Goal: Task Accomplishment & Management: Use online tool/utility

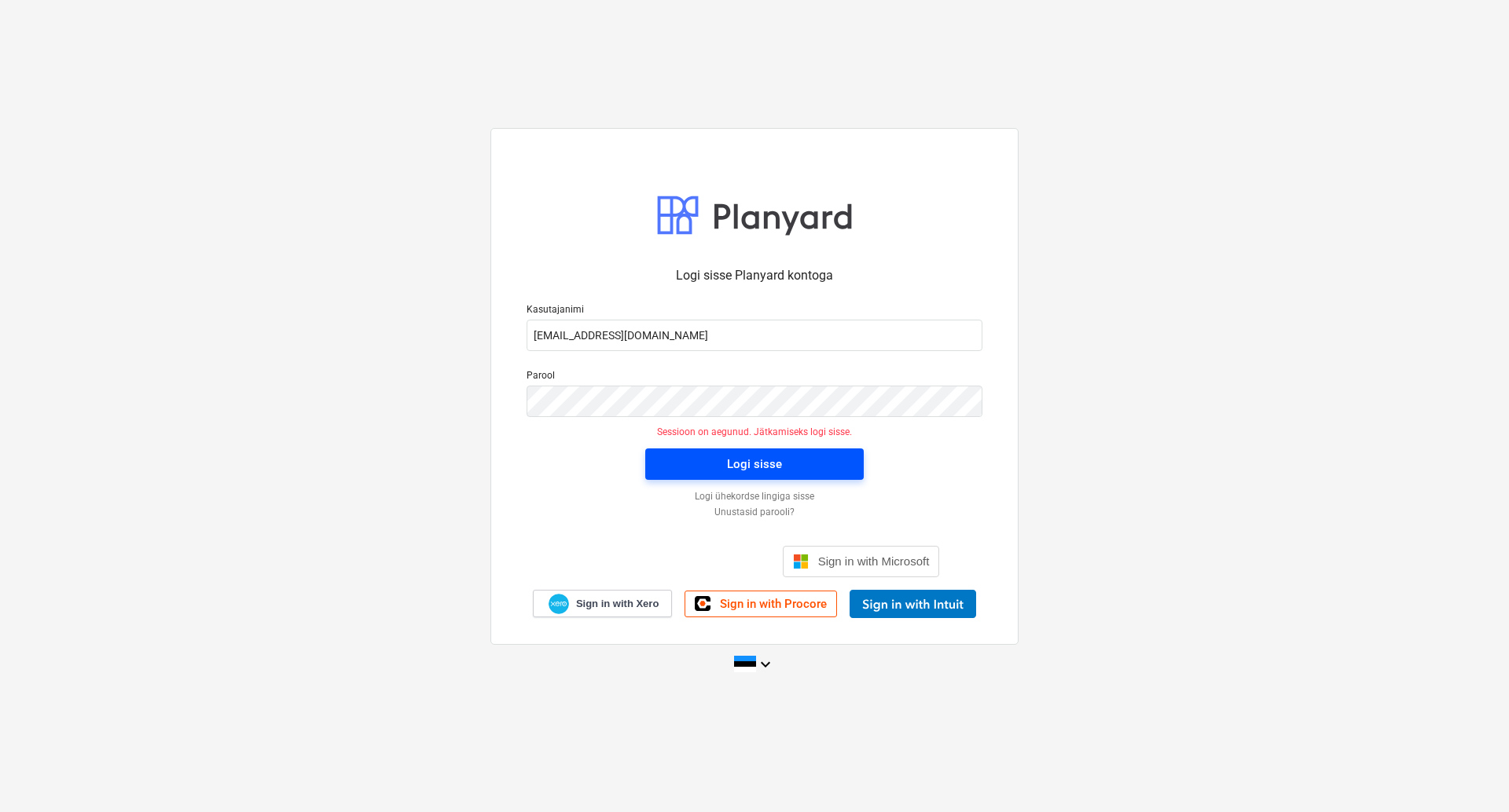
click at [760, 469] on div "Logi sisse" at bounding box center [754, 464] width 55 height 20
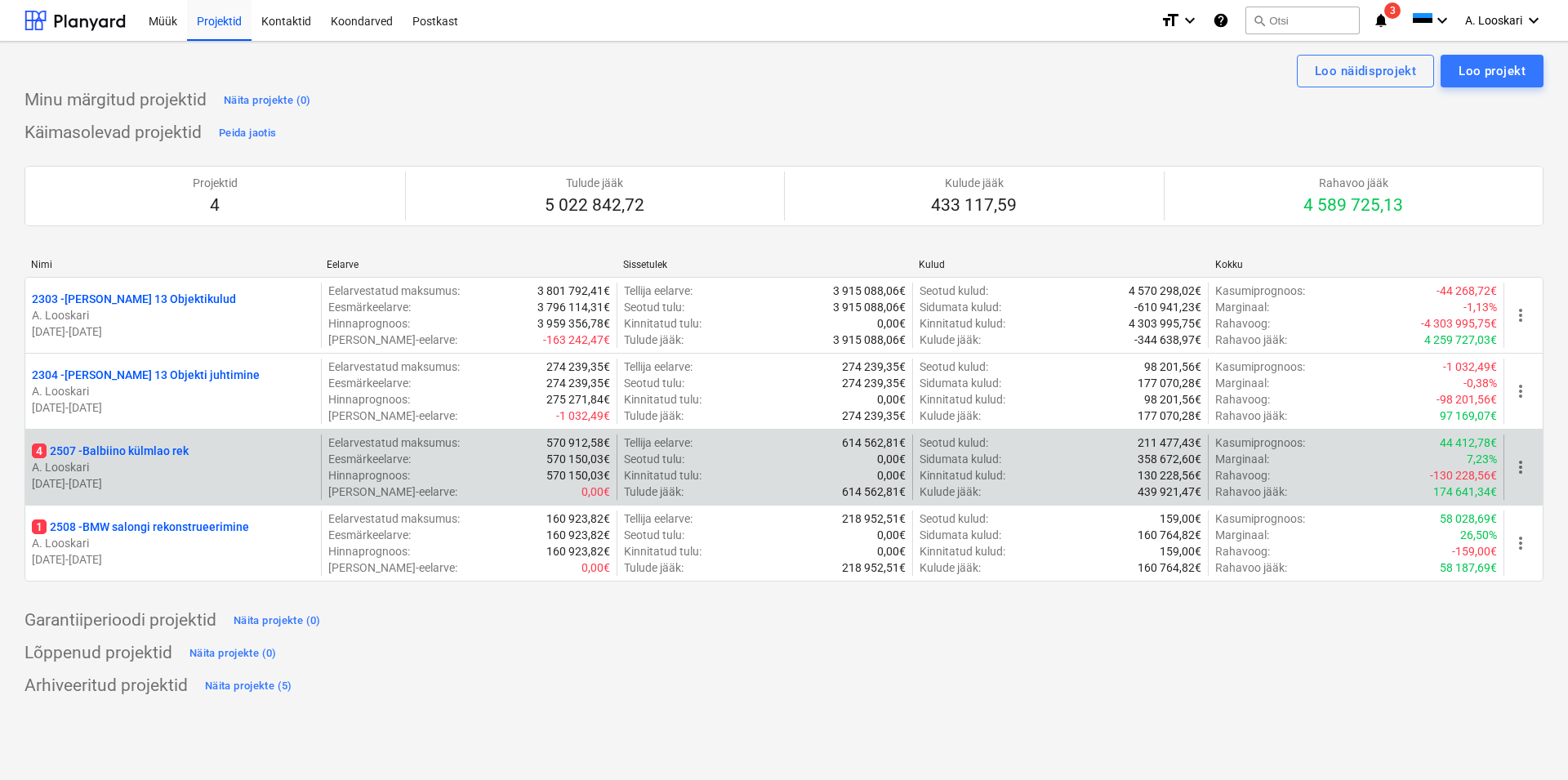
click at [158, 450] on p "4 2507 - Balbiino külmlao rek" at bounding box center [110, 451] width 157 height 17
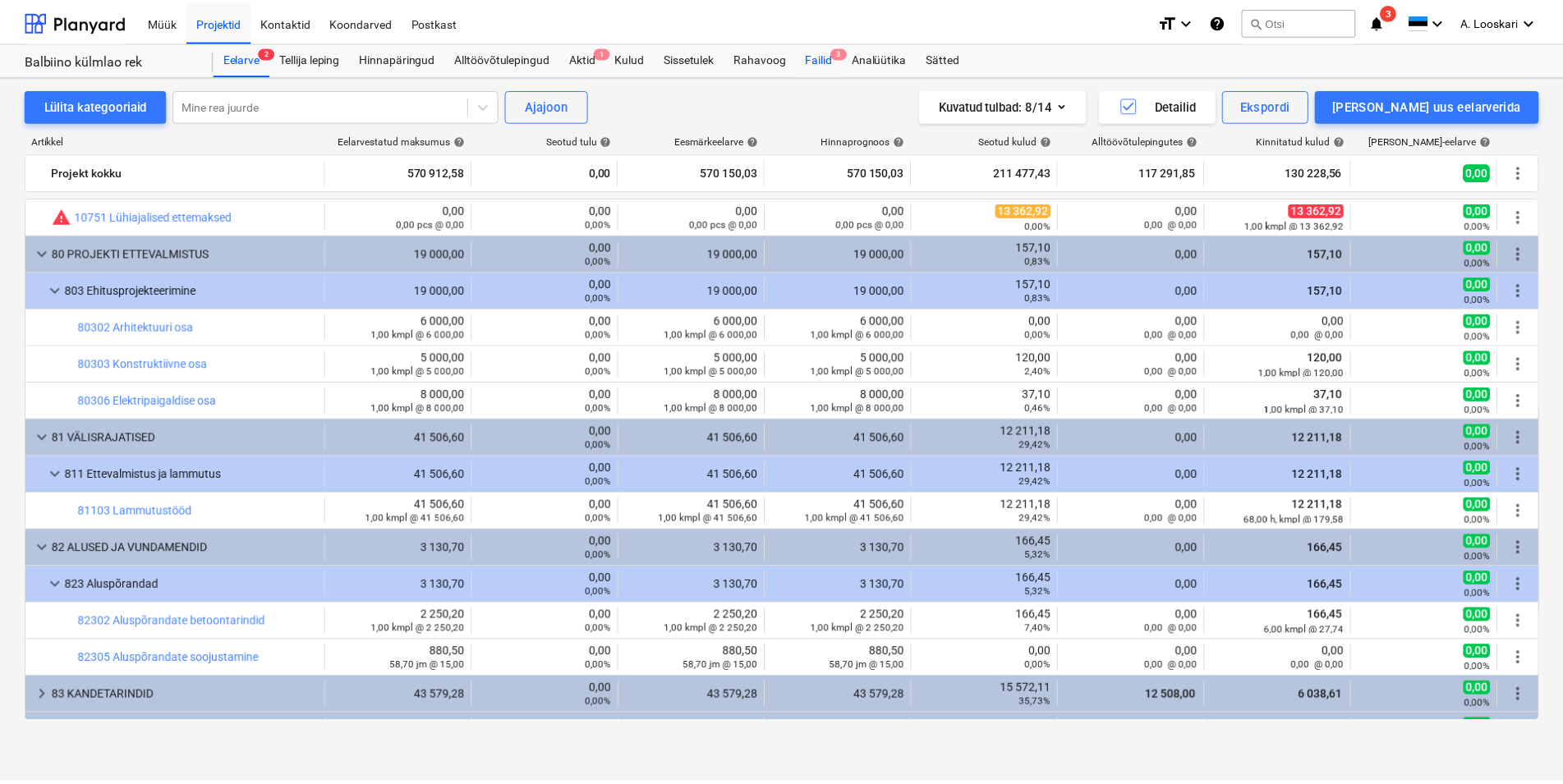
scroll to position [562, 0]
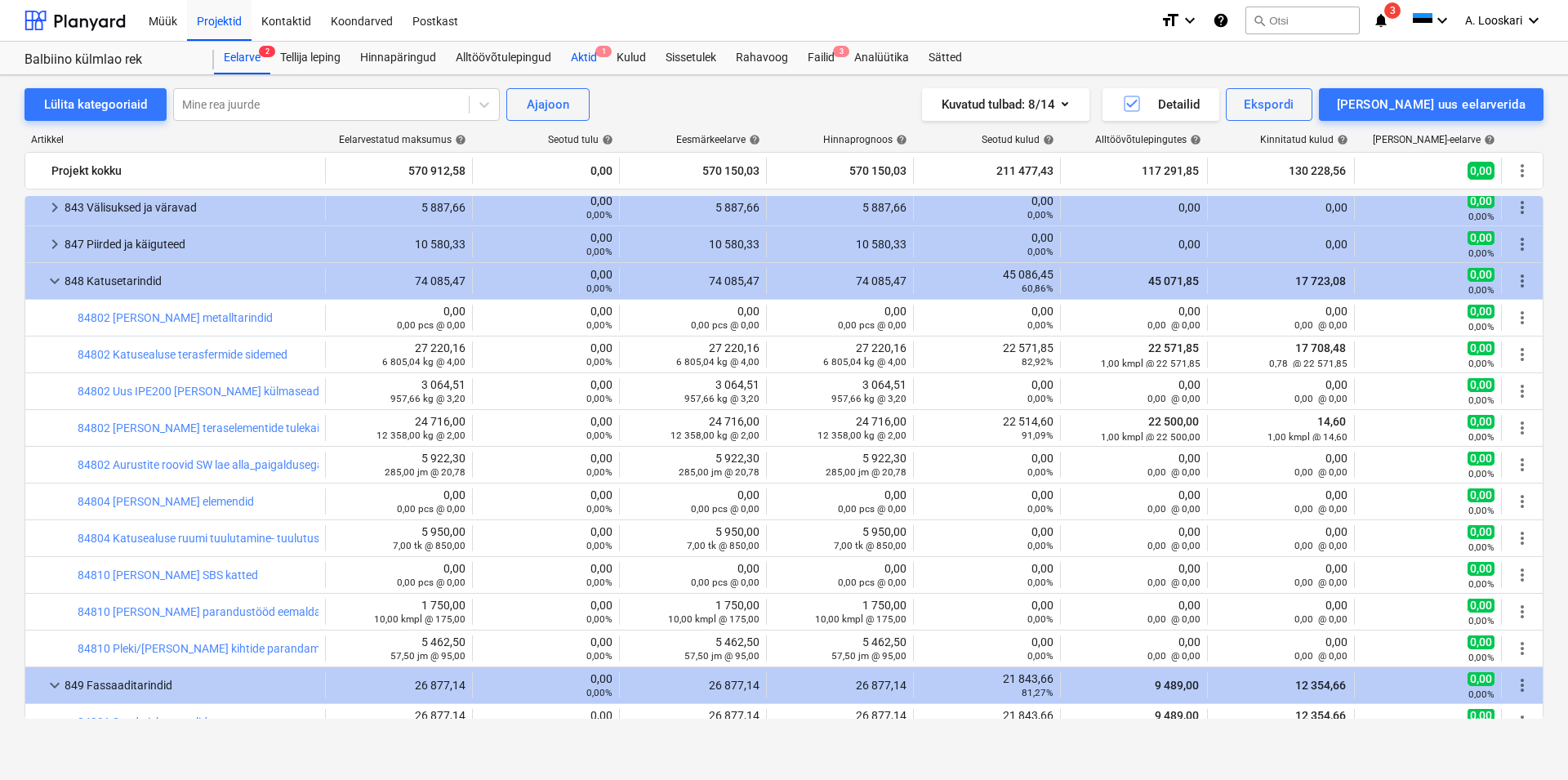
click at [588, 57] on div "Aktid 1" at bounding box center [584, 58] width 45 height 32
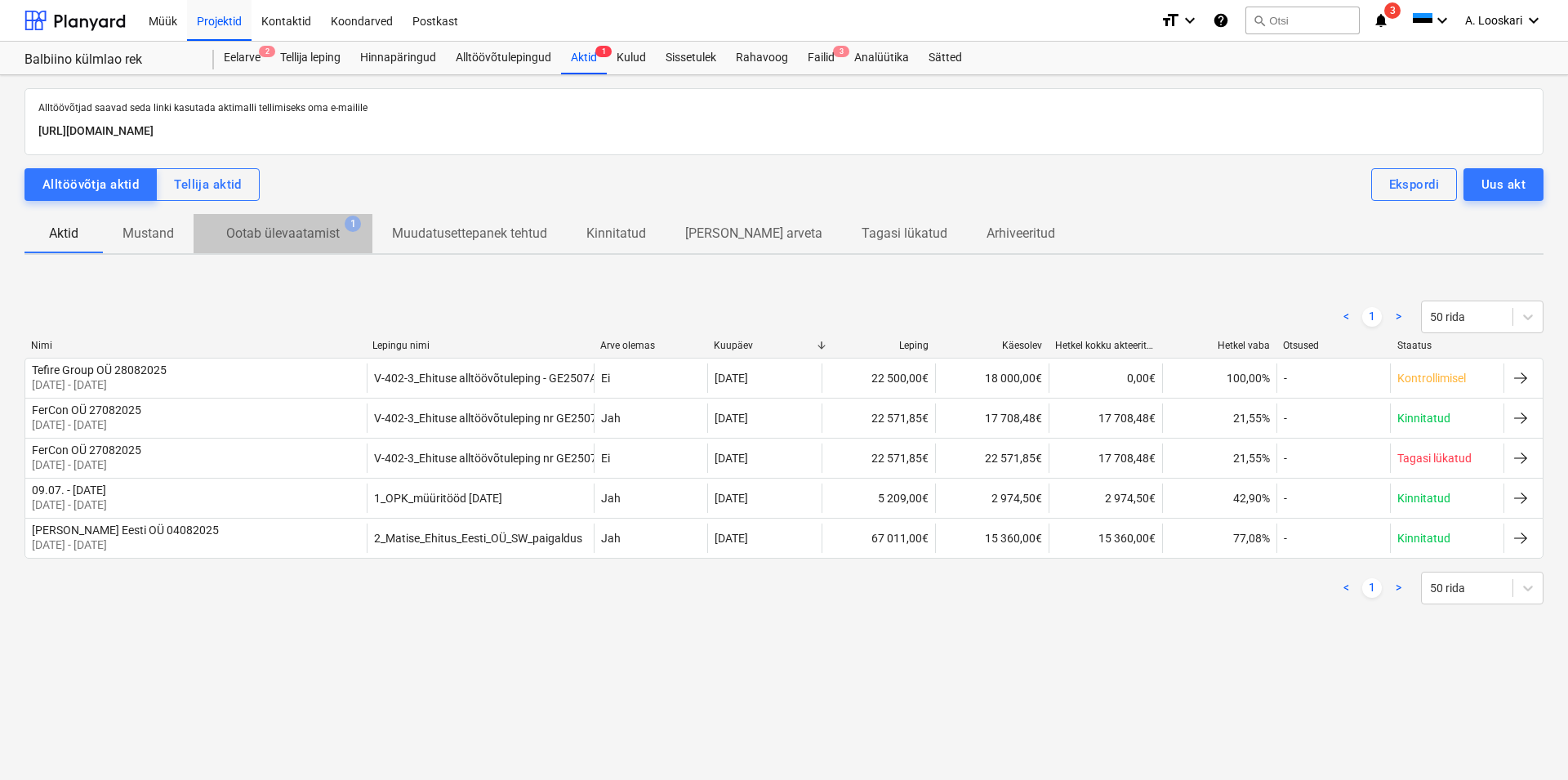
click at [314, 233] on p "Ootab ülevaatamist" at bounding box center [283, 233] width 113 height 19
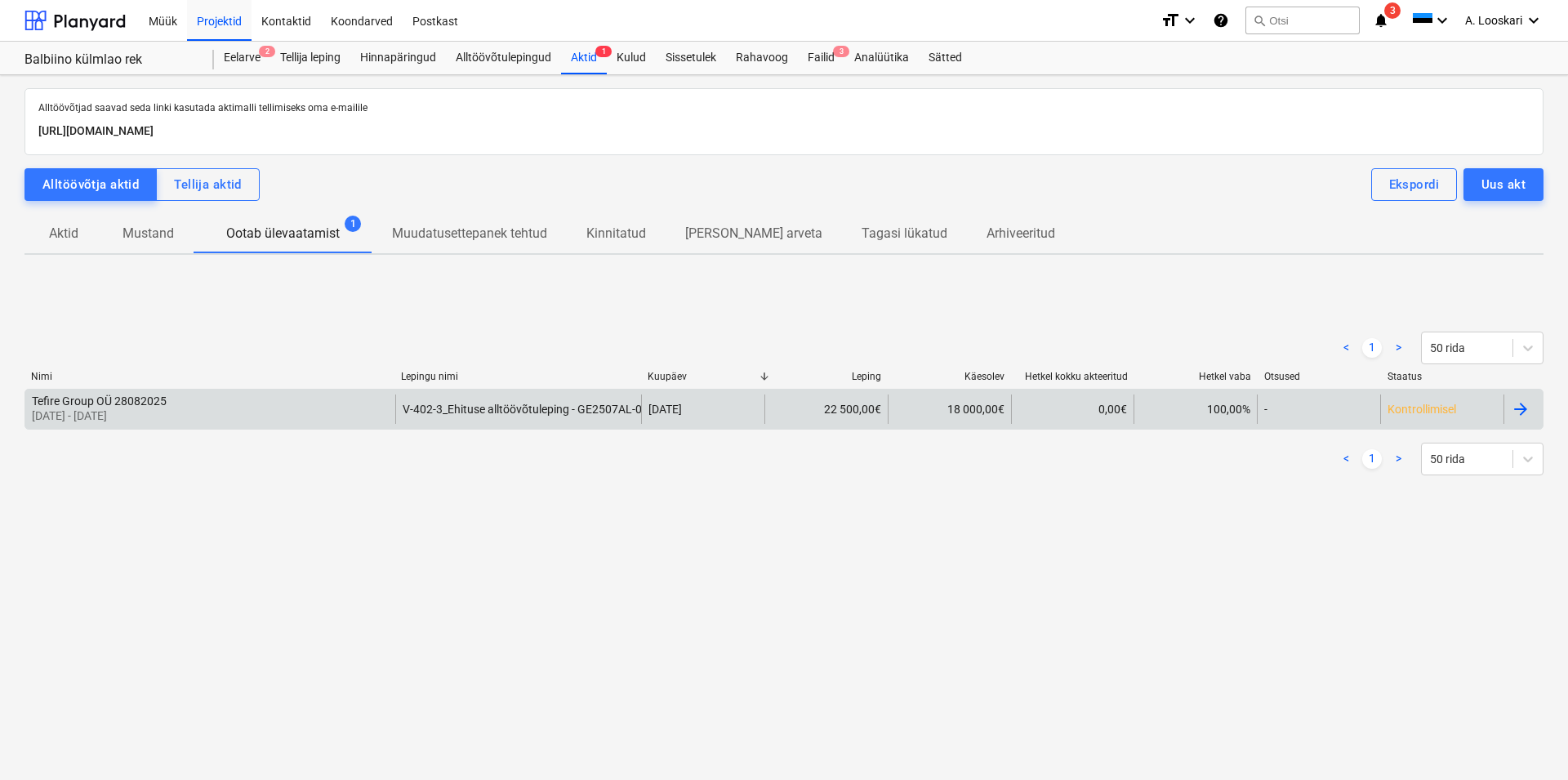
click at [122, 411] on p "[DATE] - [DATE]" at bounding box center [99, 416] width 134 height 17
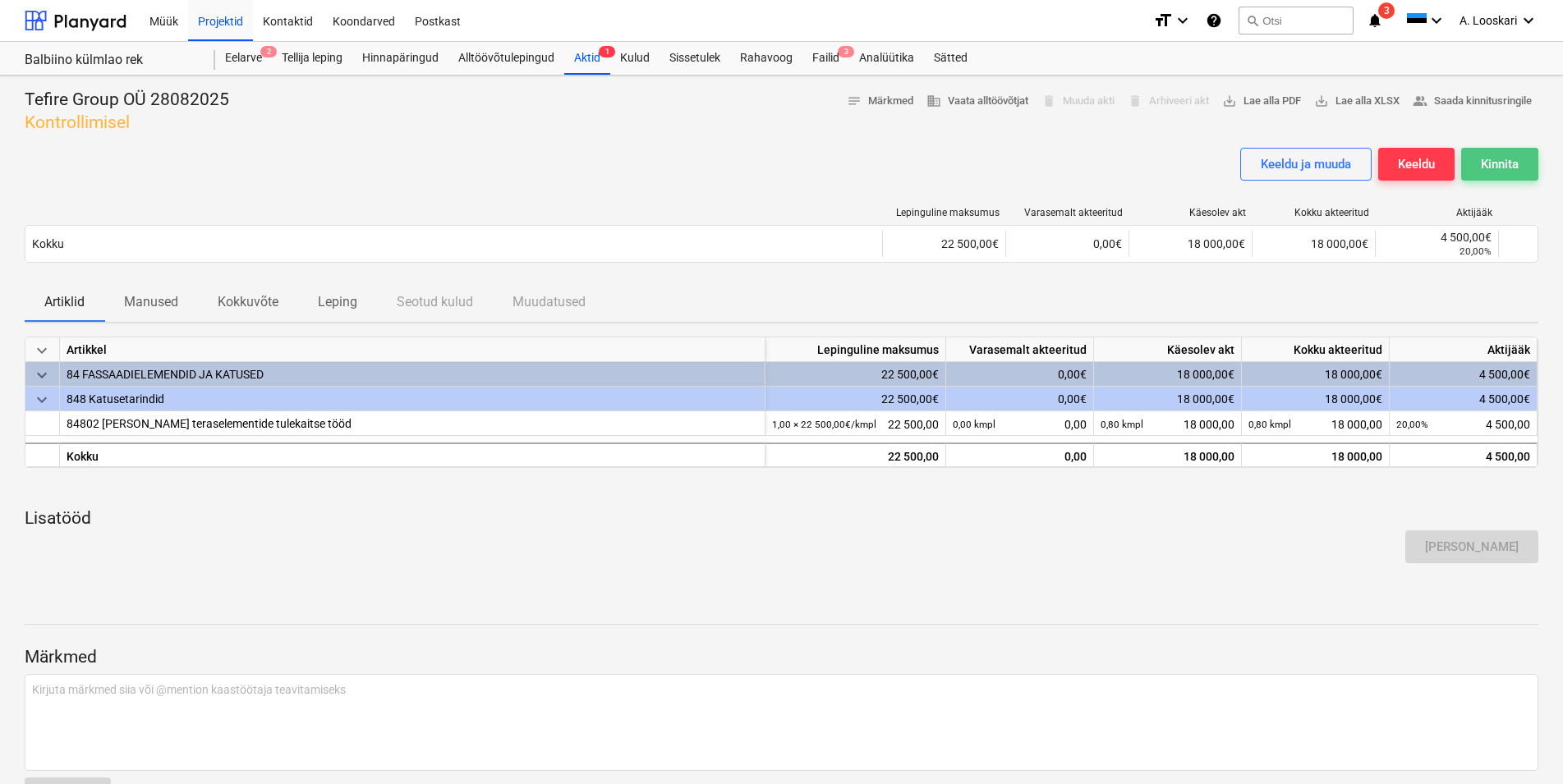
click at [1506, 162] on div "Kinnita" at bounding box center [1499, 164] width 38 height 21
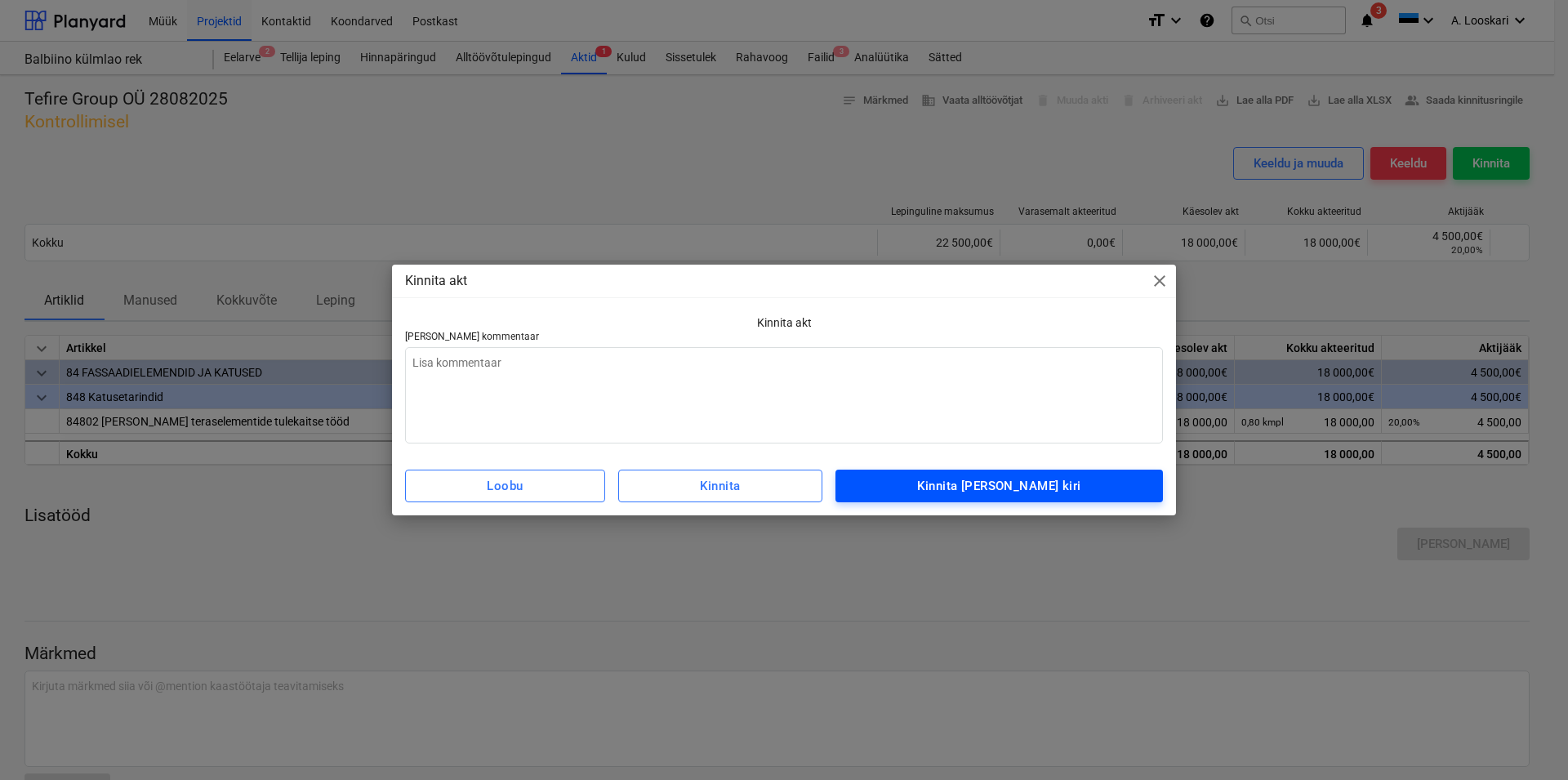
click at [1008, 485] on div "Kinnita [PERSON_NAME] kiri" at bounding box center [998, 486] width 163 height 21
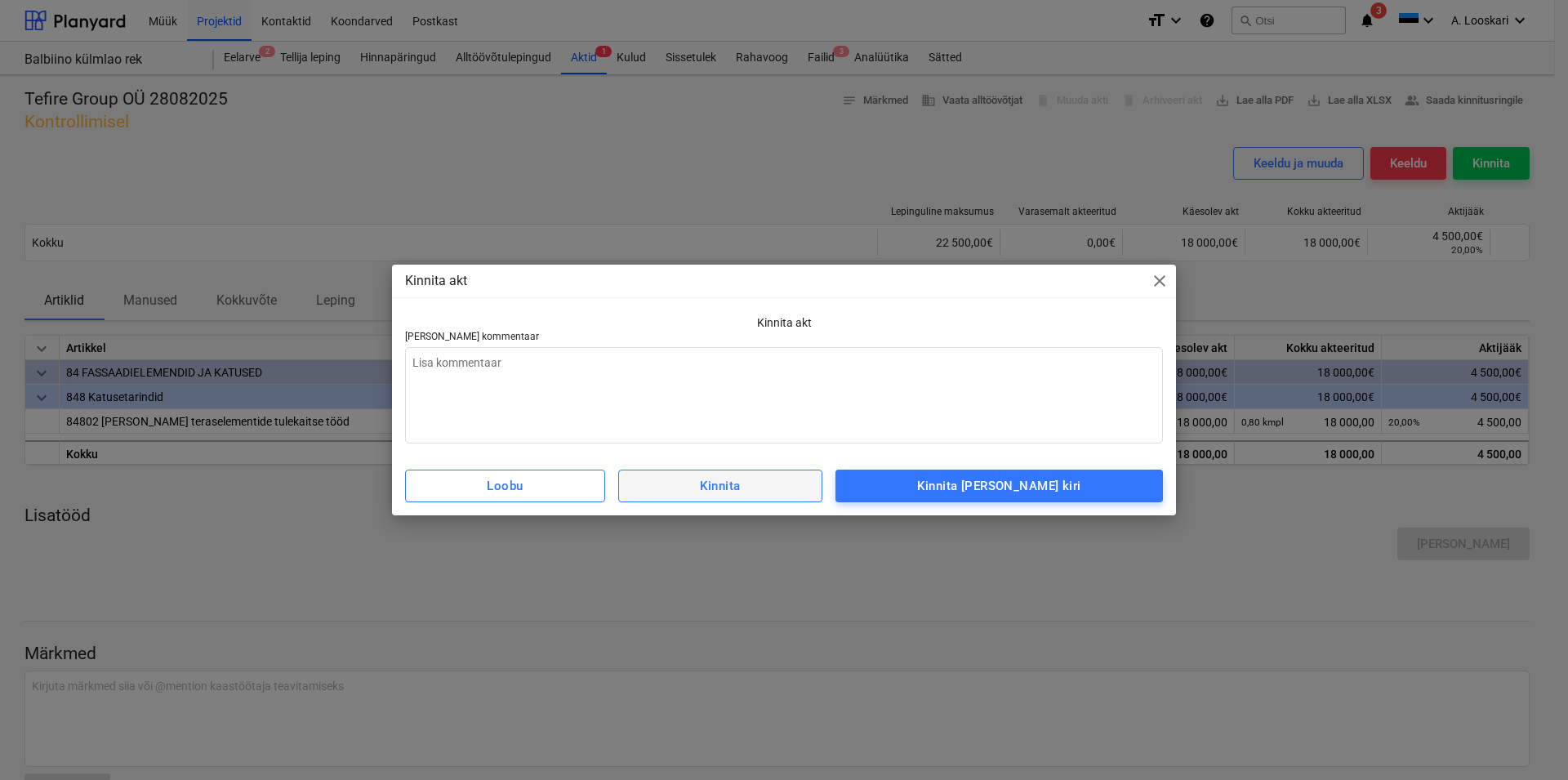
type textarea "x"
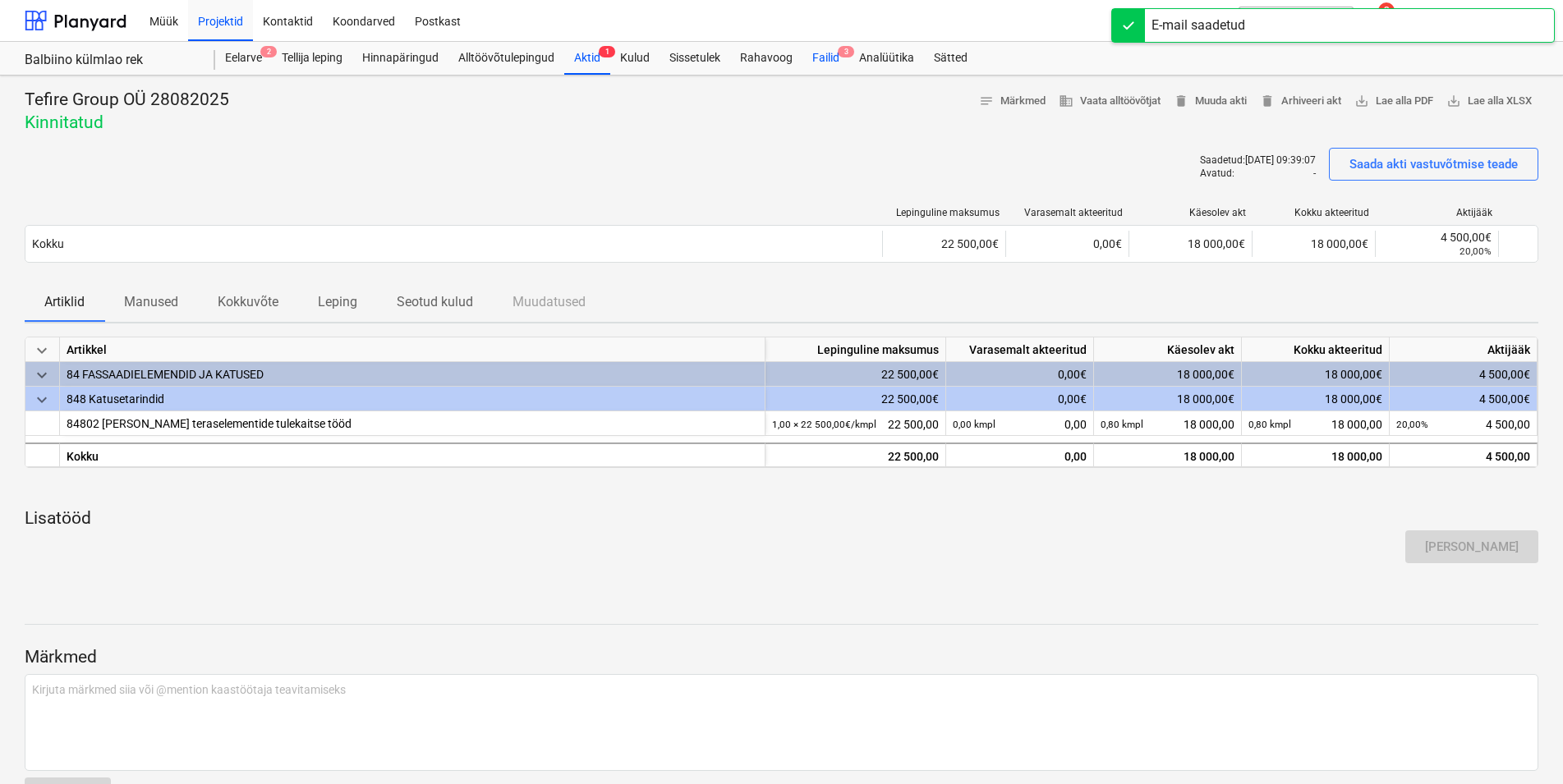
click at [825, 53] on div "Failid 3" at bounding box center [825, 58] width 47 height 32
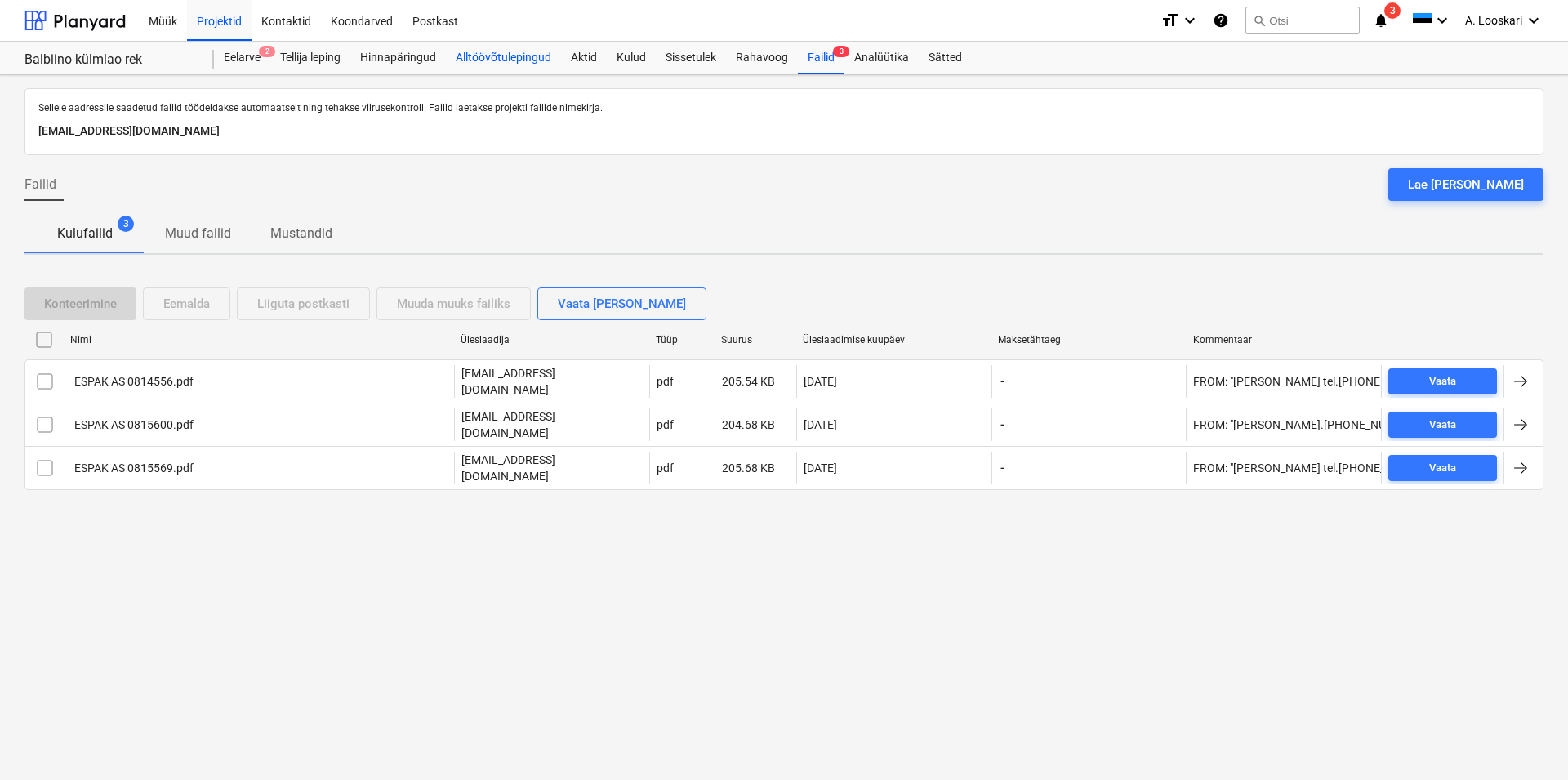
click at [482, 53] on div "Alltöövõtulepingud" at bounding box center [504, 58] width 115 height 32
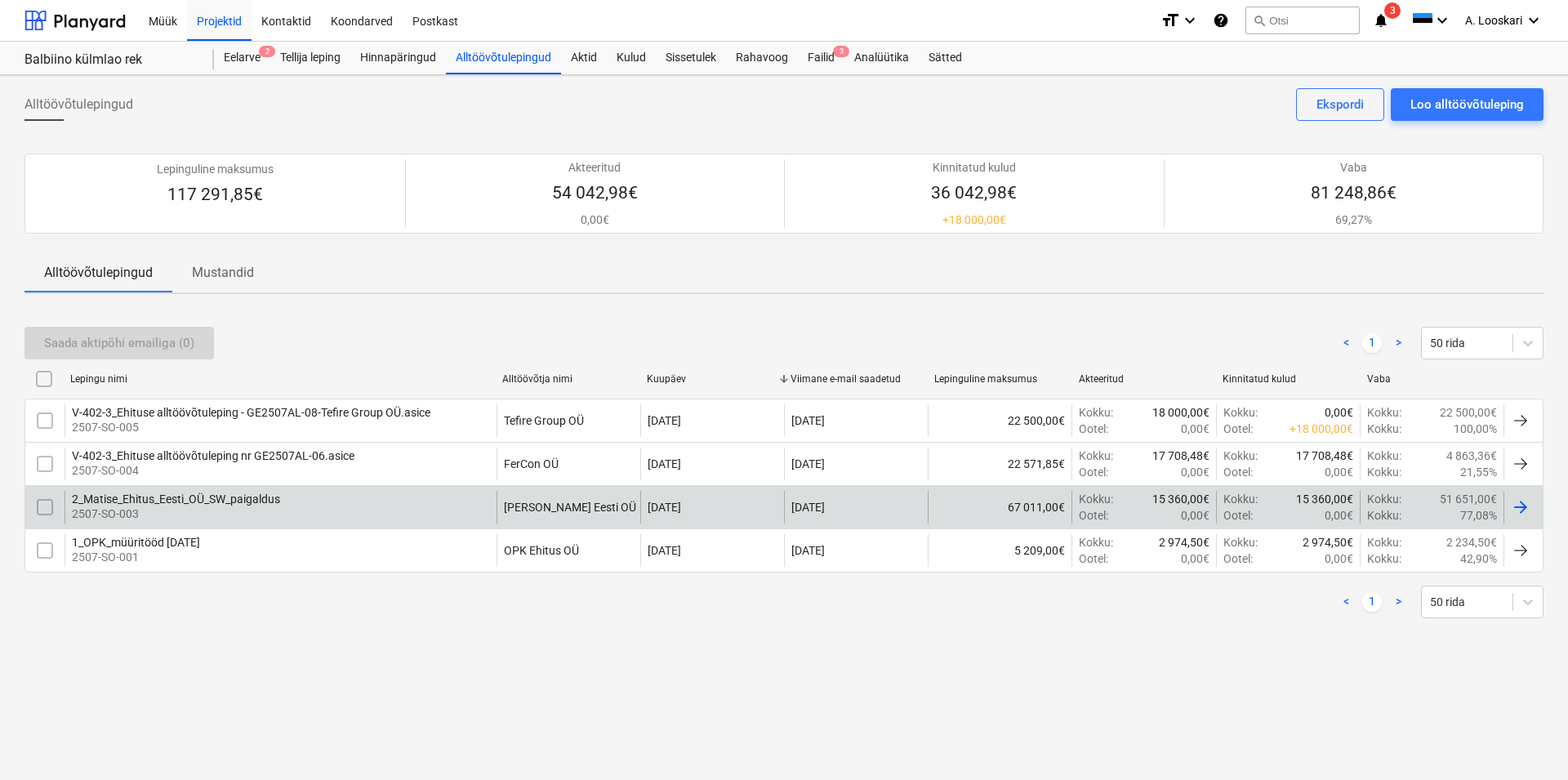
click at [235, 499] on div "2_Matise_Ehitus_Eesti_OÜ_SW_paigaldus" at bounding box center [175, 499] width 209 height 13
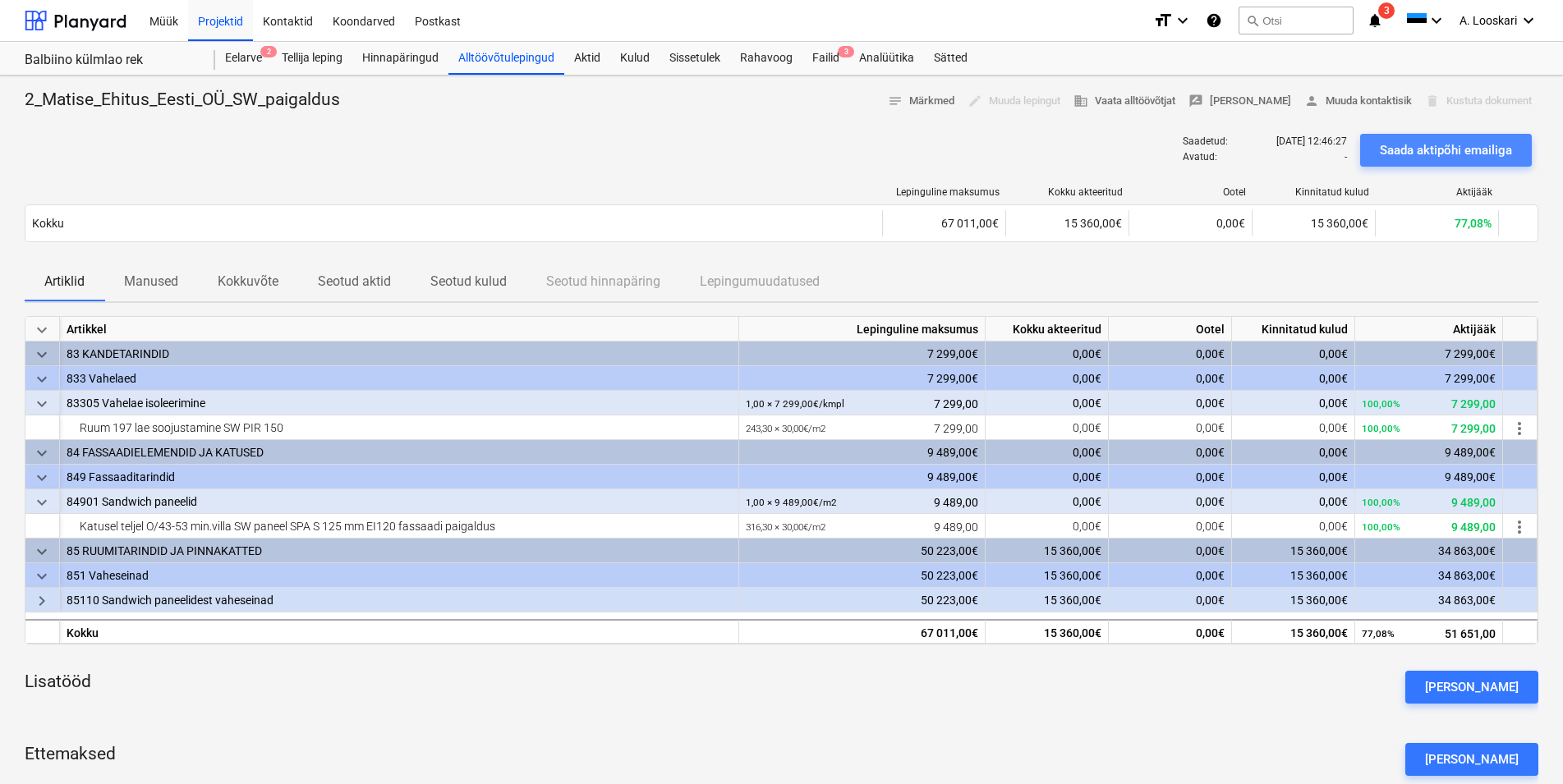
click at [1439, 139] on button "Saada aktipõhi emailiga" at bounding box center [1445, 149] width 171 height 32
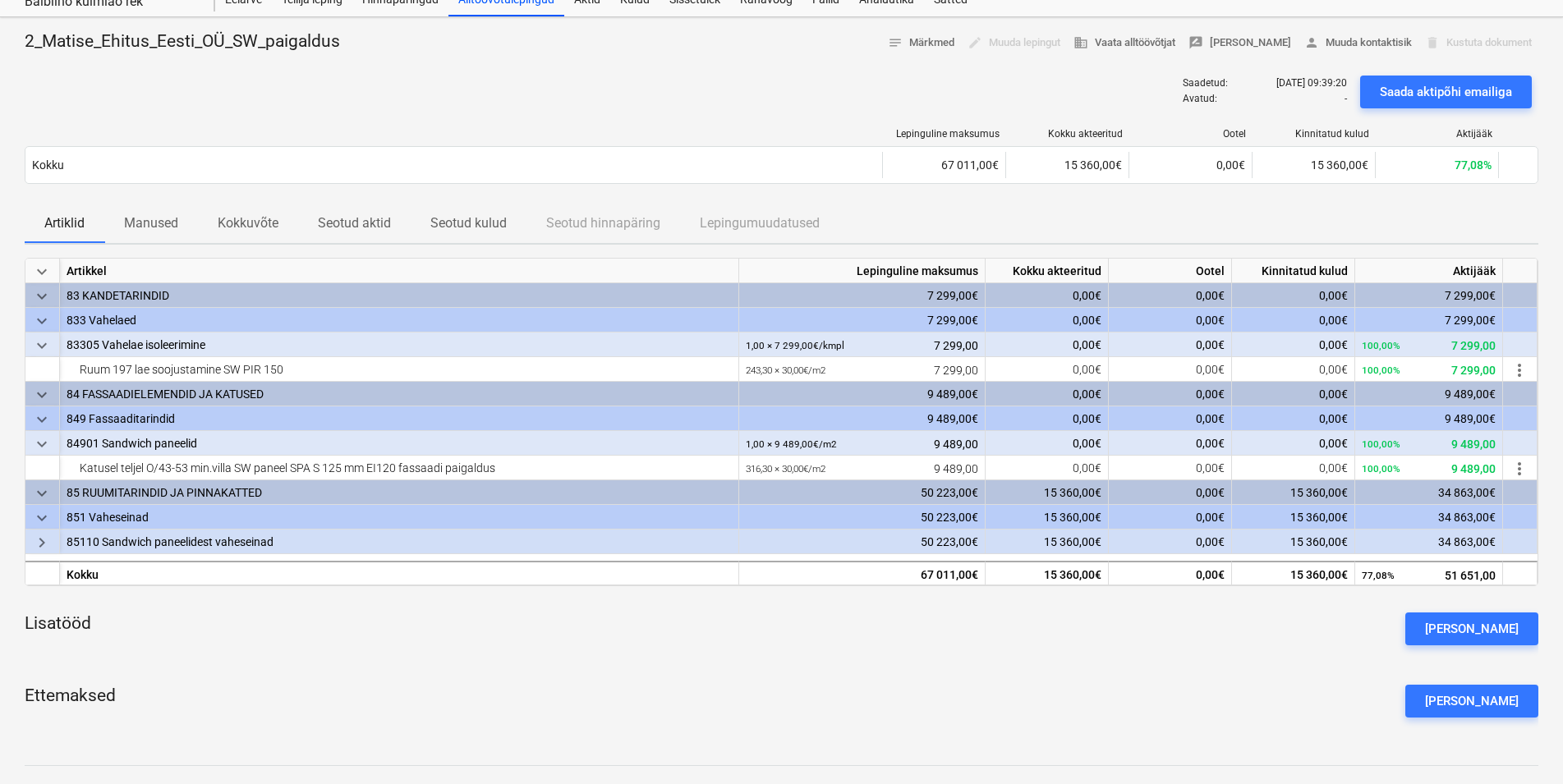
scroll to position [83, 0]
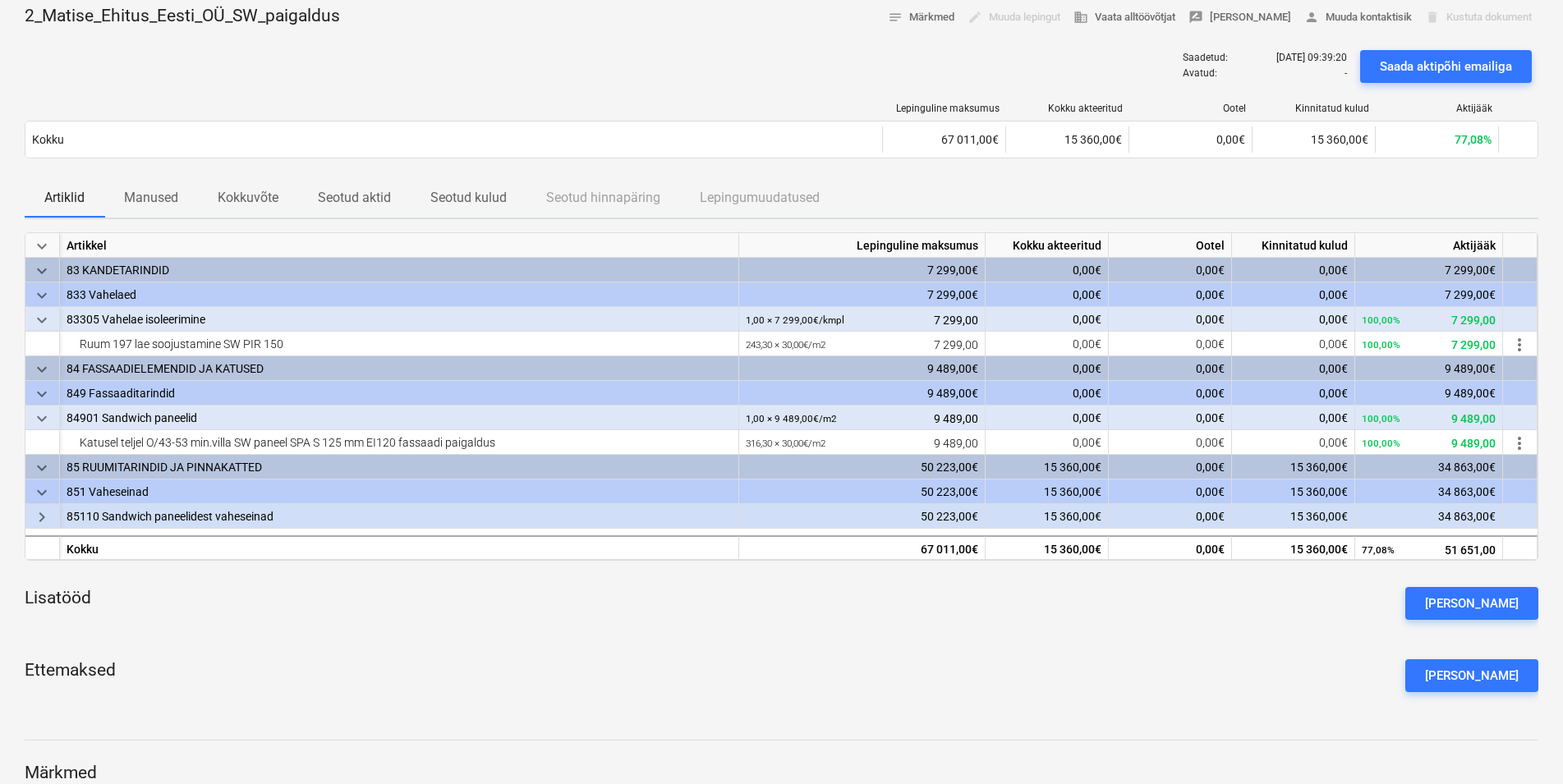
click at [40, 515] on span "keyboard_arrow_right" at bounding box center [41, 517] width 19 height 19
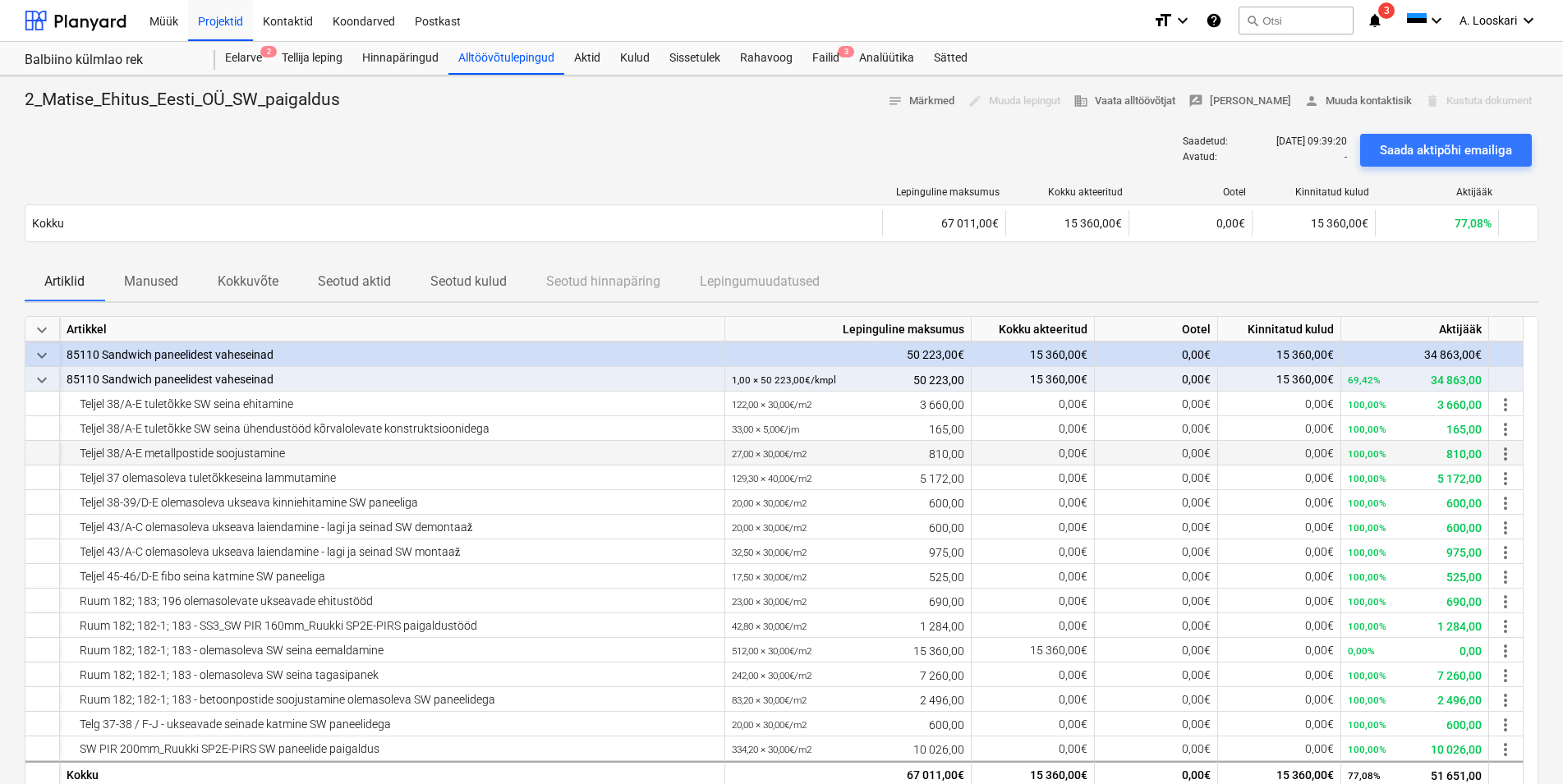
scroll to position [162, 0]
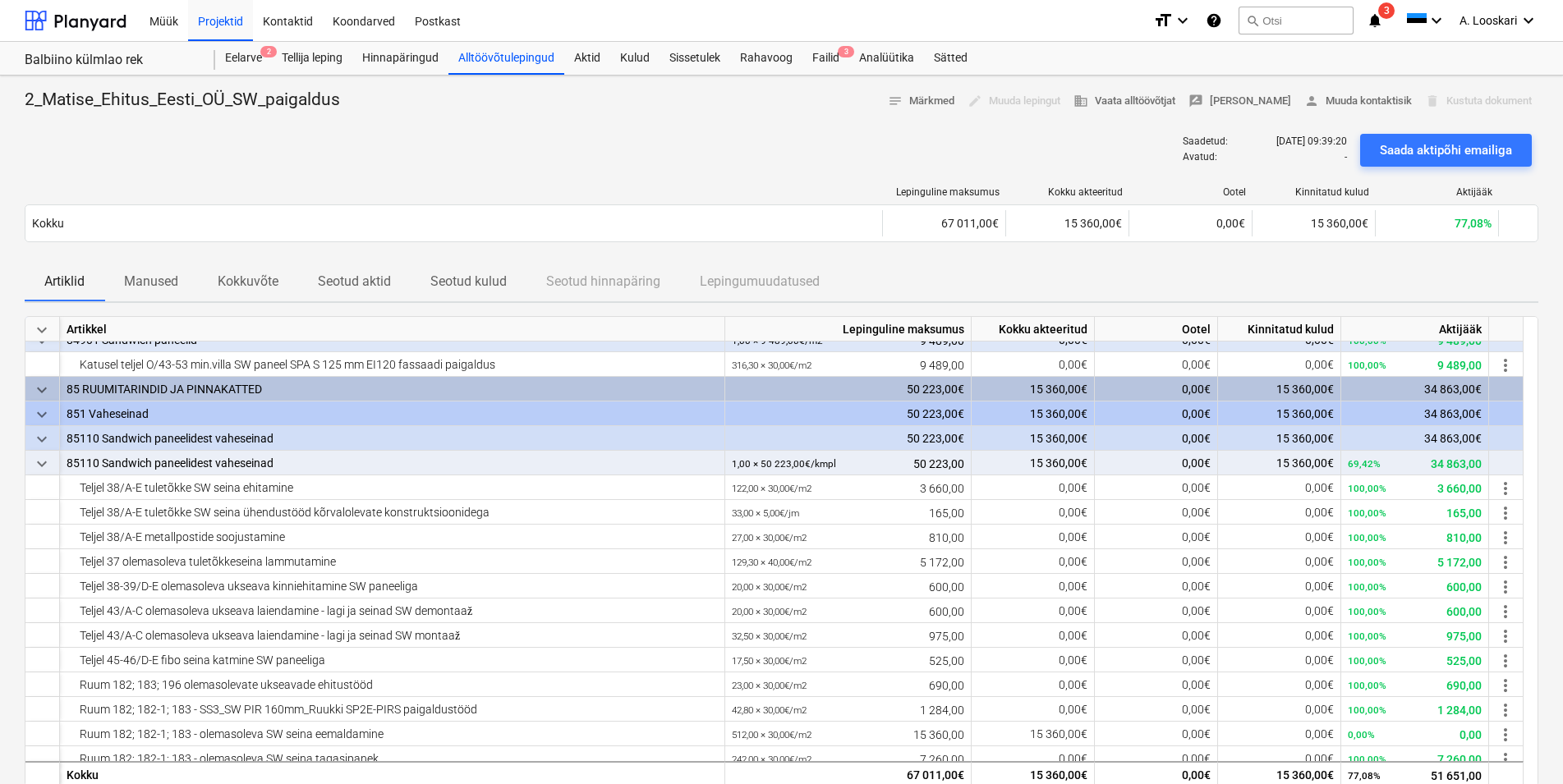
click at [406, 154] on div "Saadetud : [DATE] 09:39:20 Avatud : - Saada aktipõhi emailiga" at bounding box center [782, 150] width 1514 height 46
click at [835, 50] on div "Failid 3" at bounding box center [825, 58] width 47 height 32
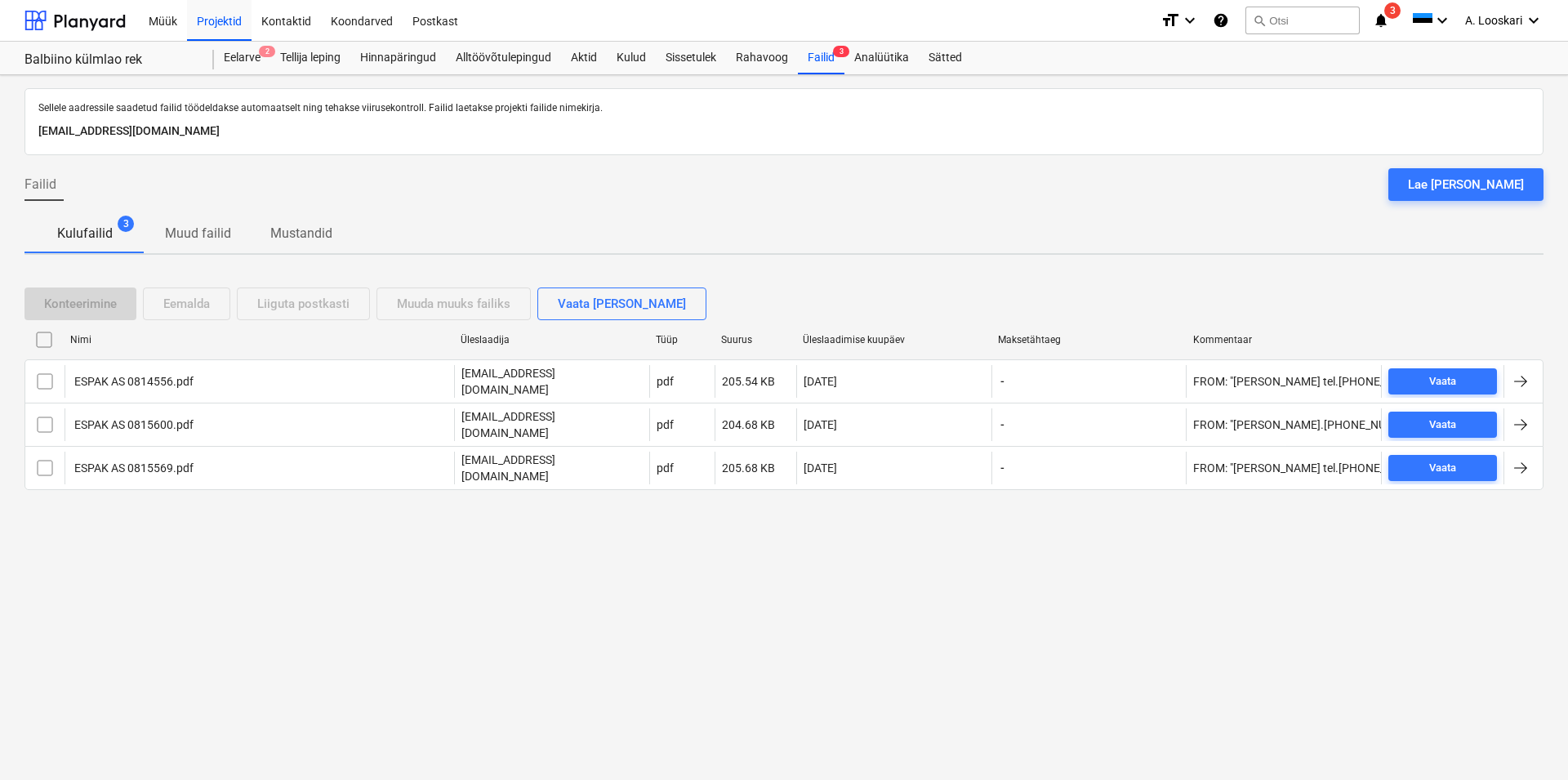
click at [85, 234] on p "Kulufailid" at bounding box center [85, 233] width 56 height 19
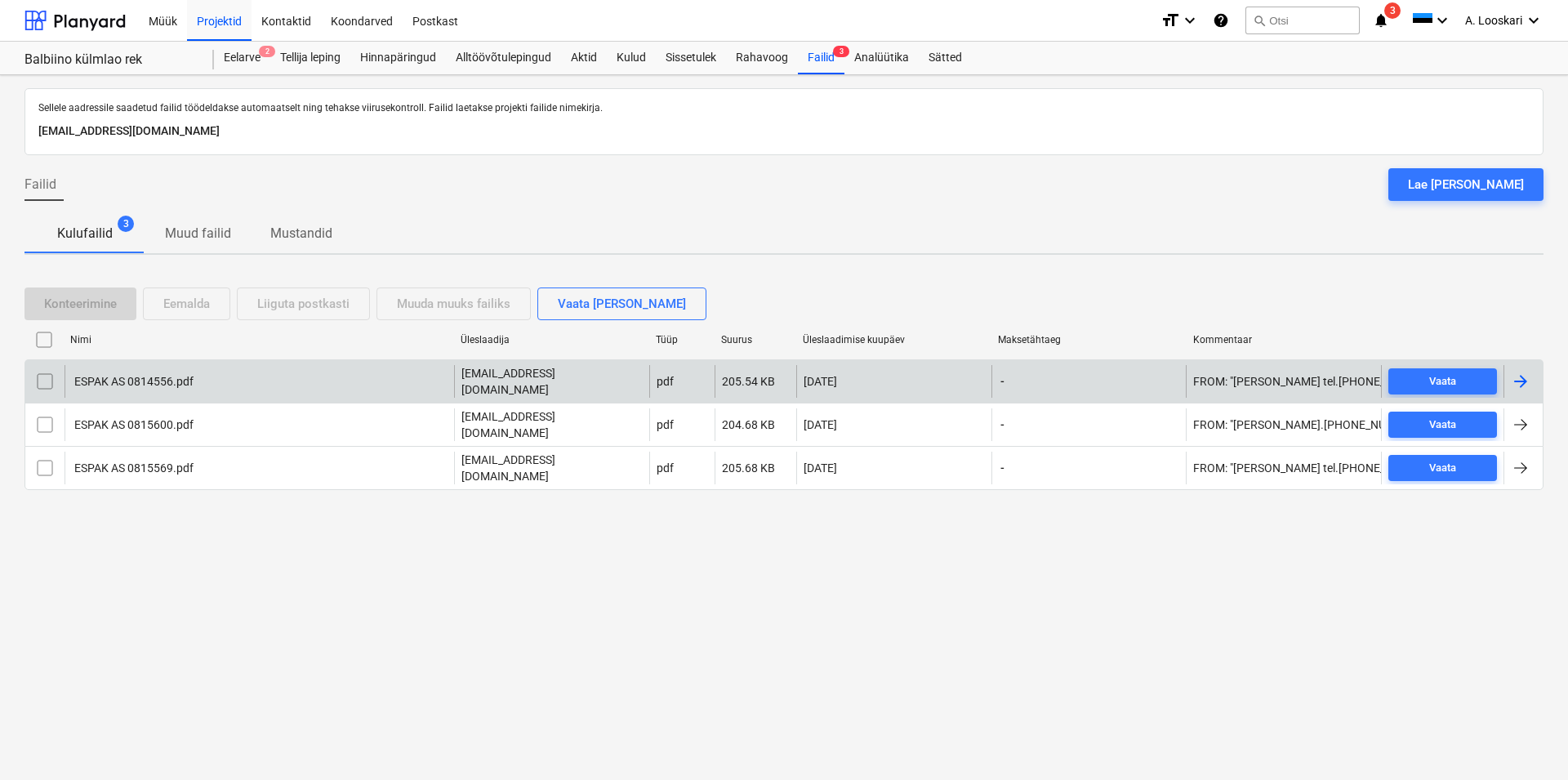
click at [133, 379] on div "ESPAK AS 0814556.pdf" at bounding box center [132, 381] width 121 height 13
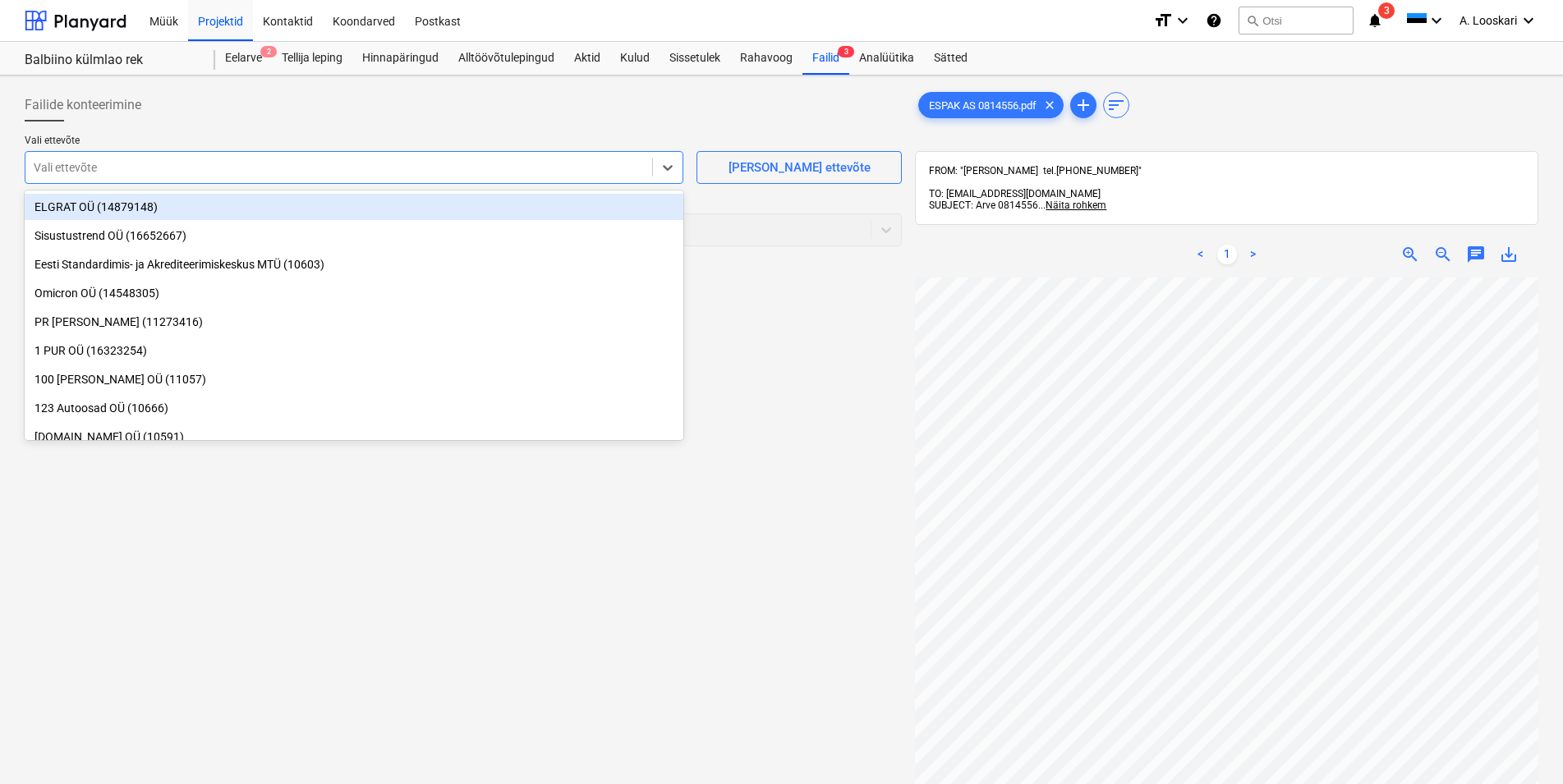
click at [260, 159] on div at bounding box center [338, 167] width 610 height 17
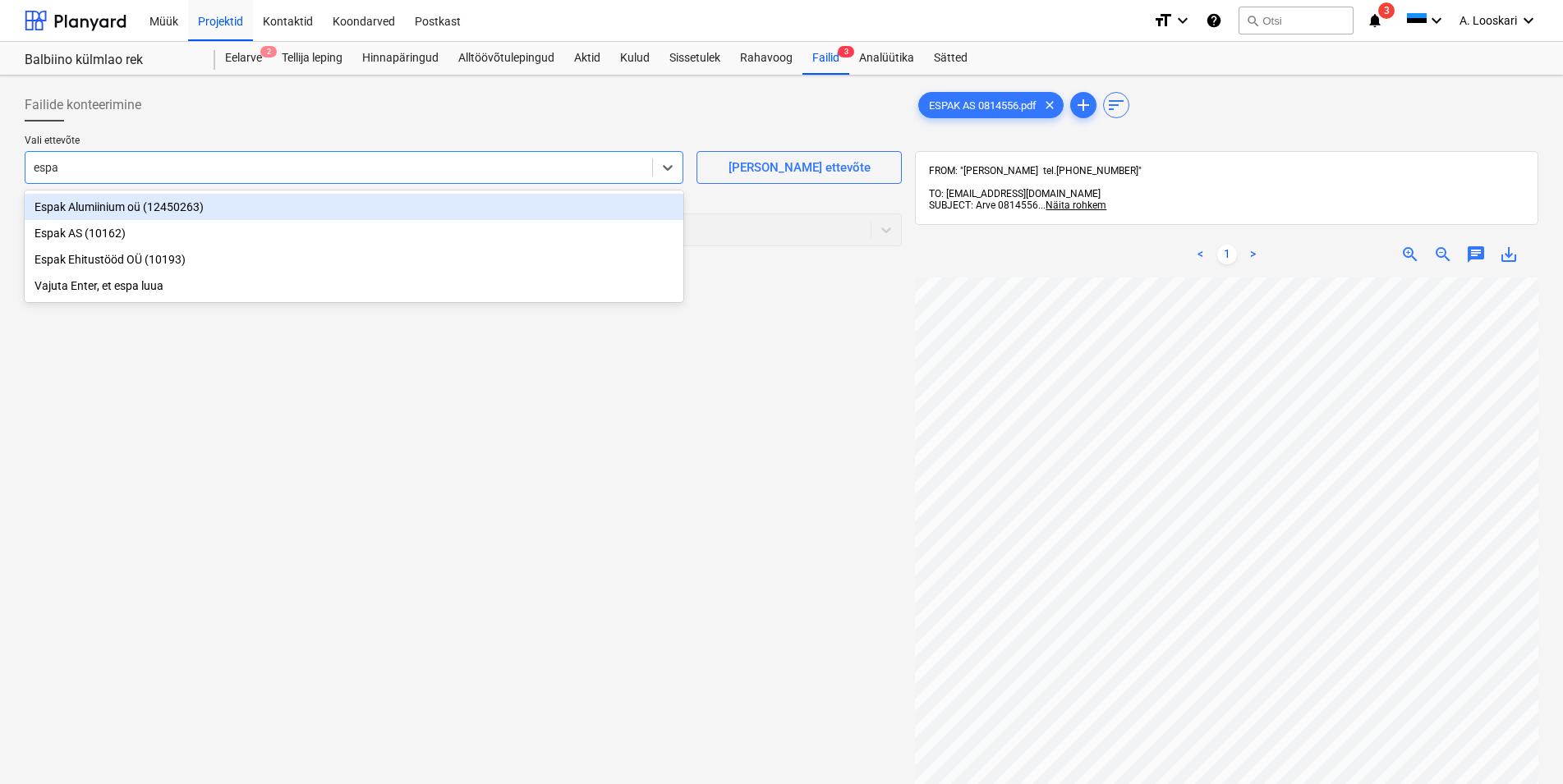
type input "espak"
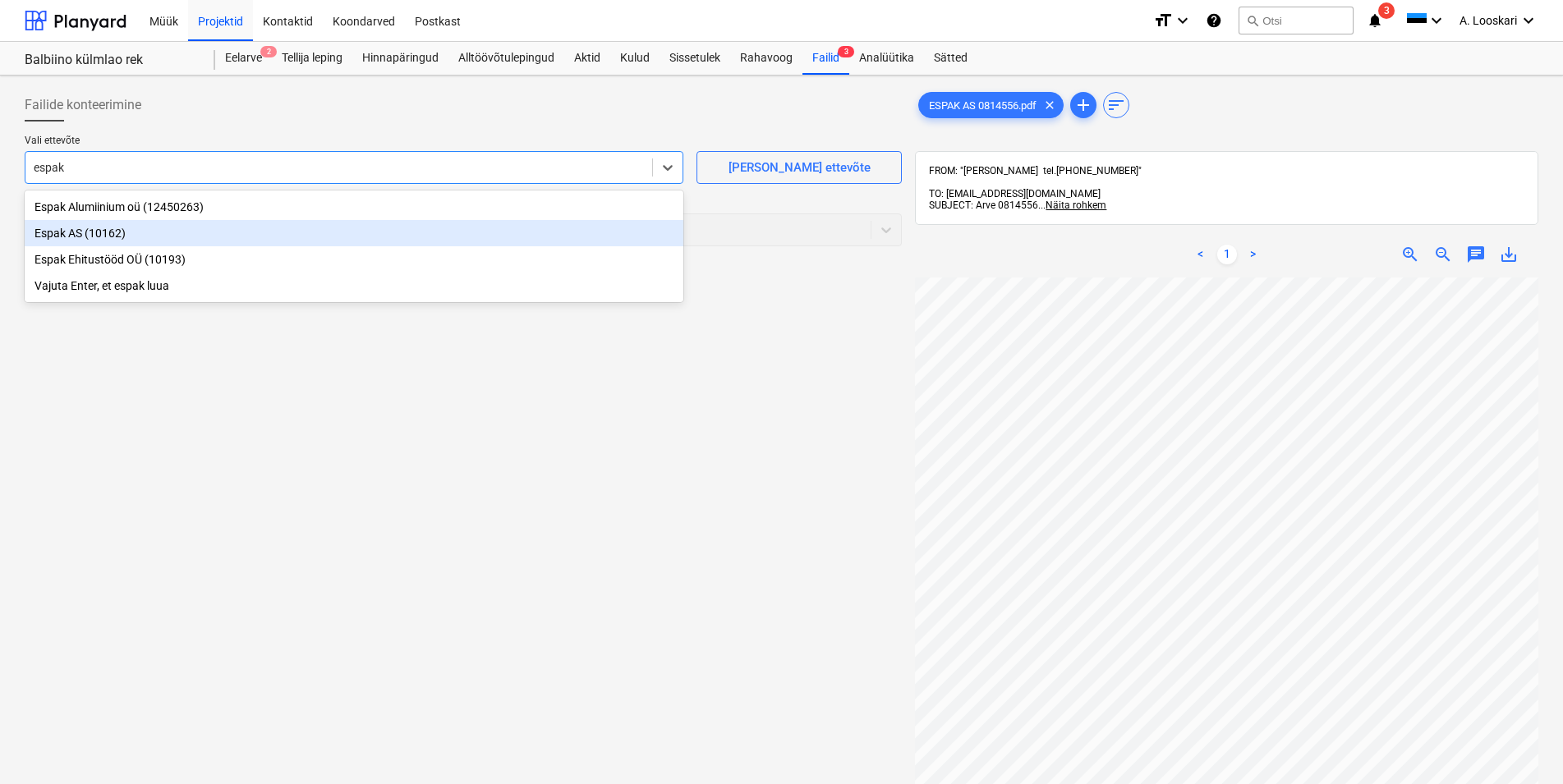
click at [214, 236] on div "Espak AS (10162)" at bounding box center [354, 234] width 659 height 26
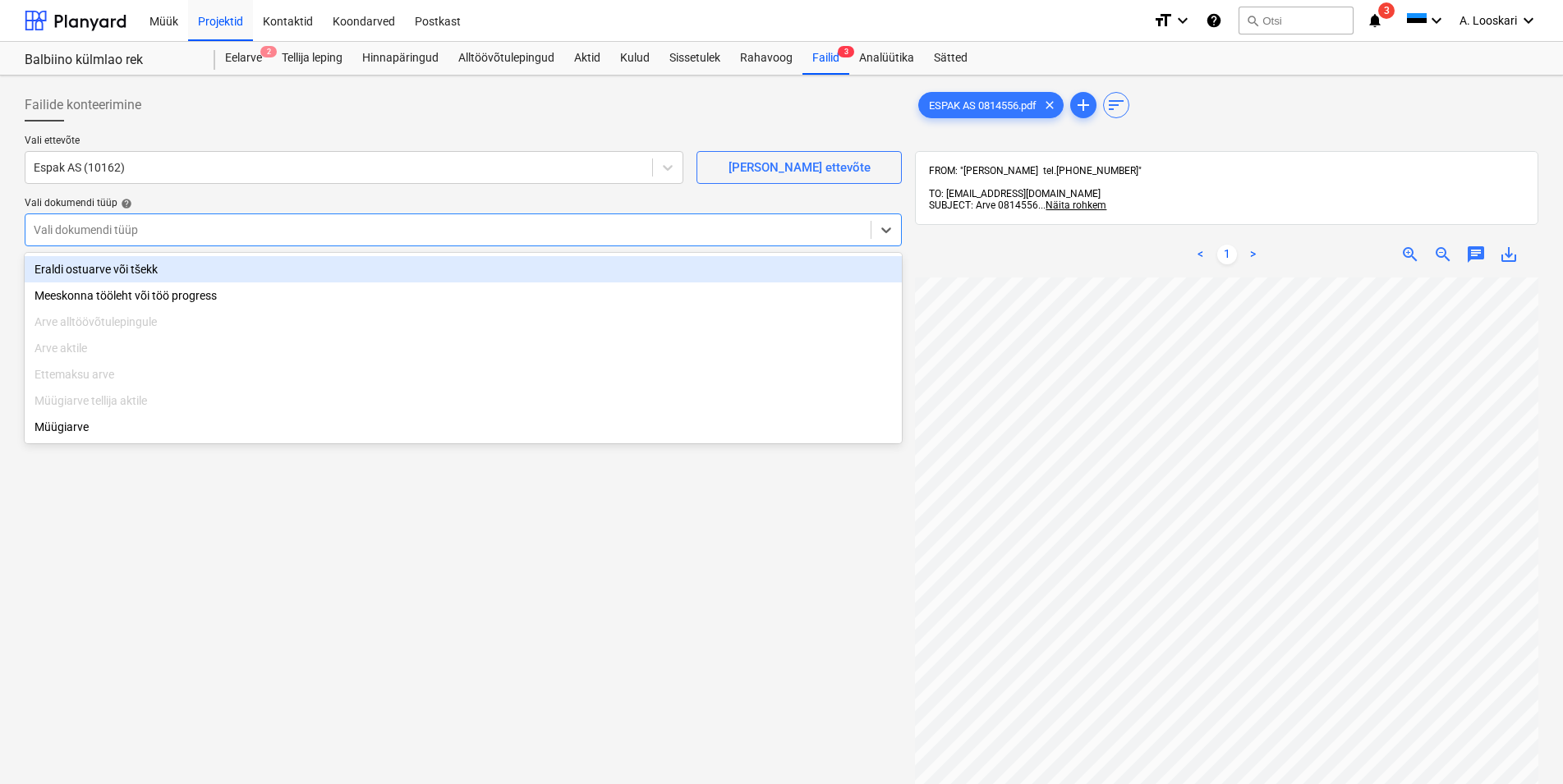
click at [214, 238] on div at bounding box center [448, 230] width 829 height 17
click at [203, 273] on div "Eraldi ostuarve või tšekk" at bounding box center [463, 270] width 877 height 26
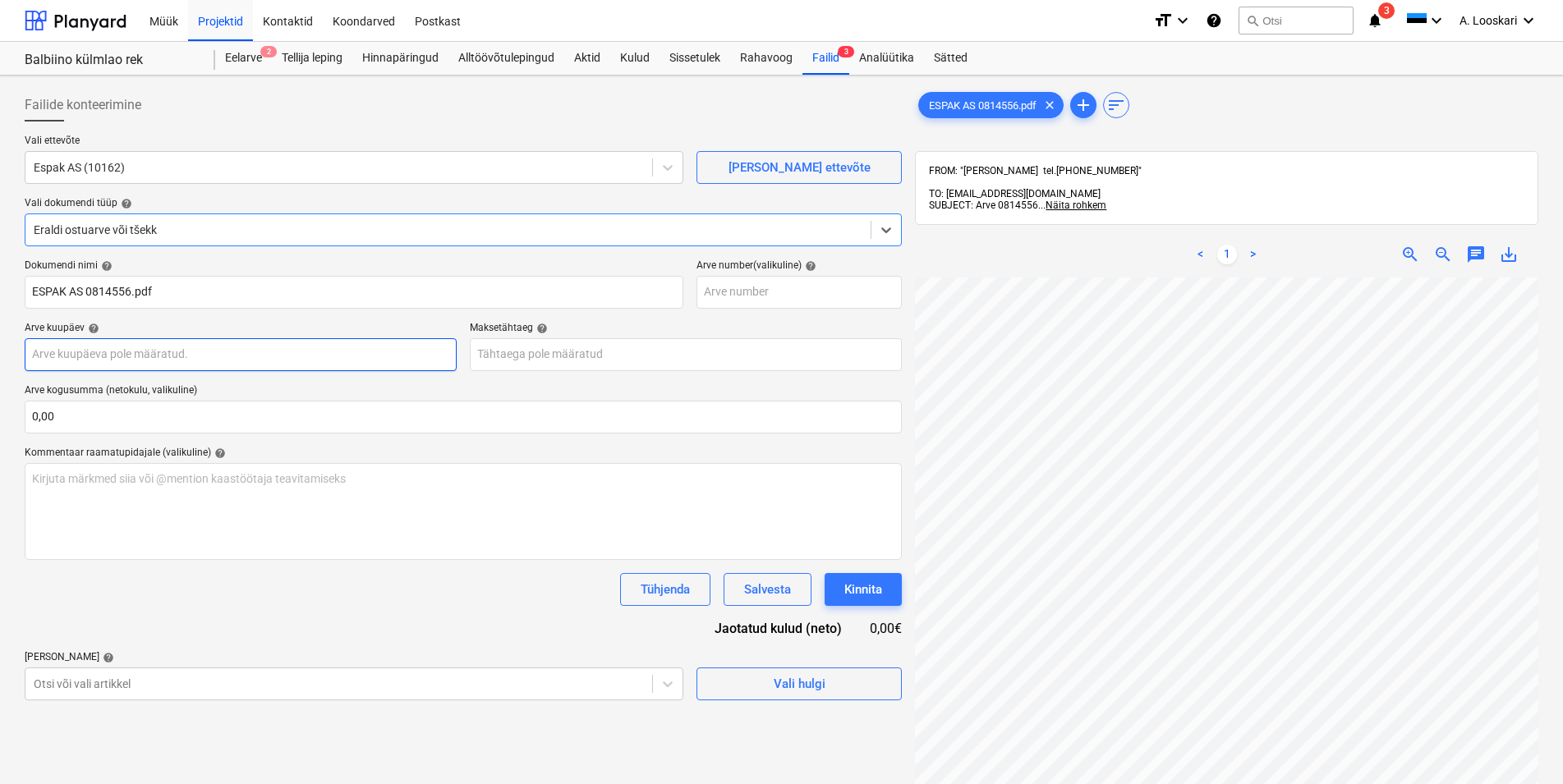
click at [234, 354] on input "text" at bounding box center [241, 354] width 432 height 32
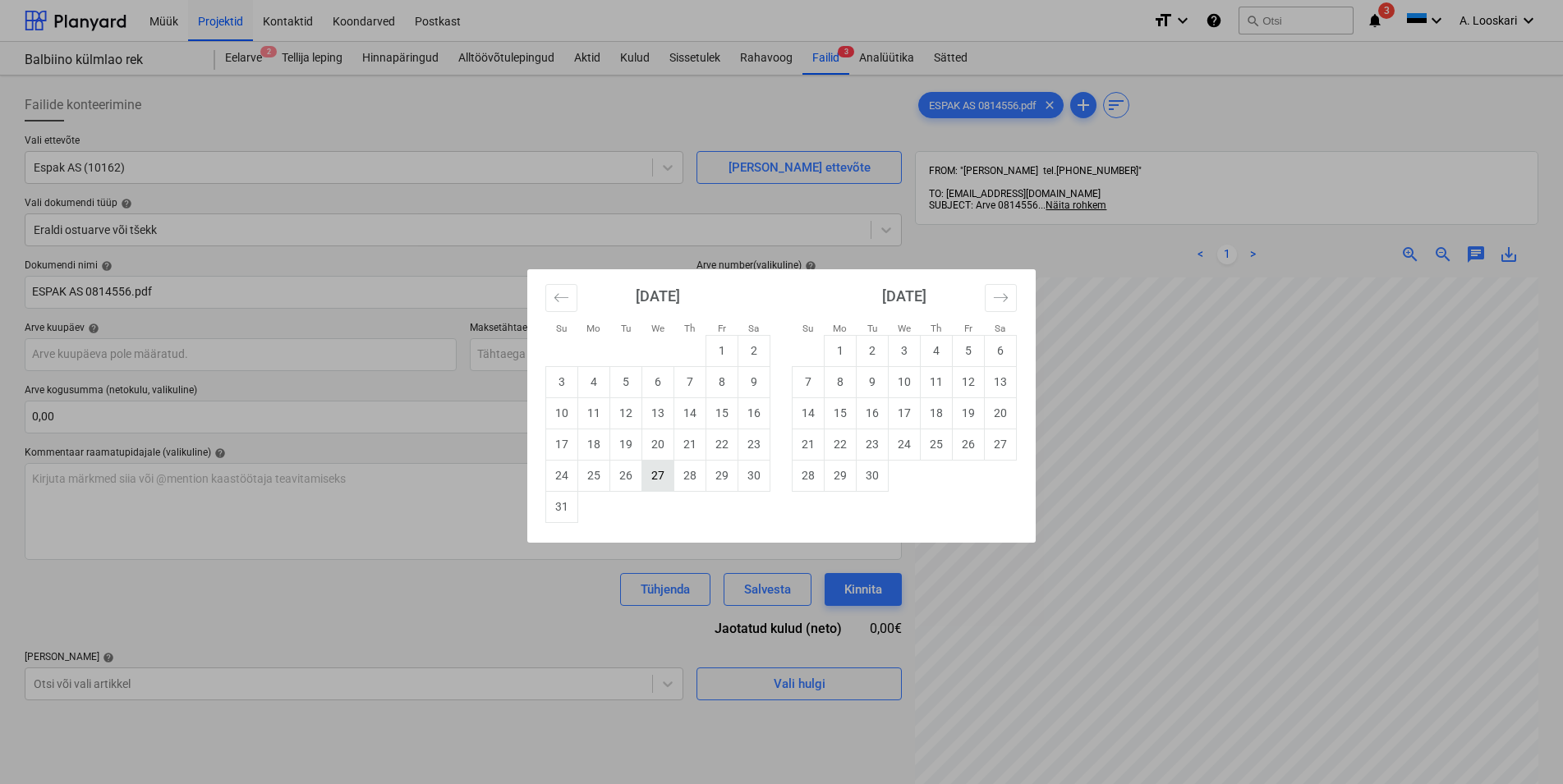
click at [659, 475] on td "27" at bounding box center [658, 476] width 32 height 32
type input "[DATE]"
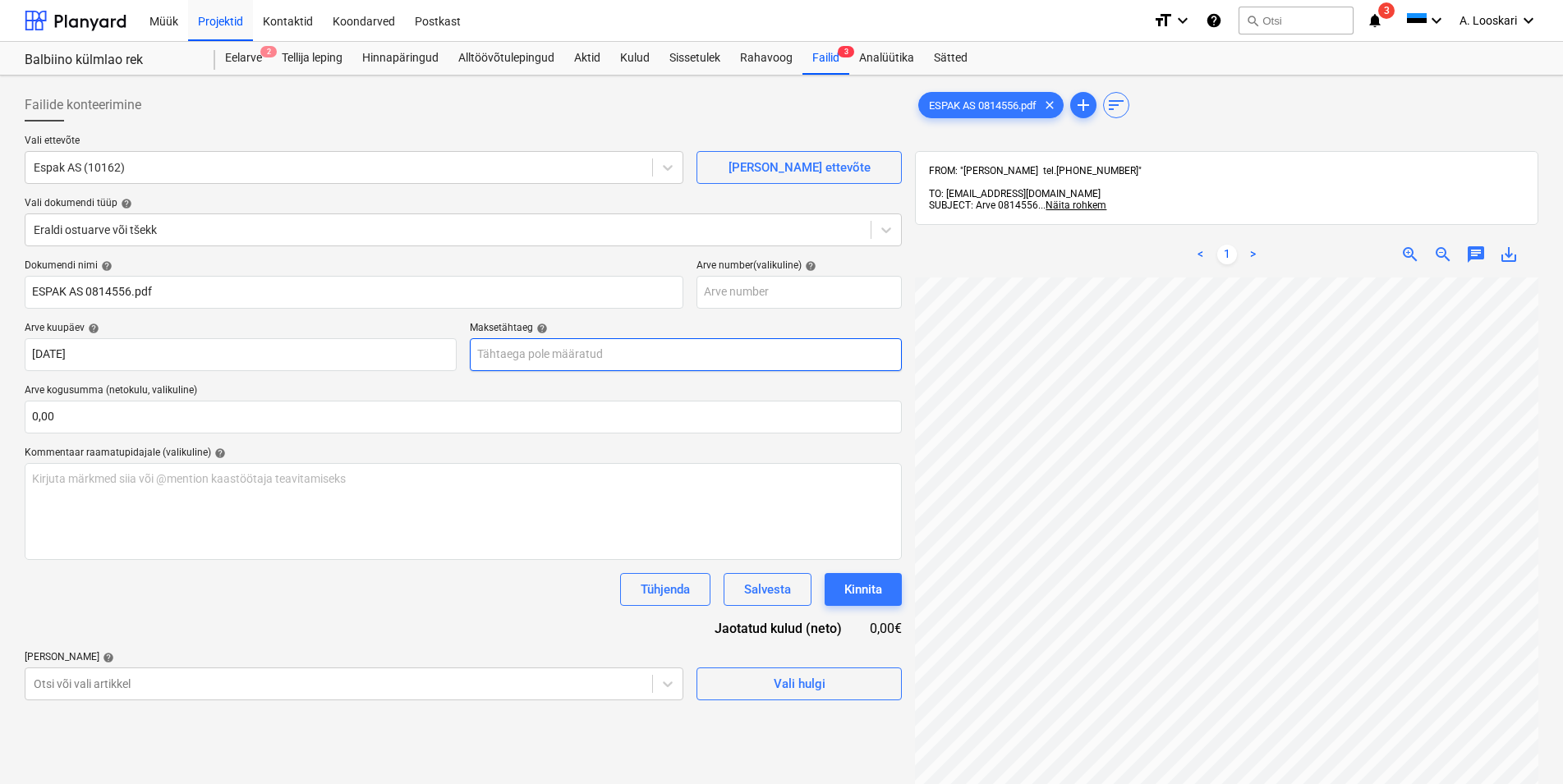
click at [572, 359] on input "text" at bounding box center [686, 354] width 432 height 32
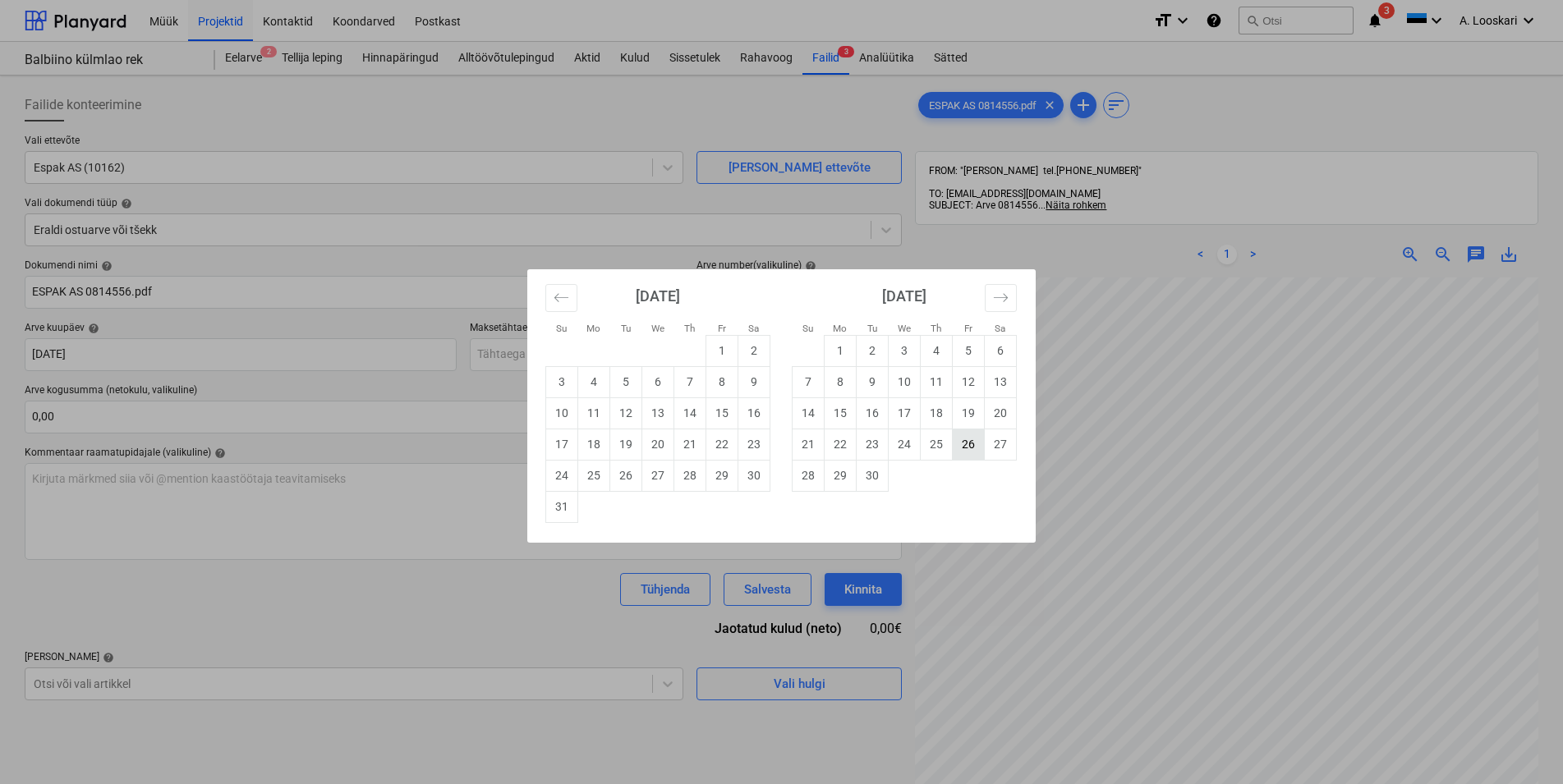
click at [960, 448] on td "26" at bounding box center [969, 444] width 32 height 32
type input "[DATE]"
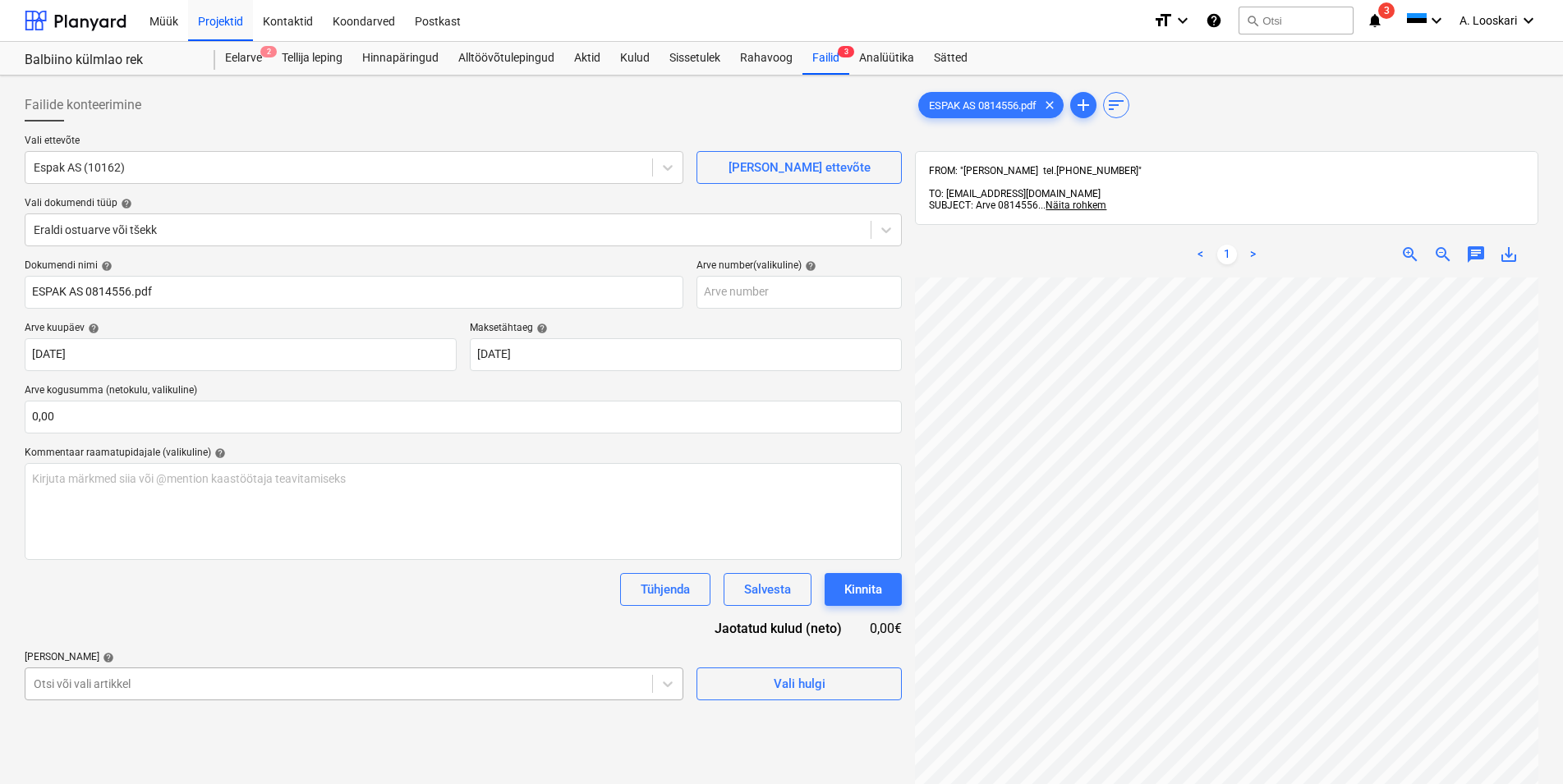
click at [127, 688] on body "Müük Projektid Kontaktid Koondarved Postkast format_size keyboard_arrow_down he…" at bounding box center [782, 392] width 1563 height 784
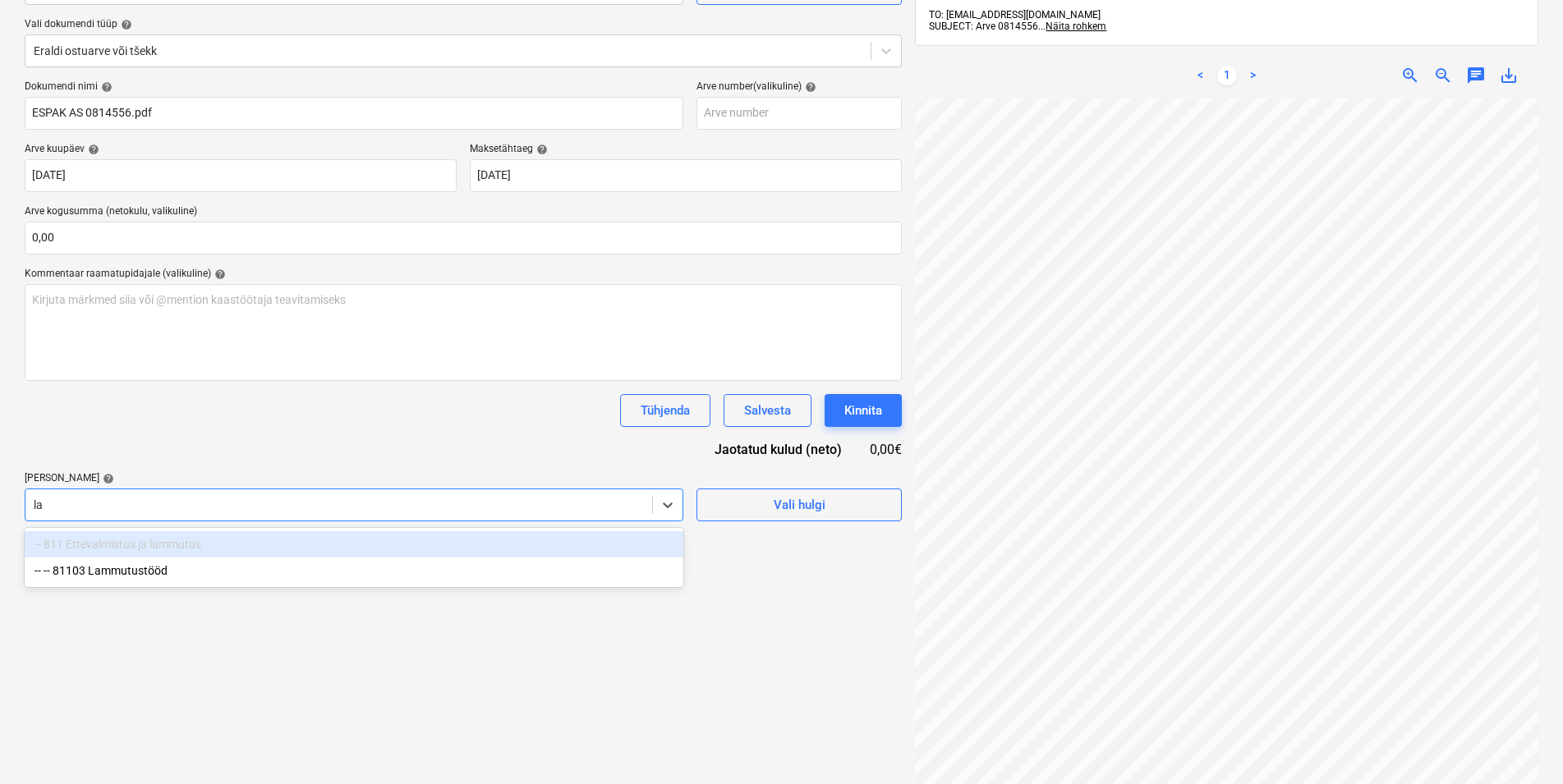
type input "l"
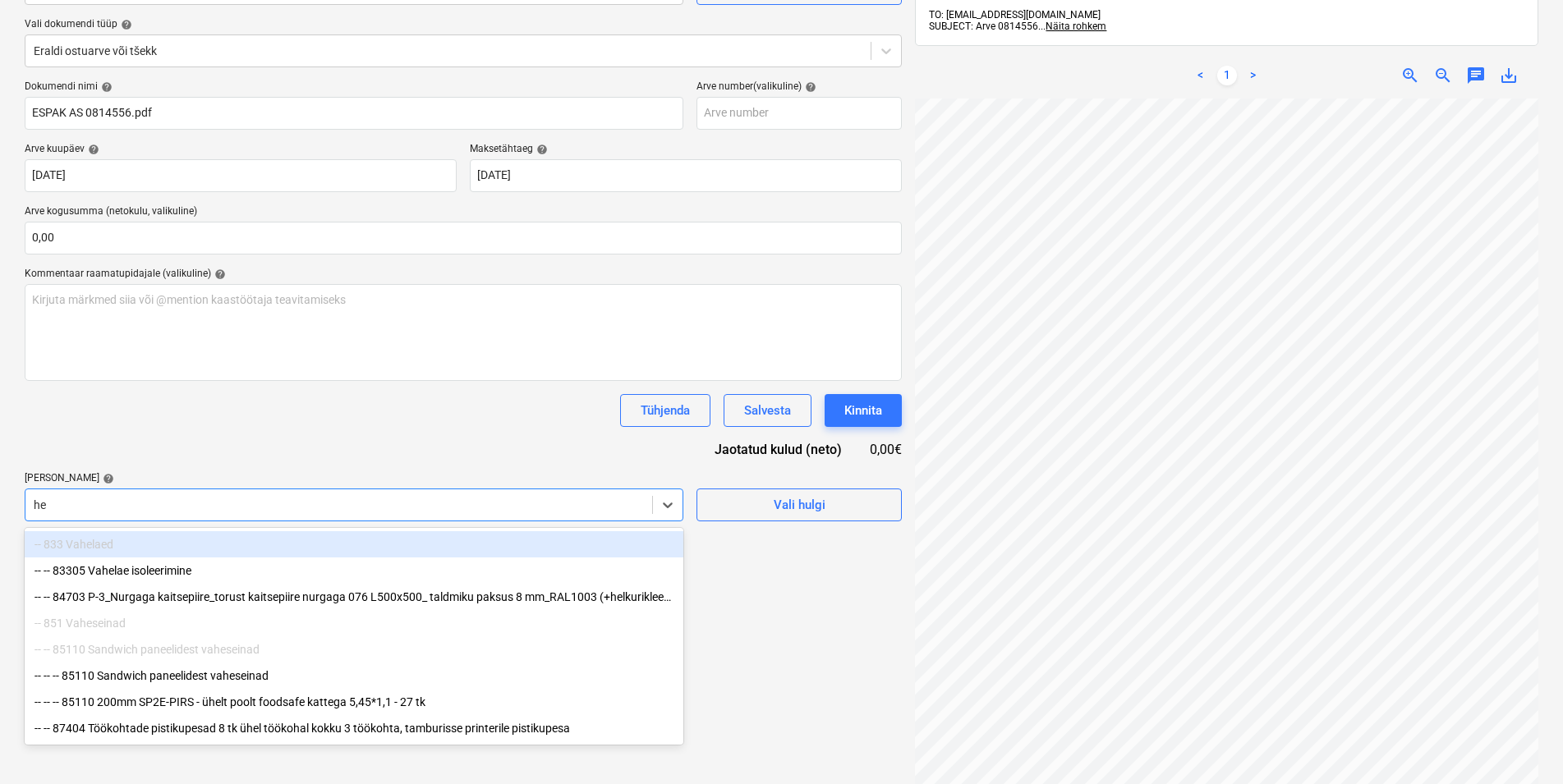
type input "h"
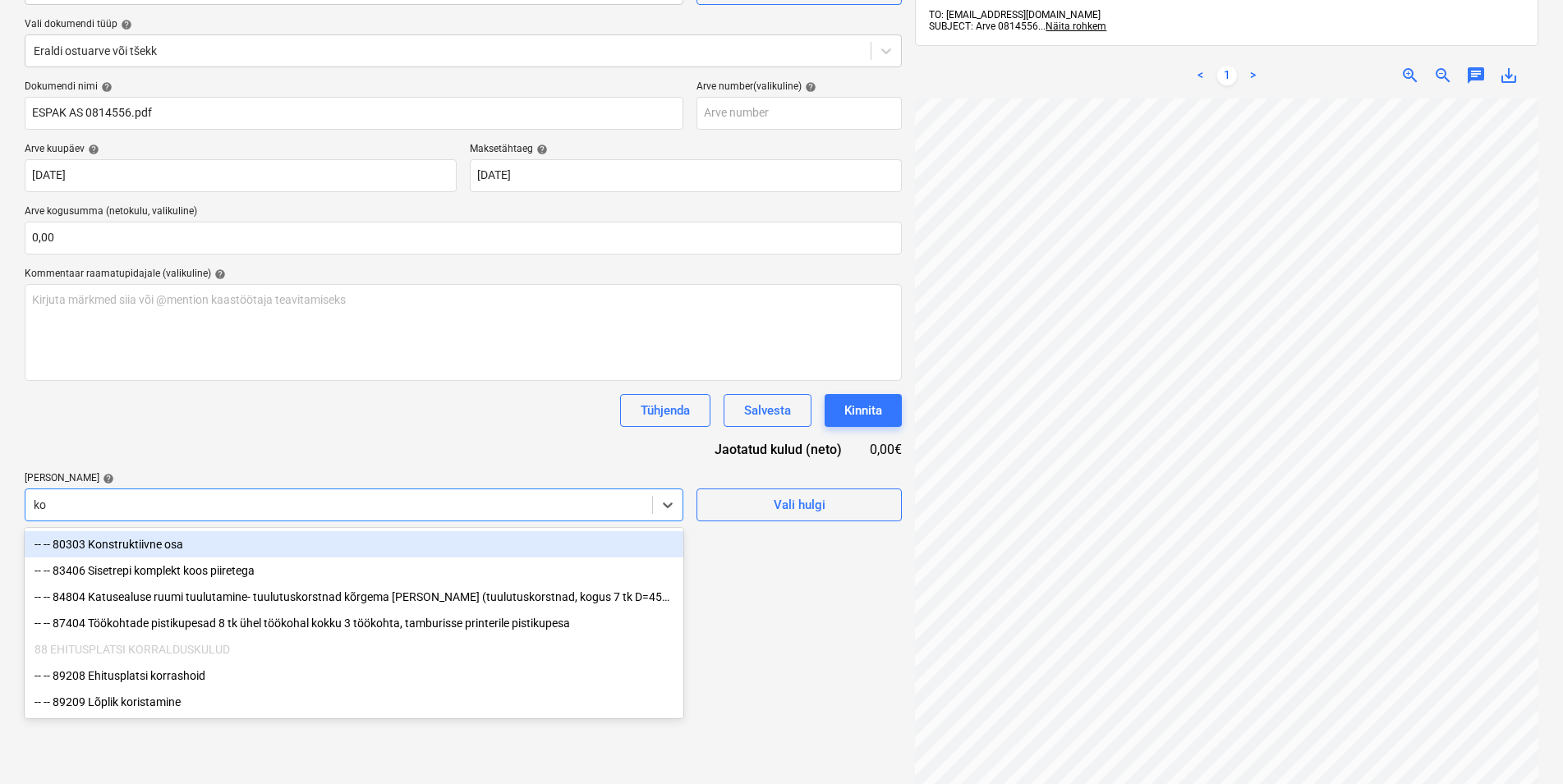
type input "kor"
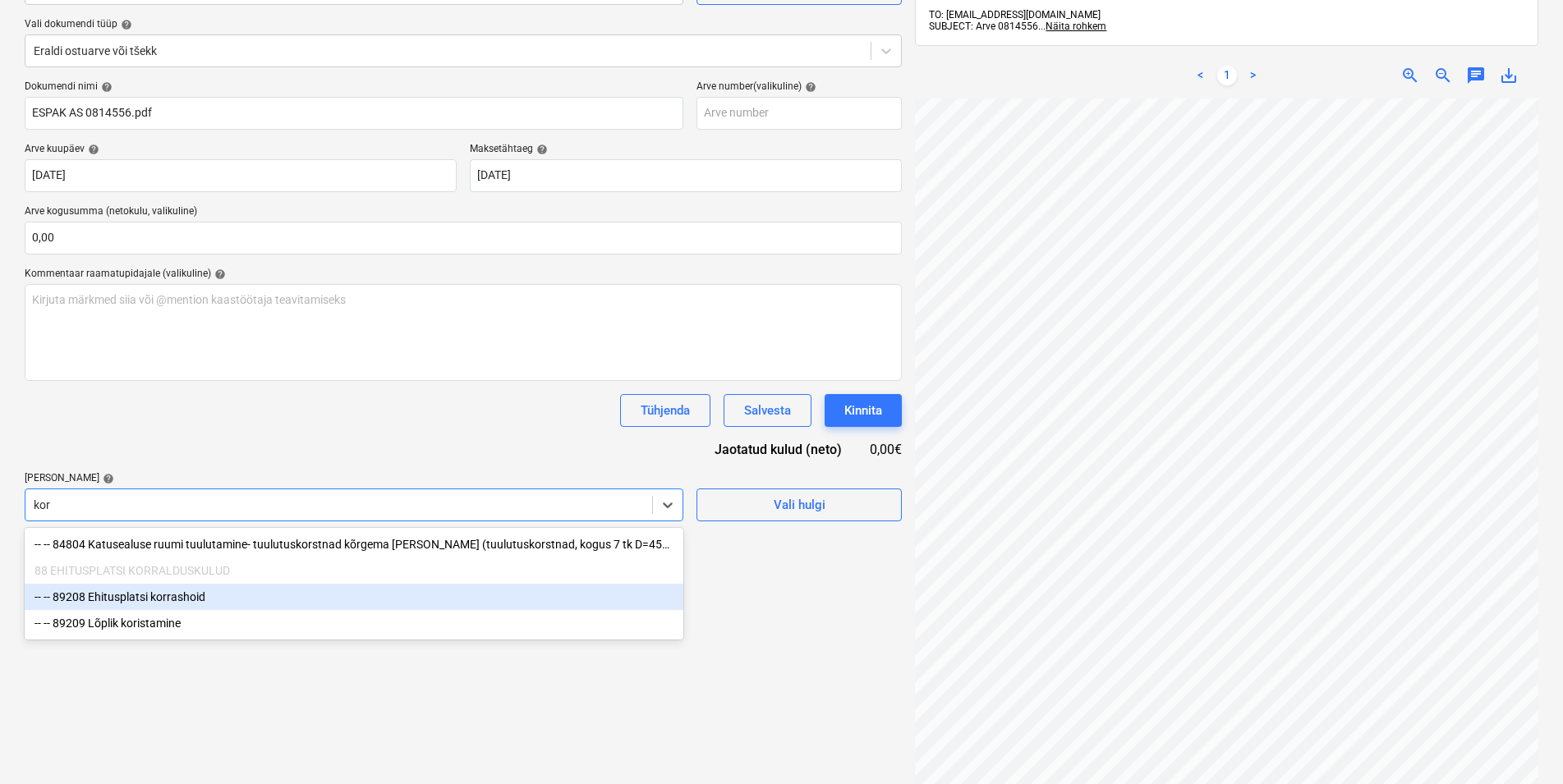
click at [189, 595] on div "-- -- 89208 Ehitusplatsi korrashoid" at bounding box center [354, 597] width 659 height 26
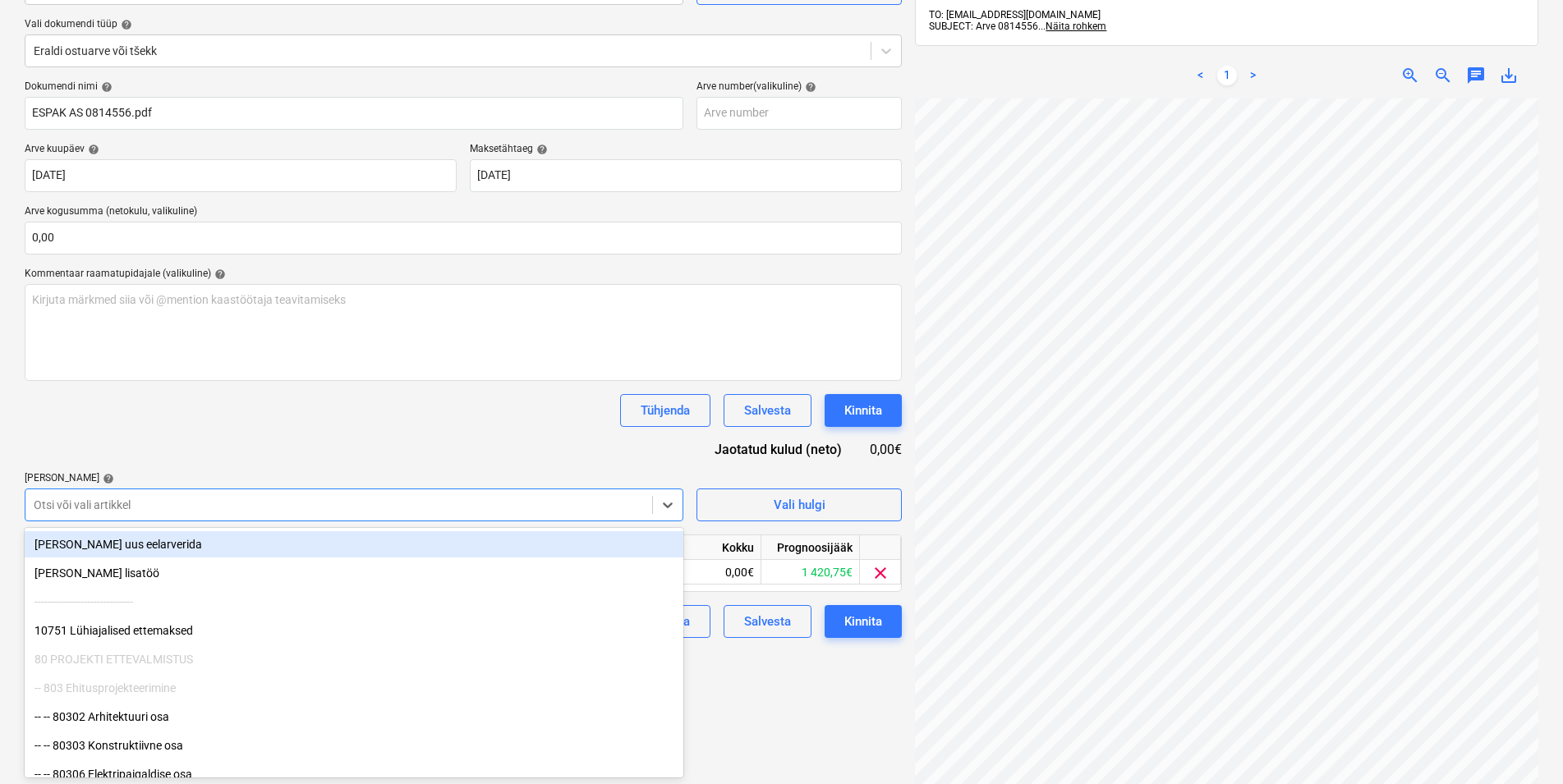
click at [241, 457] on div "Dokumendi nimi help [PERSON_NAME] AS 0814556.pdf Arve number (valikuline) help …" at bounding box center [463, 359] width 877 height 557
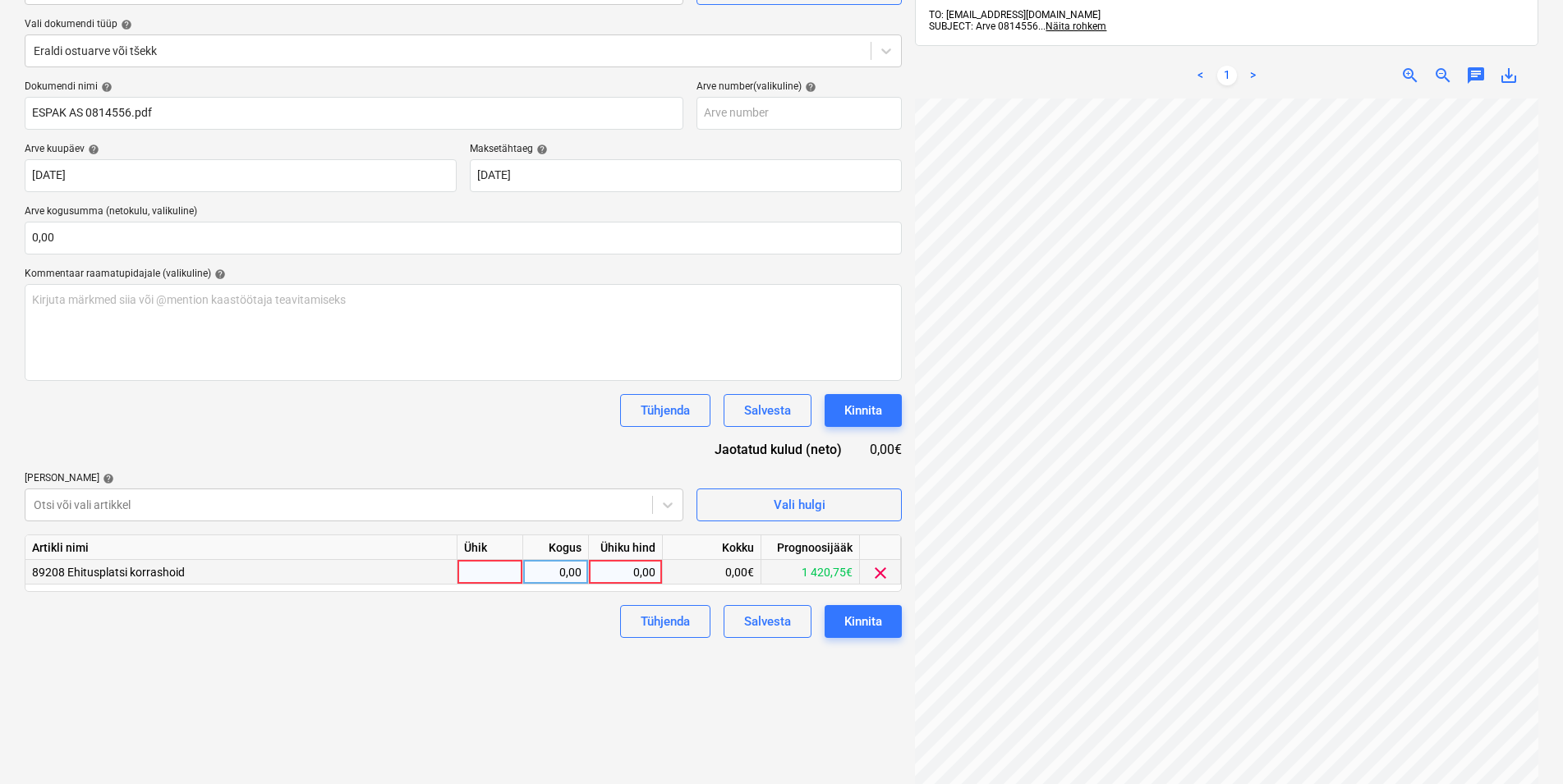
click at [489, 567] on div at bounding box center [490, 572] width 66 height 25
type input "kmpl"
click at [551, 572] on div "0,00" at bounding box center [555, 572] width 52 height 25
type input "1"
click at [619, 569] on div "0,00" at bounding box center [625, 572] width 60 height 25
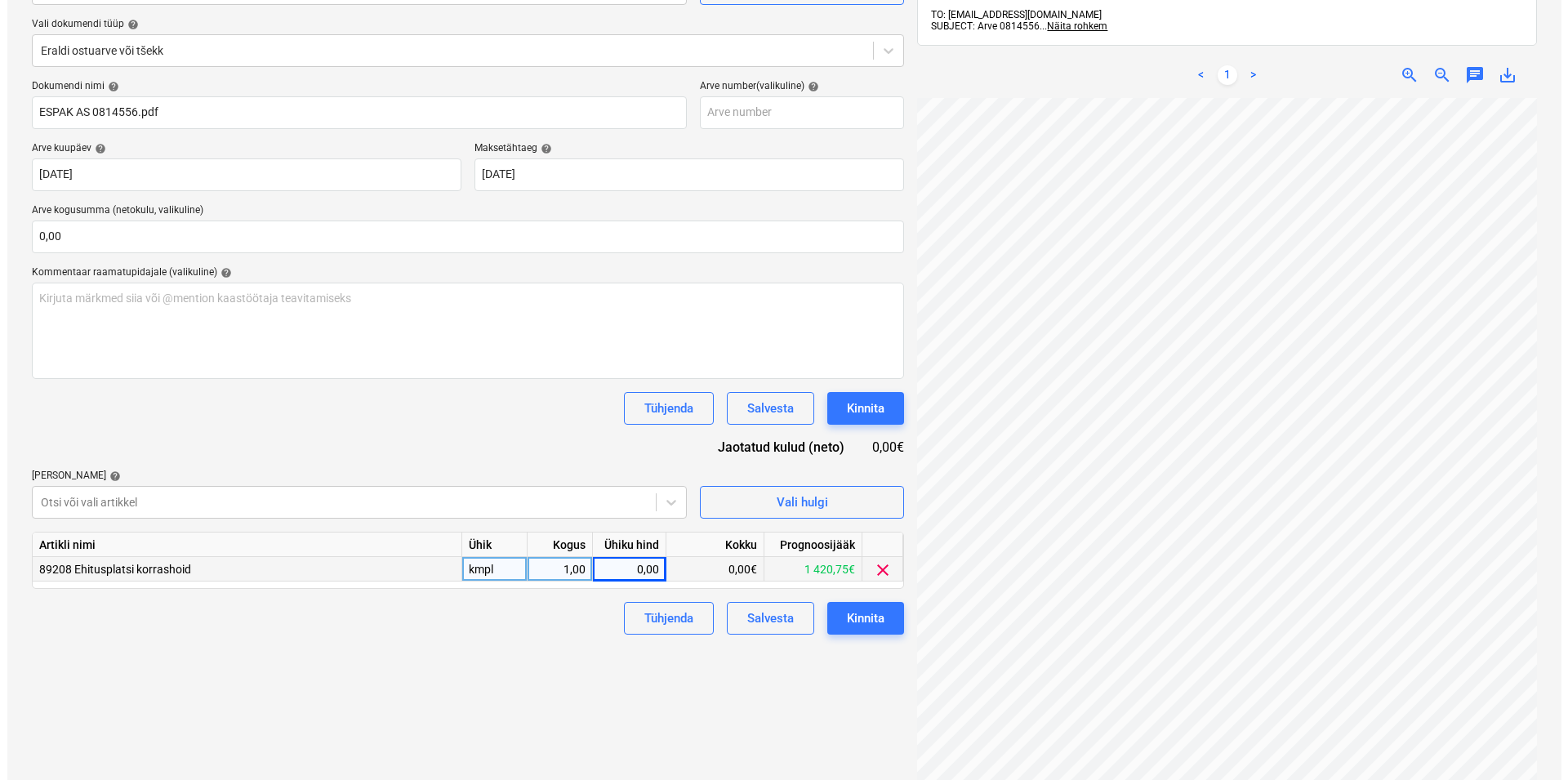
scroll to position [25, 119]
click at [637, 569] on div "0,00" at bounding box center [622, 569] width 59 height 24
type input "24,06"
click at [646, 691] on div "Failide konteerimine Vali ettevõte Espak AS (10162) [PERSON_NAME] uus ettevõte …" at bounding box center [461, 371] width 885 height 935
click at [863, 621] on div "Kinnita" at bounding box center [858, 618] width 38 height 21
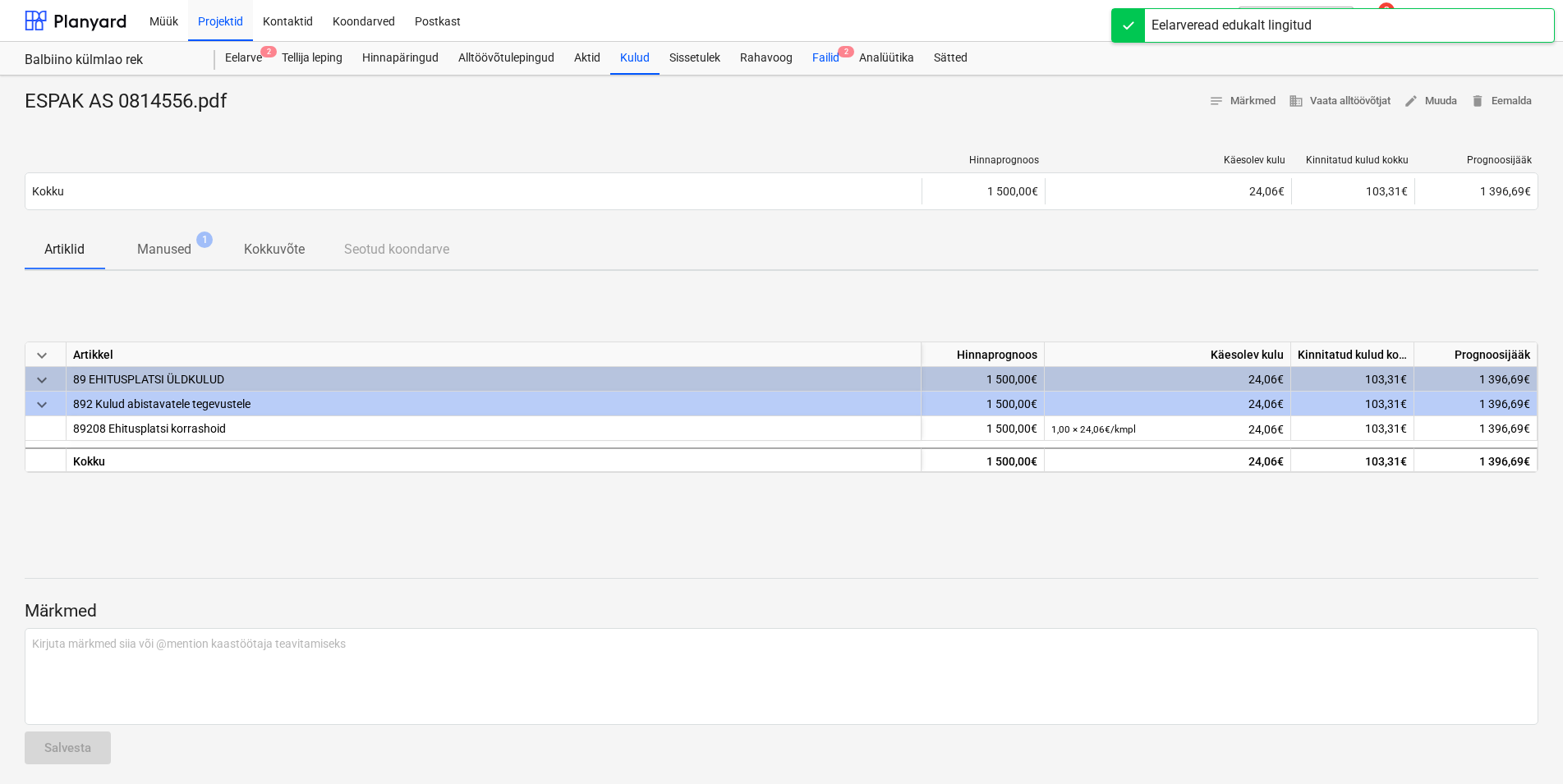
click at [824, 50] on div "Failid 2" at bounding box center [825, 58] width 47 height 32
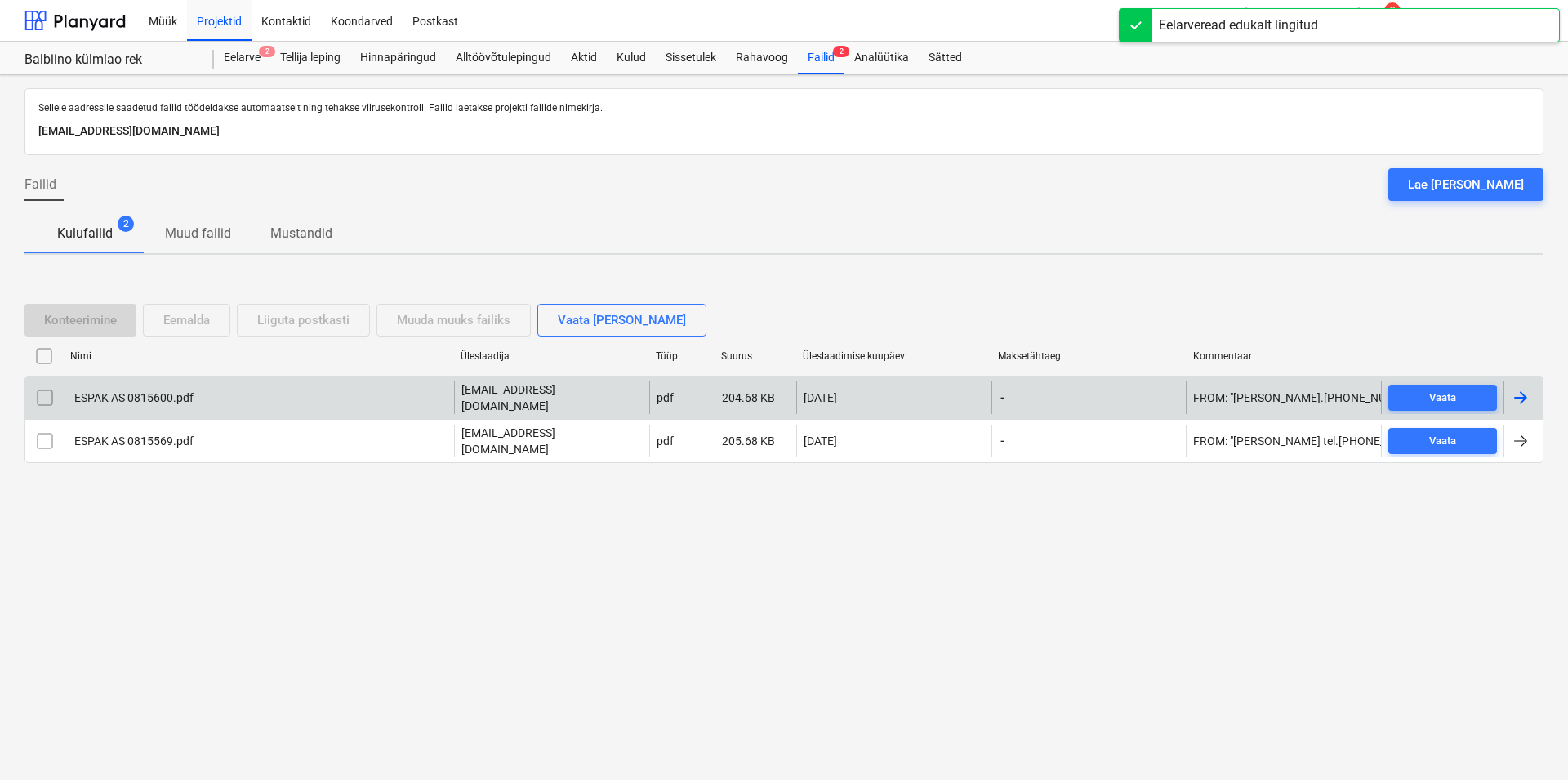
click at [123, 401] on div "ESPAK AS 0815600.pdf" at bounding box center [132, 397] width 121 height 13
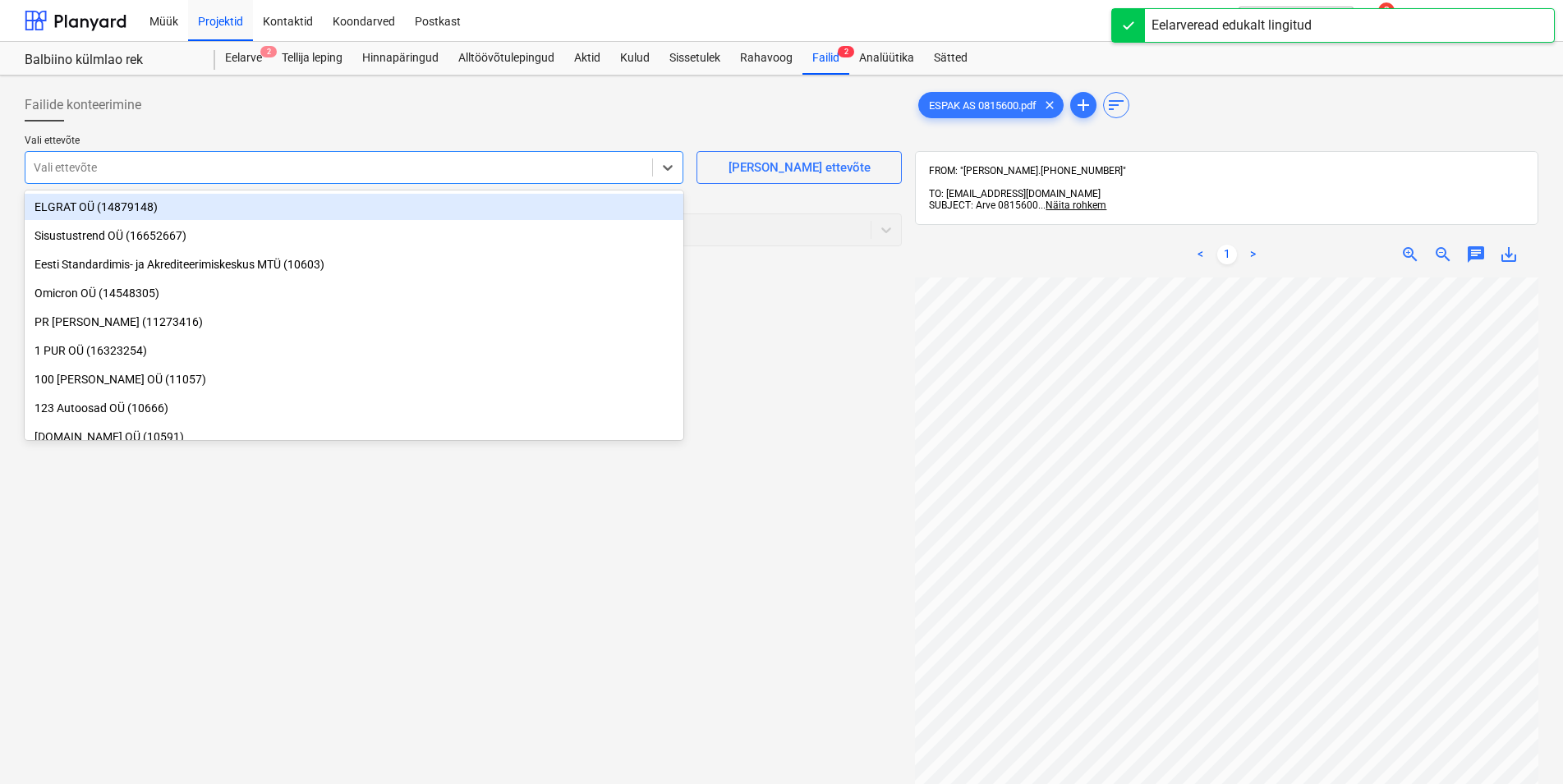
click at [138, 162] on div at bounding box center [338, 167] width 610 height 17
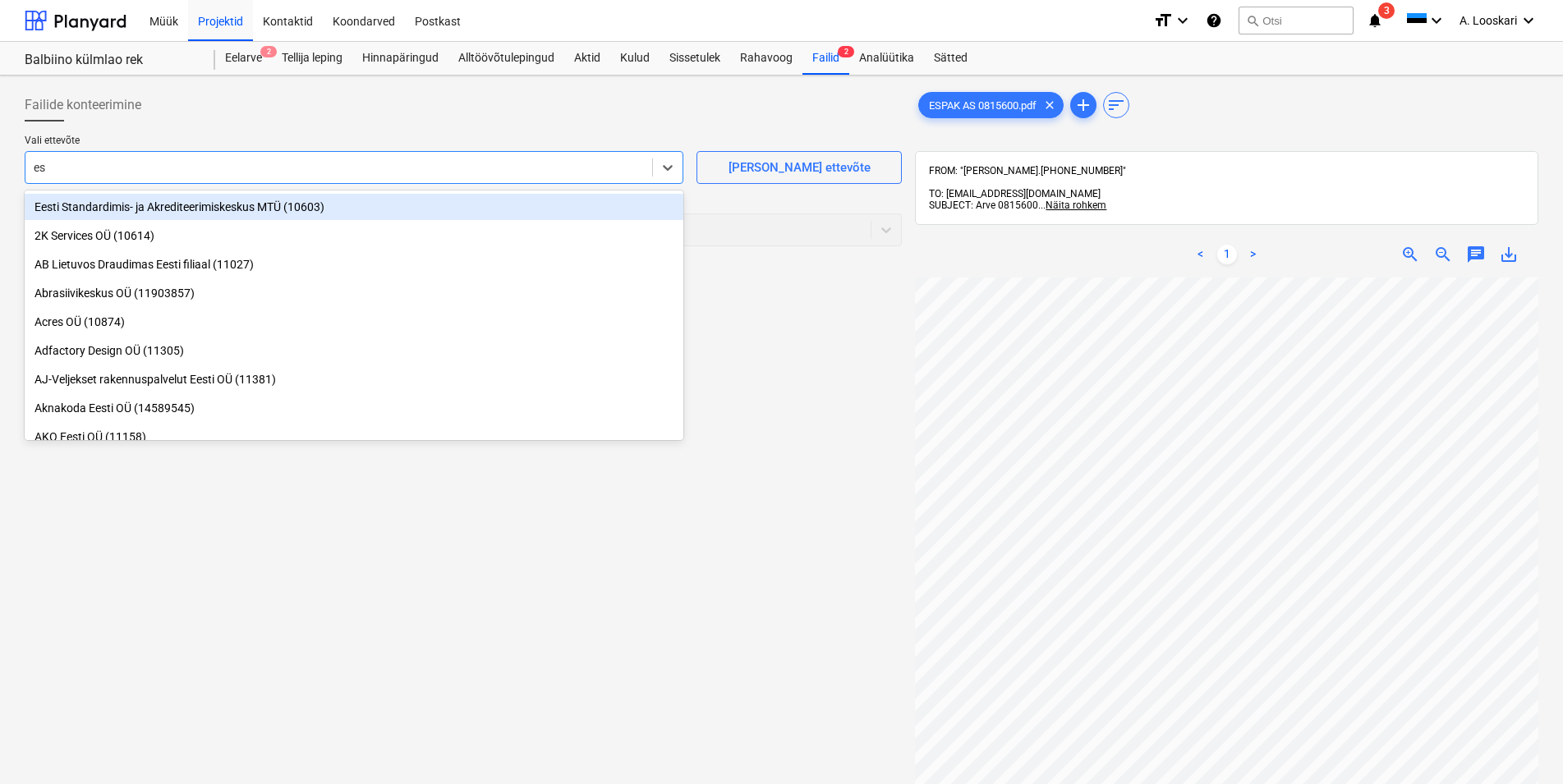
type input "esp"
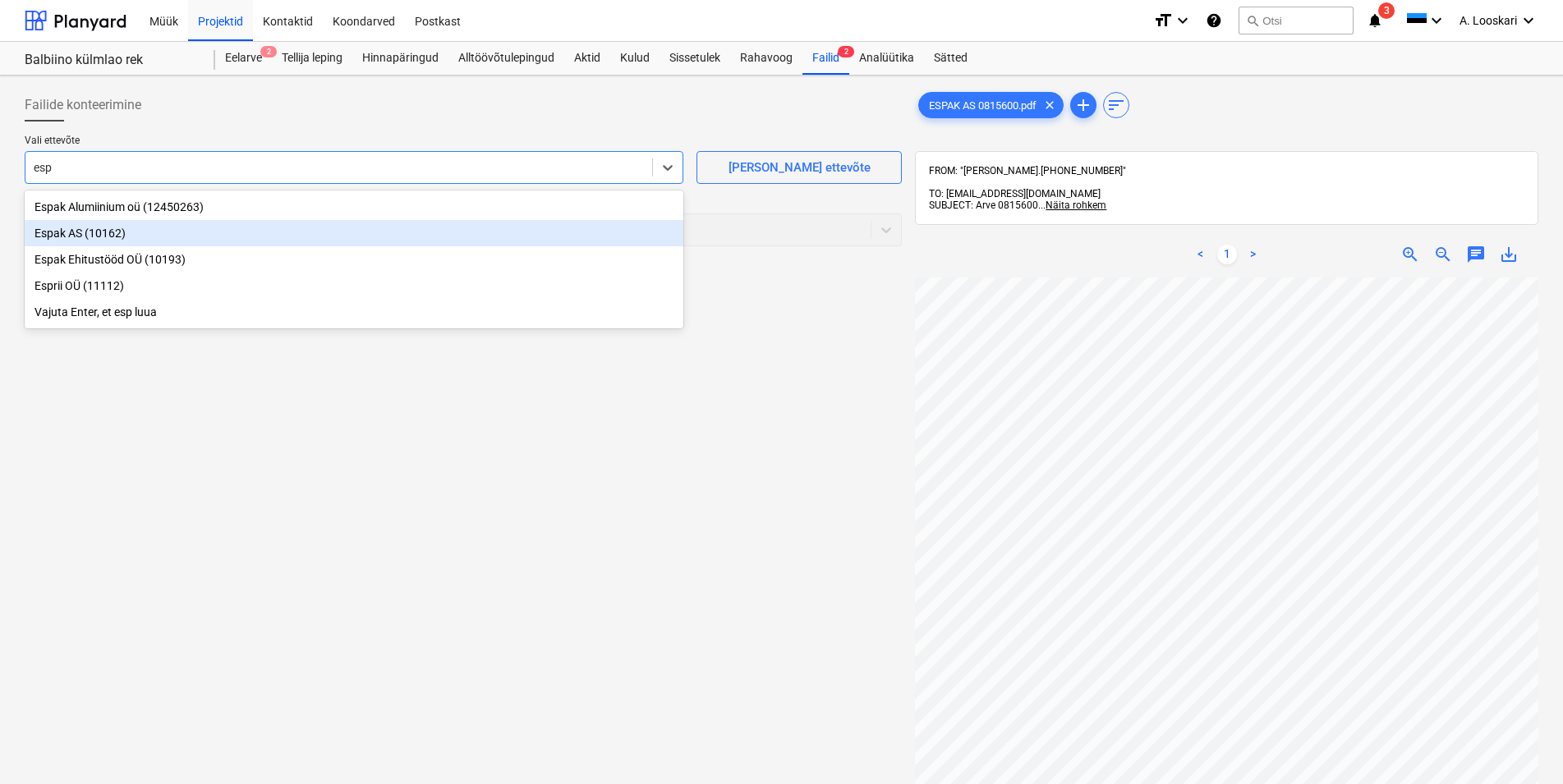
drag, startPoint x: 133, startPoint y: 224, endPoint x: 144, endPoint y: 248, distance: 26.4
click at [134, 225] on div "Espak AS (10162)" at bounding box center [354, 234] width 659 height 26
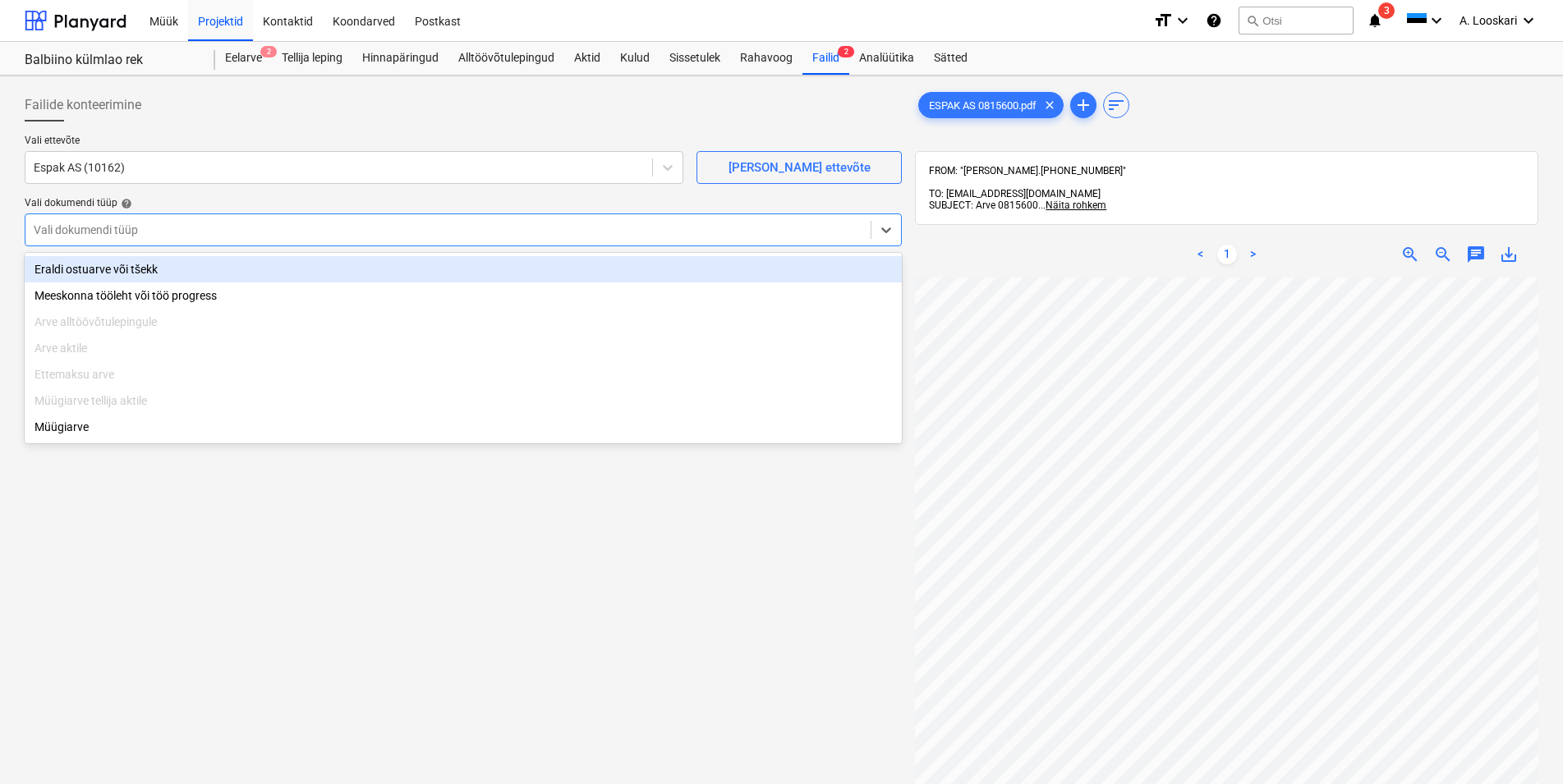
click at [151, 234] on div at bounding box center [448, 230] width 829 height 17
click at [155, 267] on div "Eraldi ostuarve või tšekk" at bounding box center [463, 270] width 877 height 26
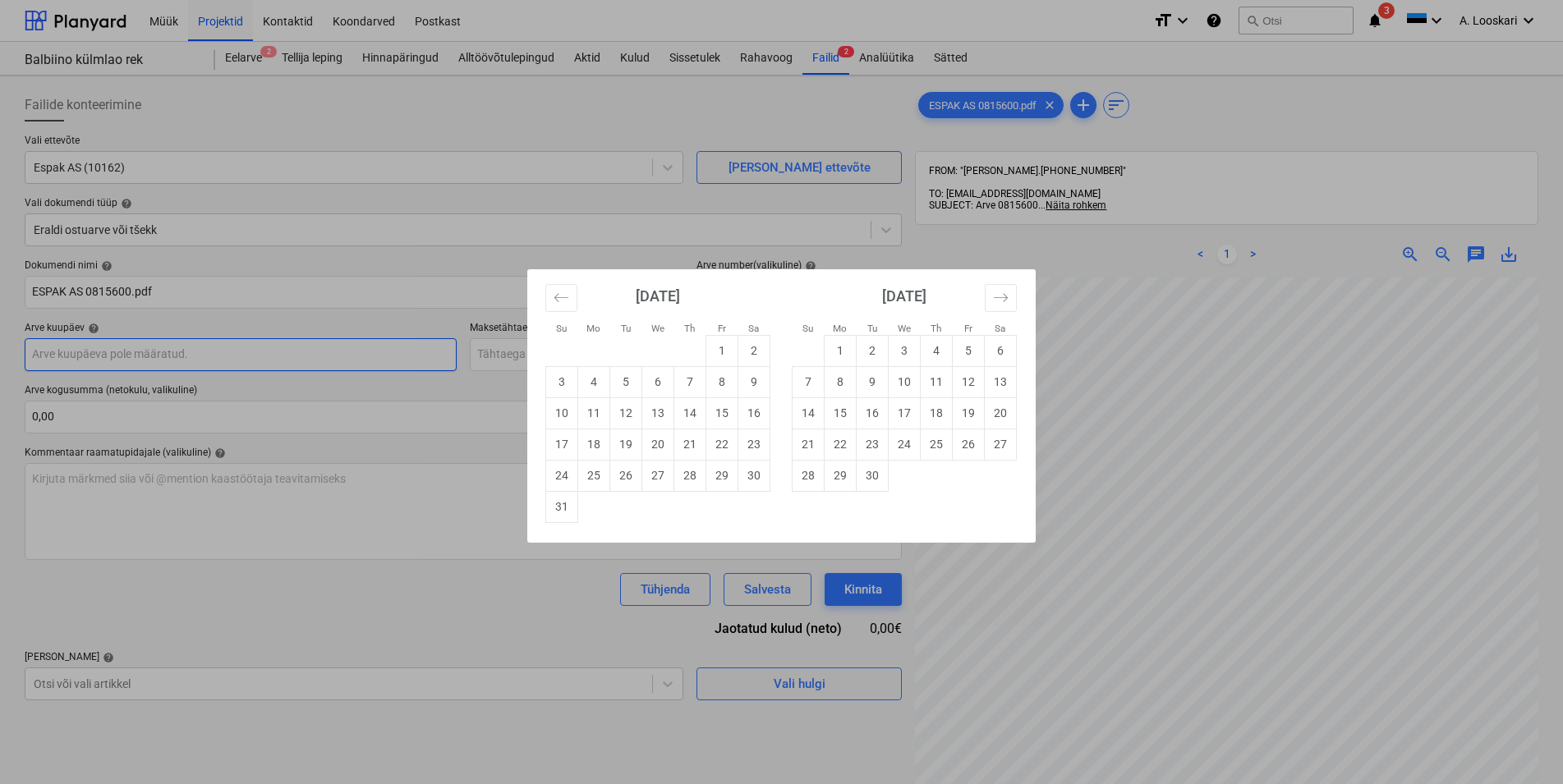
click at [133, 359] on input "text" at bounding box center [241, 354] width 432 height 32
click at [687, 477] on td "28" at bounding box center [690, 476] width 32 height 32
type input "[DATE]"
click at [579, 355] on input "text" at bounding box center [686, 354] width 432 height 32
click at [1005, 441] on td "27" at bounding box center [1001, 444] width 32 height 32
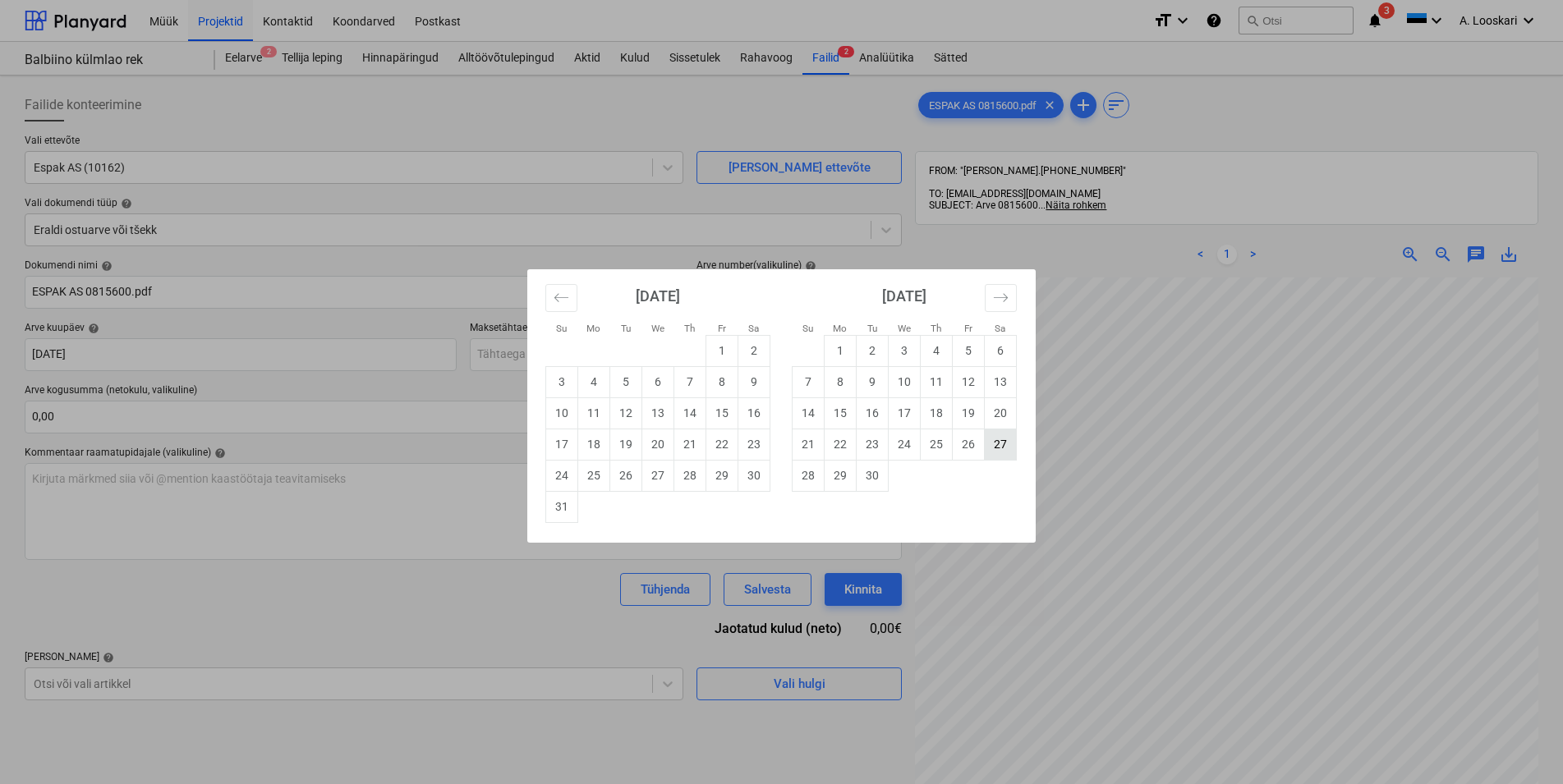
type input "[DATE]"
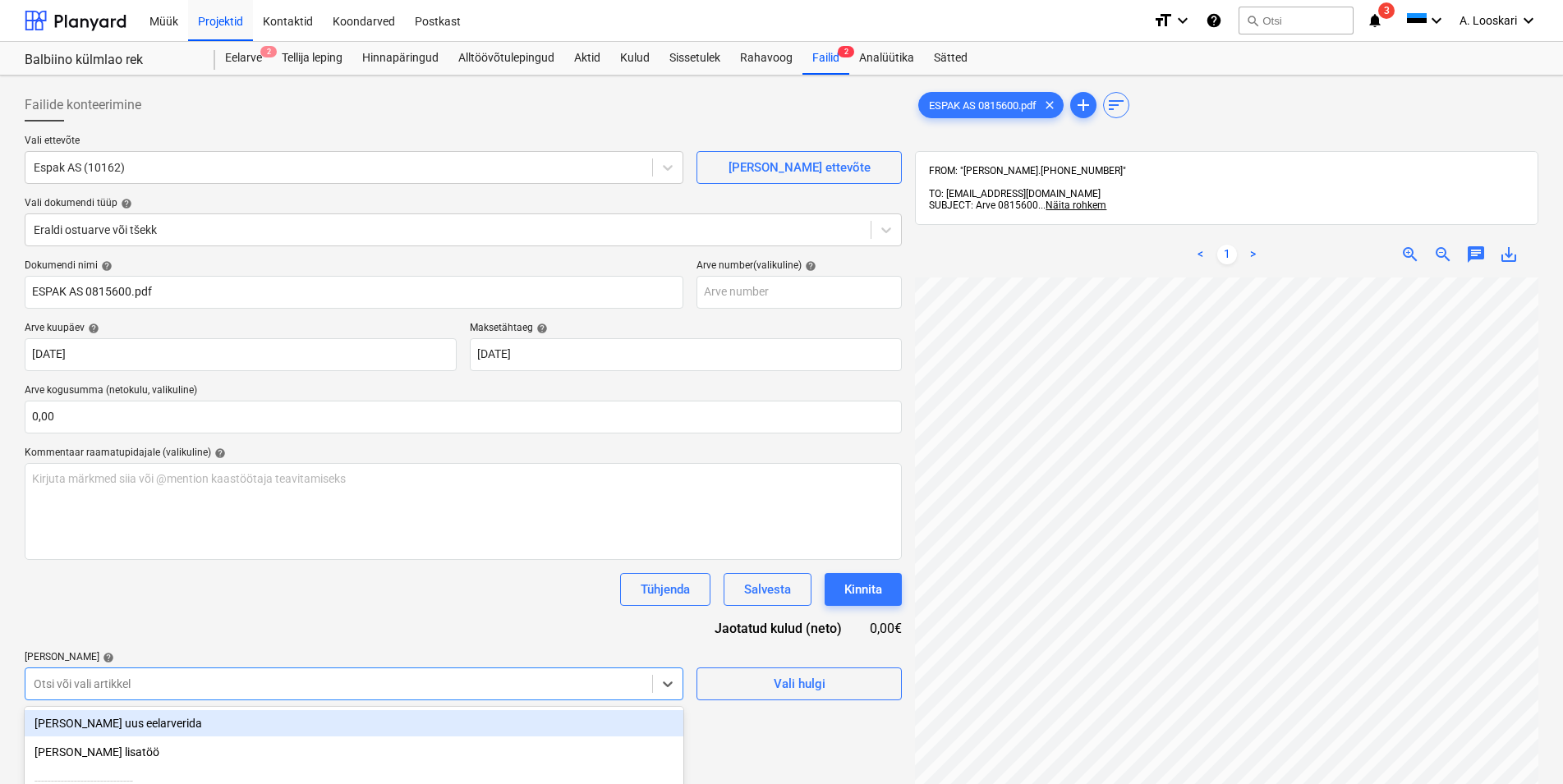
scroll to position [179, 0]
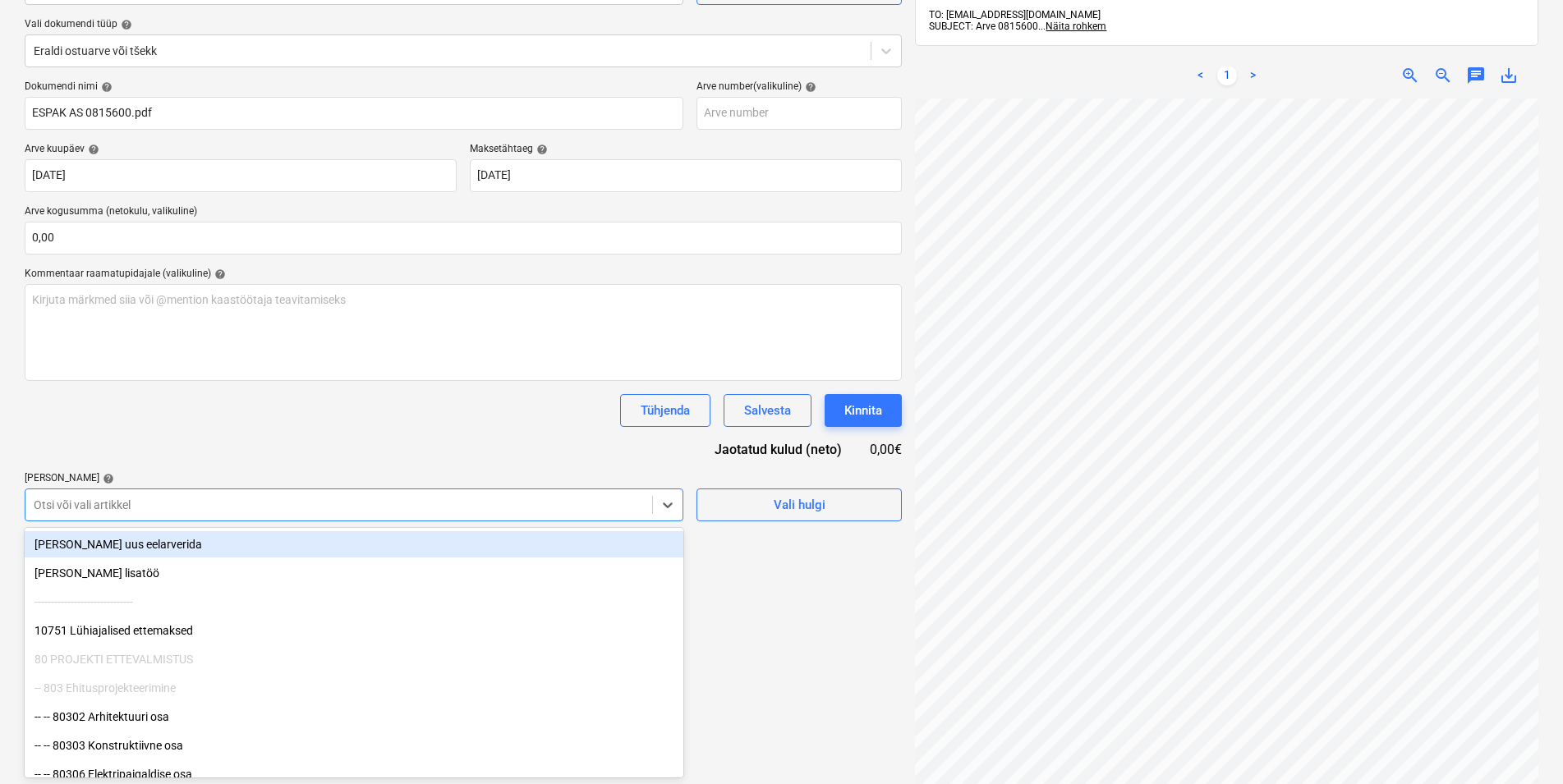
click at [186, 605] on body "Müük Projektid Kontaktid Koondarved Postkast format_size keyboard_arrow_down he…" at bounding box center [782, 212] width 1563 height 784
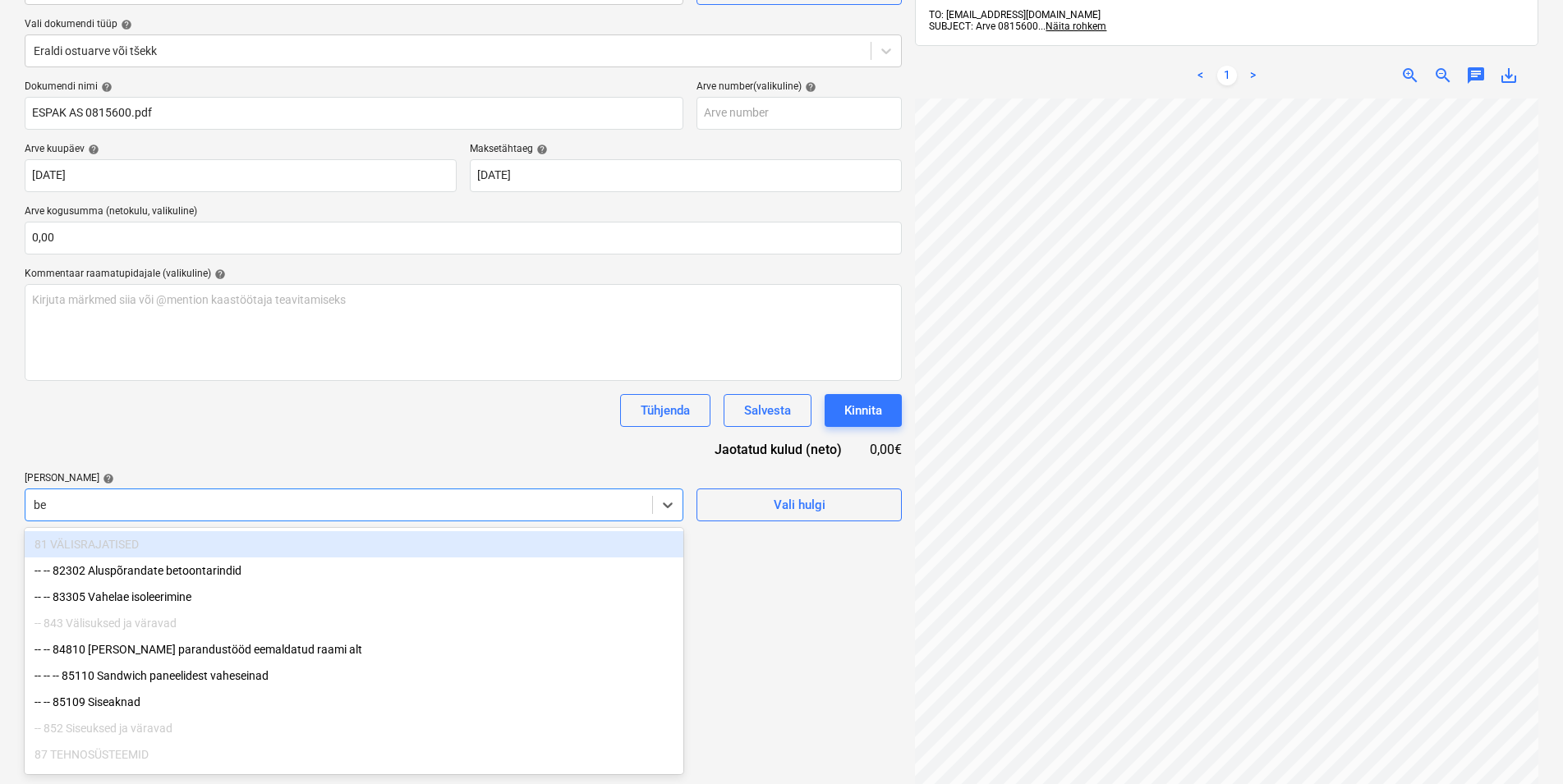
type input "bet"
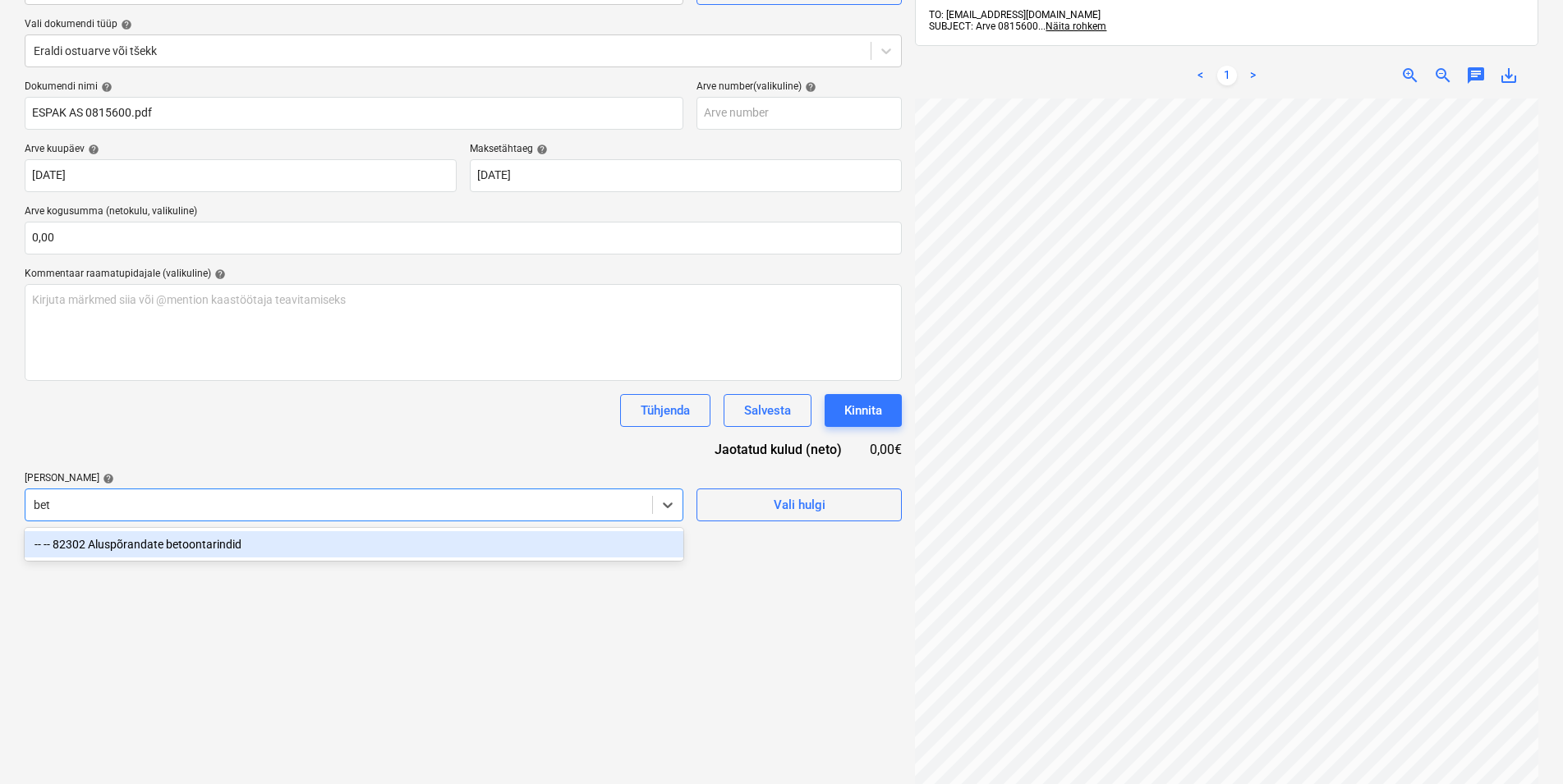
click at [188, 545] on div "-- -- 82302 Aluspõrandate betoontarindid" at bounding box center [354, 544] width 659 height 26
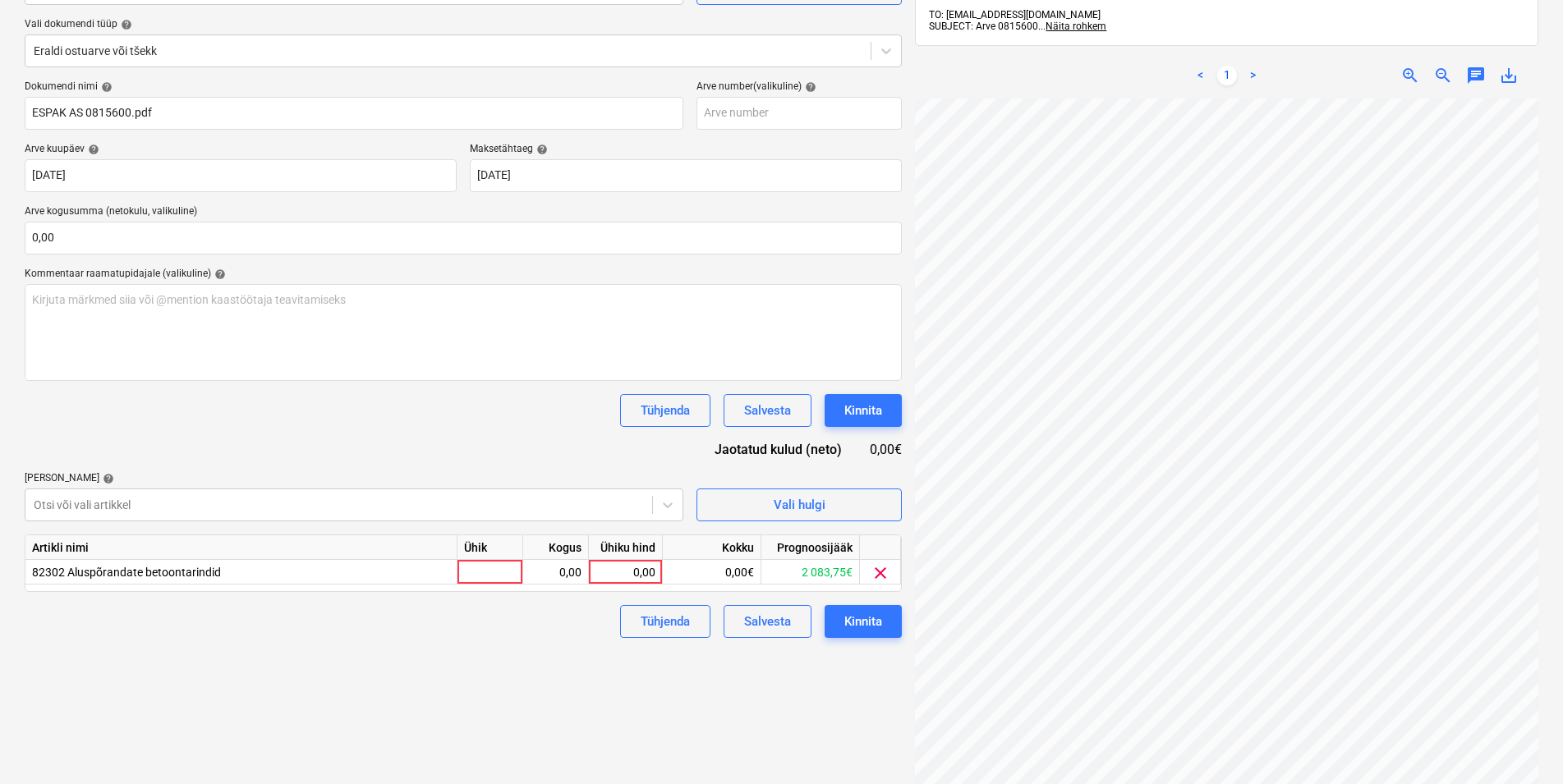
click at [204, 438] on div "Dokumendi nimi help ESPAK AS 0815600.pdf Arve number (valikuline) help [PERSON_…" at bounding box center [463, 359] width 877 height 557
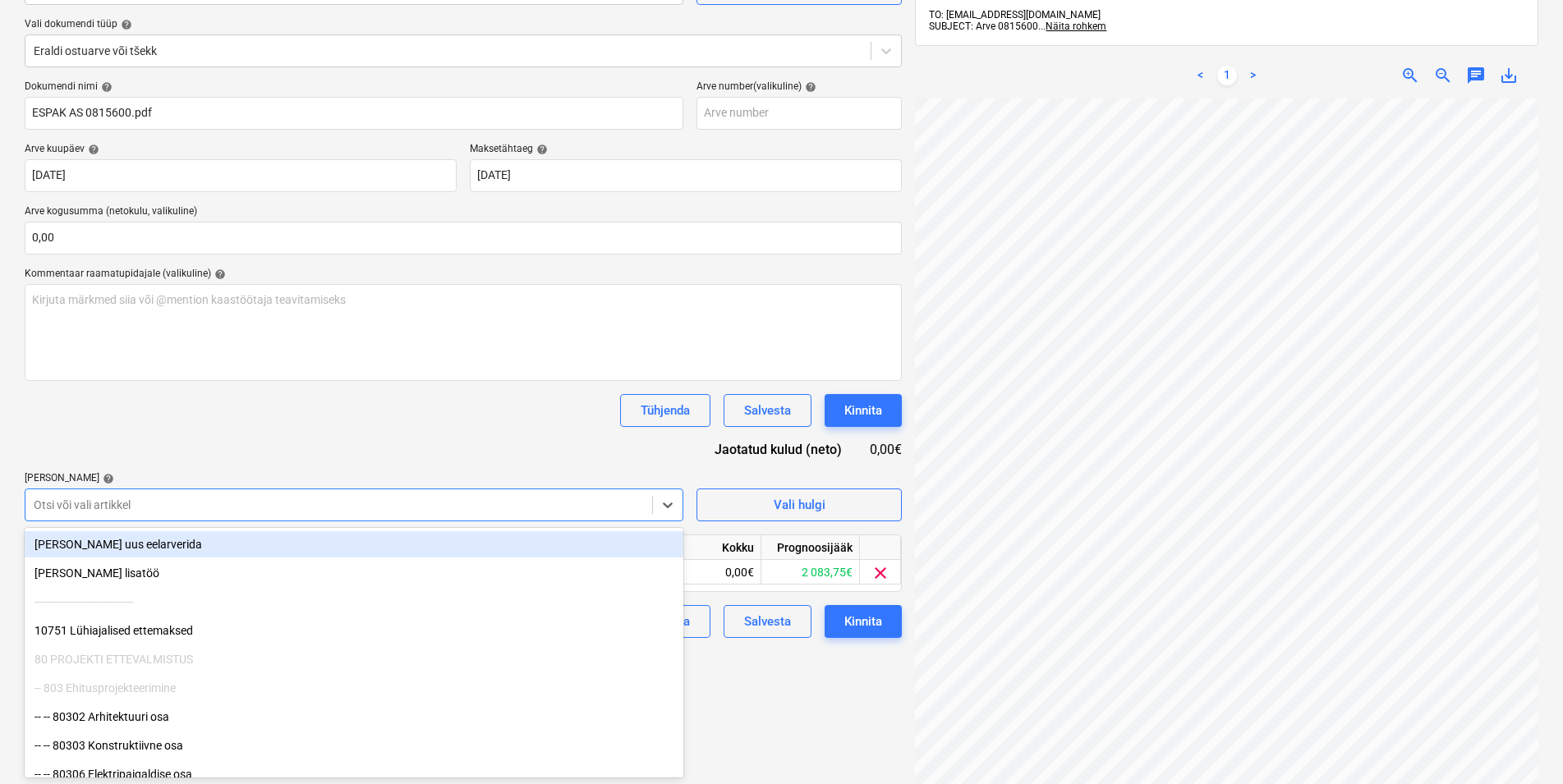
click at [133, 504] on div at bounding box center [338, 505] width 610 height 17
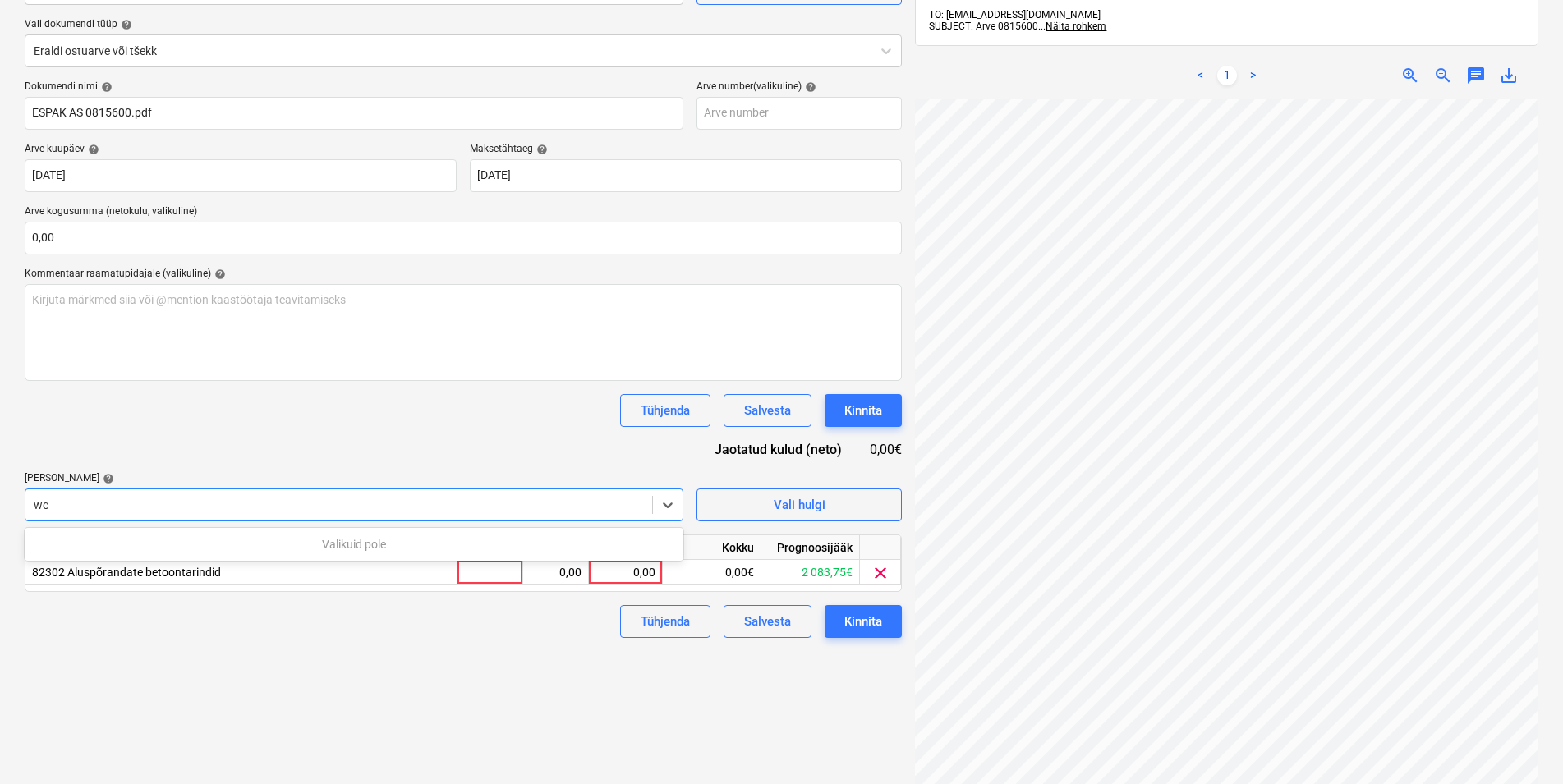
type input "w"
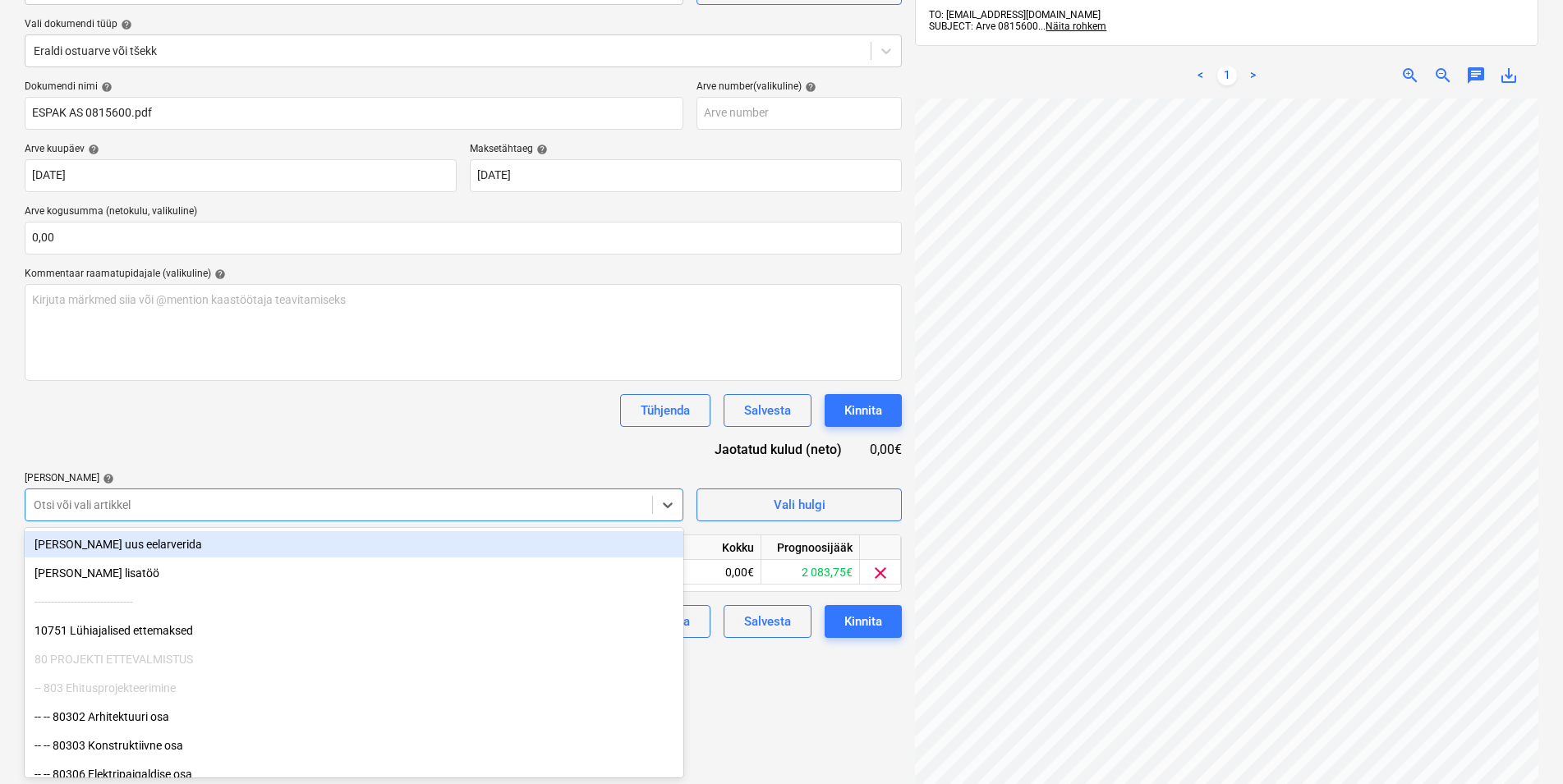
type input "k"
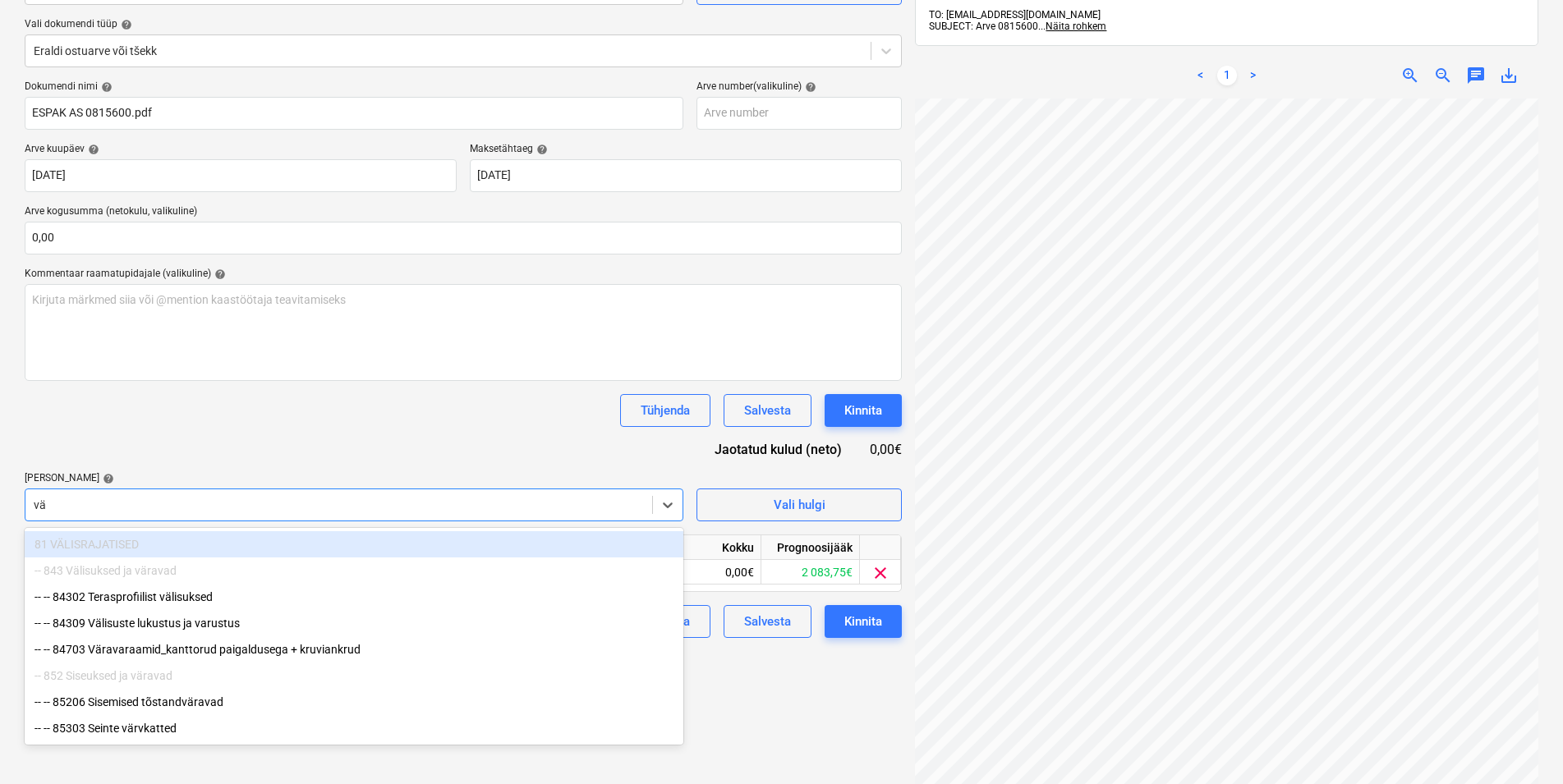
type input "v"
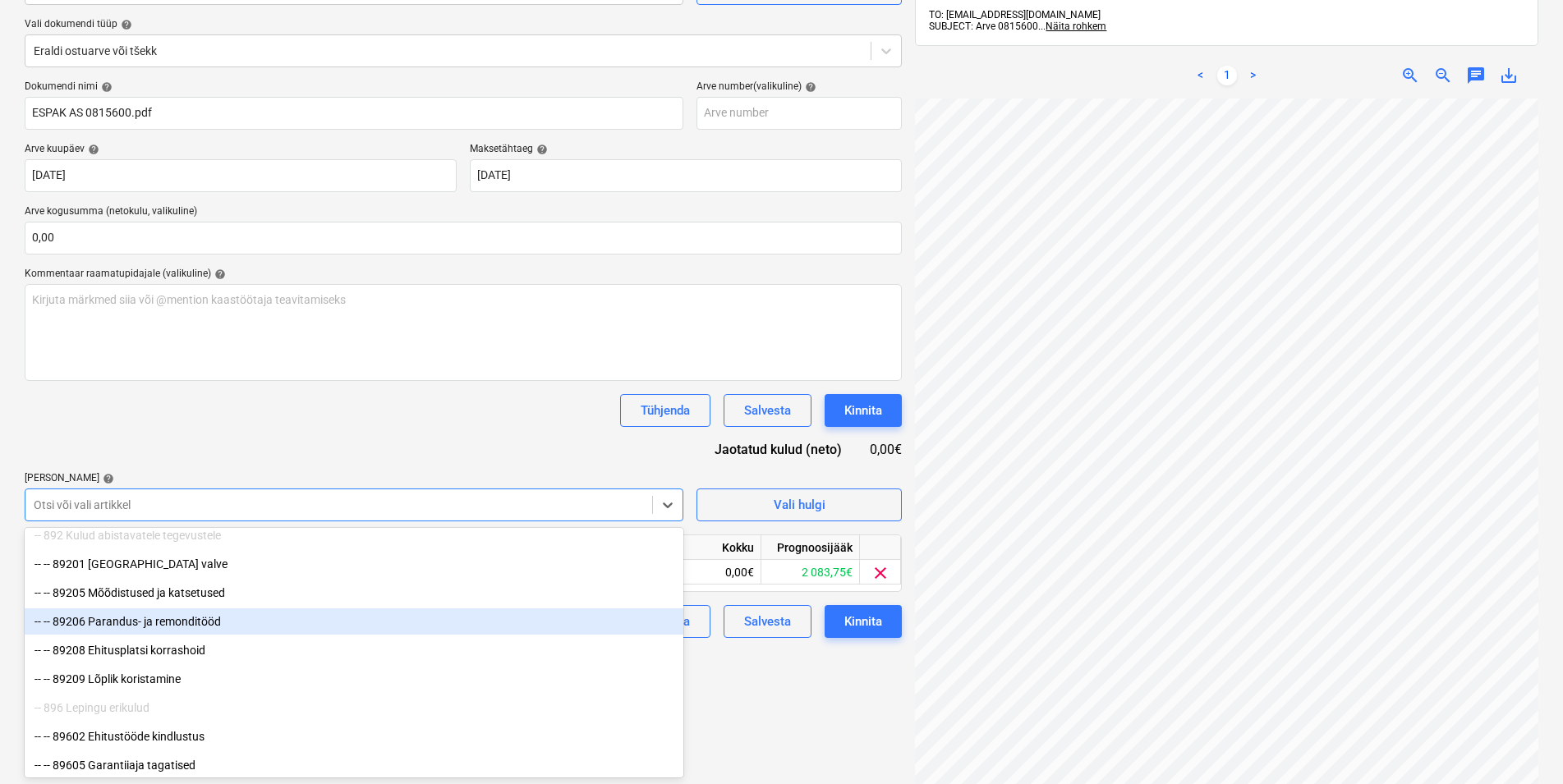
scroll to position [2944, 0]
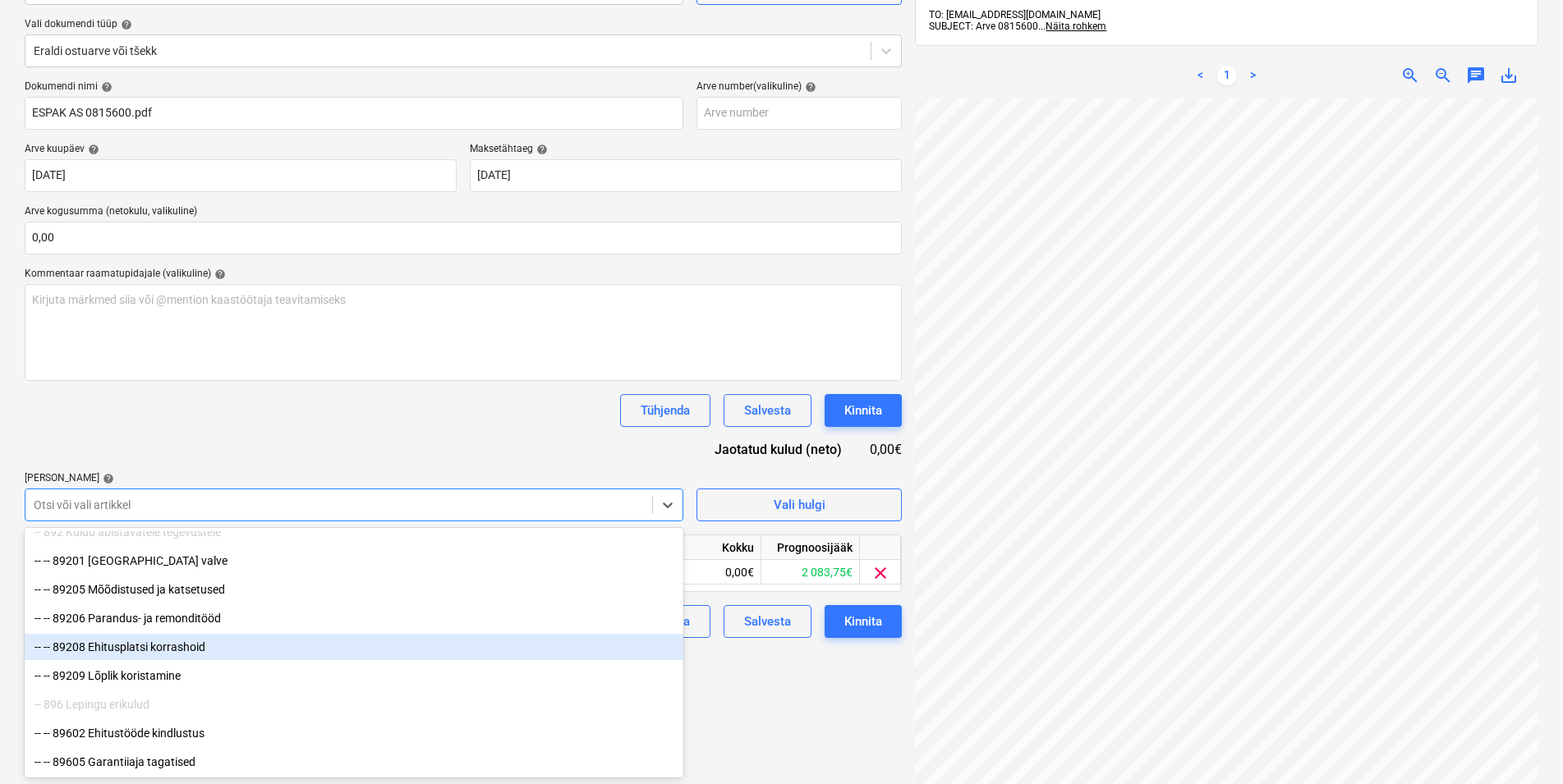
click at [178, 647] on div "-- -- 89208 Ehitusplatsi korrashoid" at bounding box center [354, 647] width 659 height 26
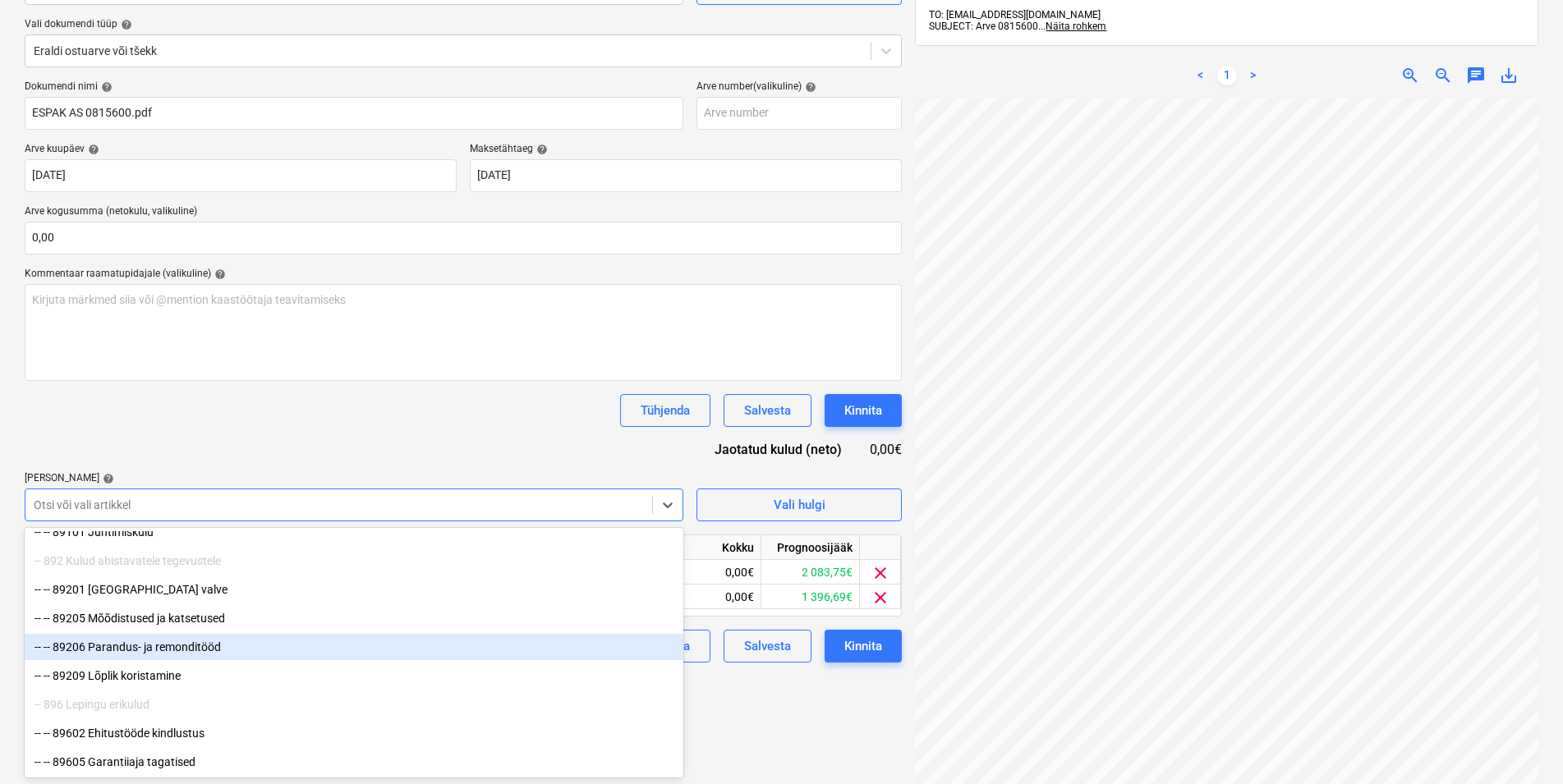
click at [200, 458] on div "Dokumendi nimi help ESPAK AS 0815600.pdf Arve number (valikuline) help [PERSON_…" at bounding box center [463, 371] width 877 height 582
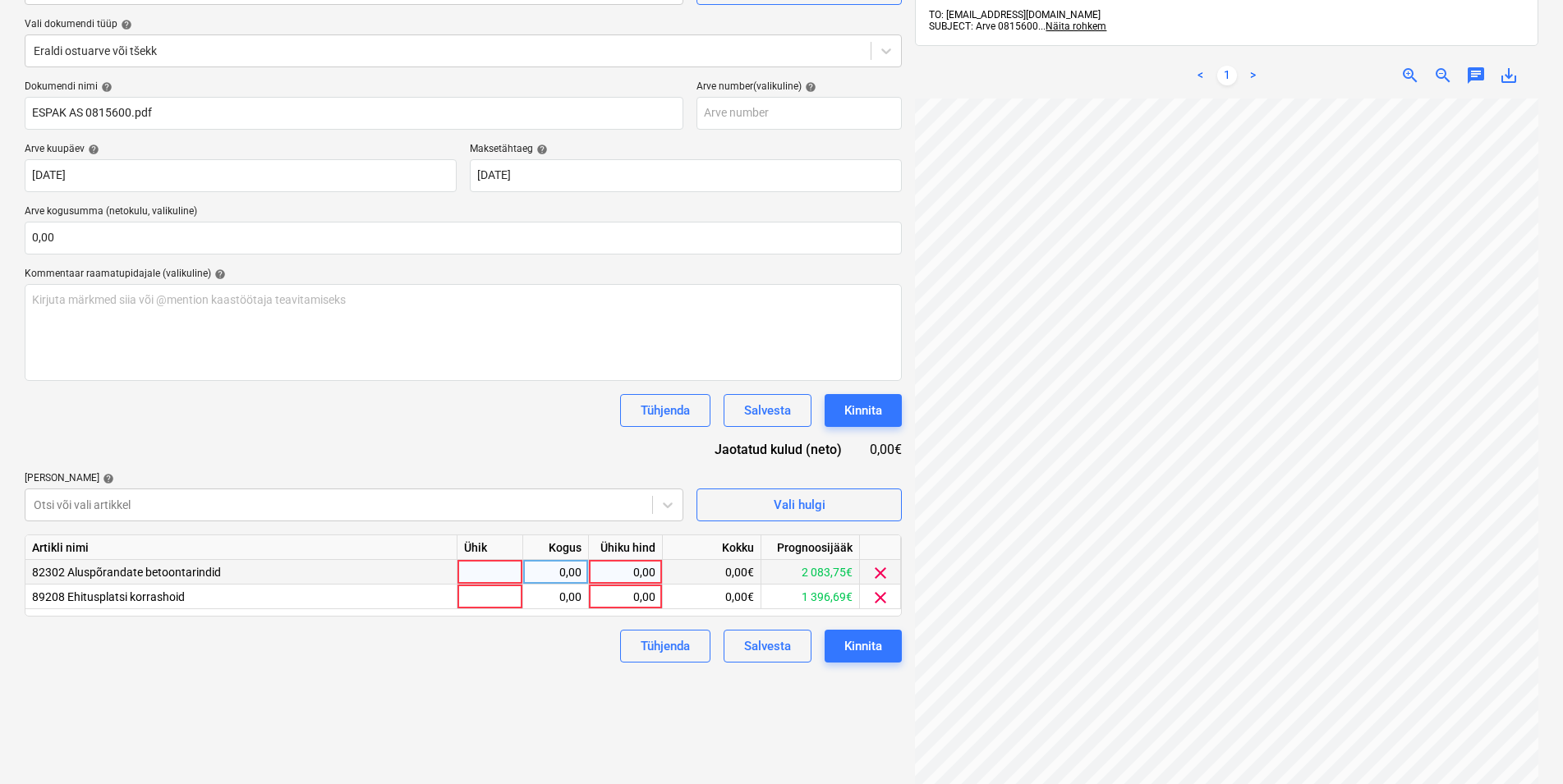
click at [484, 579] on div at bounding box center [490, 572] width 66 height 25
type input "kmpl"
click at [481, 597] on div at bounding box center [490, 597] width 66 height 25
type input "kmpl"
click at [541, 579] on div "0,00" at bounding box center [555, 572] width 52 height 25
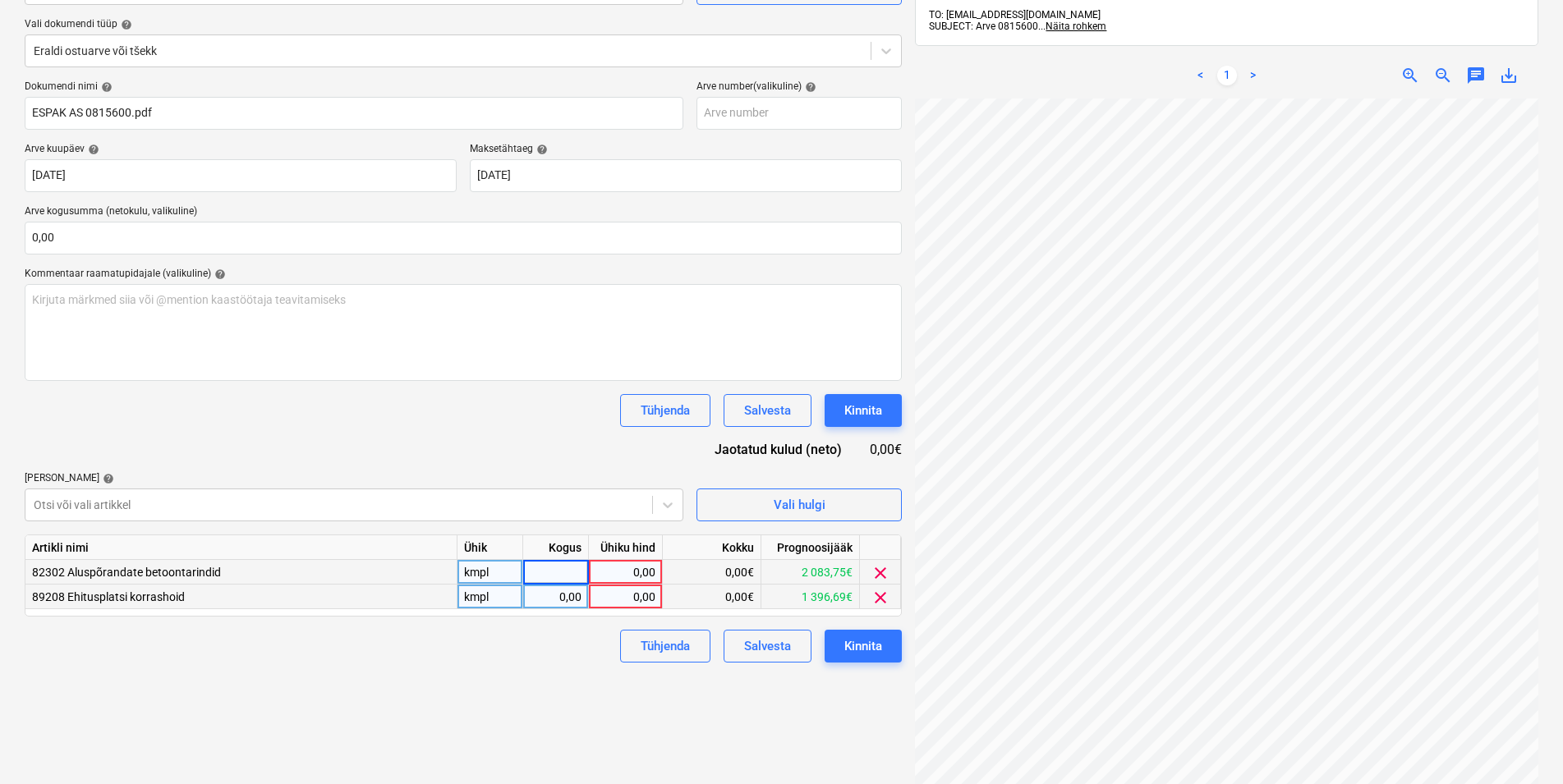
type input "1"
click at [563, 602] on div "0,00" at bounding box center [555, 597] width 52 height 25
click at [630, 562] on div "0,00" at bounding box center [625, 572] width 60 height 25
click at [636, 565] on div "0,00" at bounding box center [625, 572] width 60 height 25
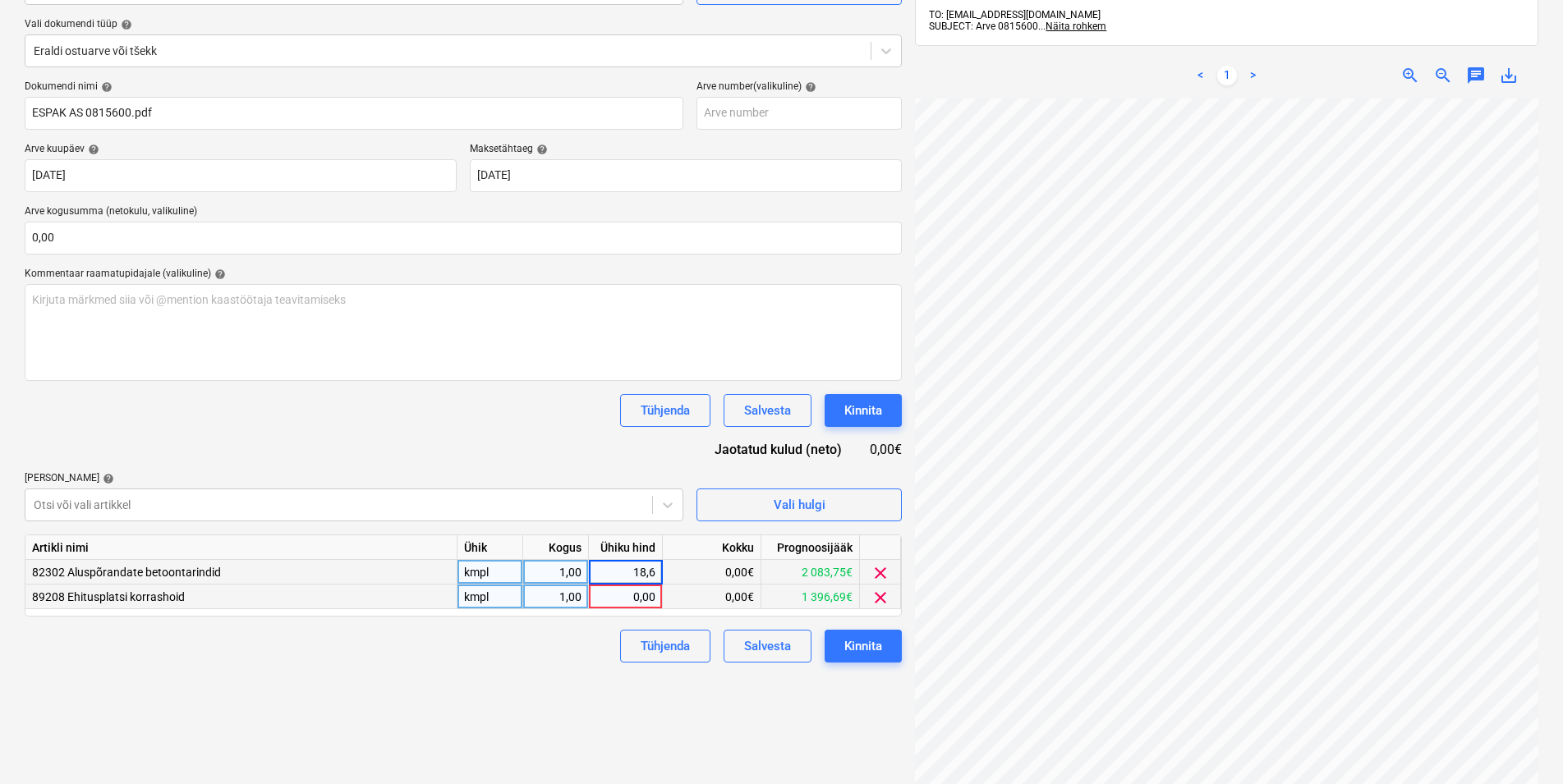
type input "18,65"
click at [650, 593] on div "0,00" at bounding box center [625, 597] width 60 height 25
type input "9,85"
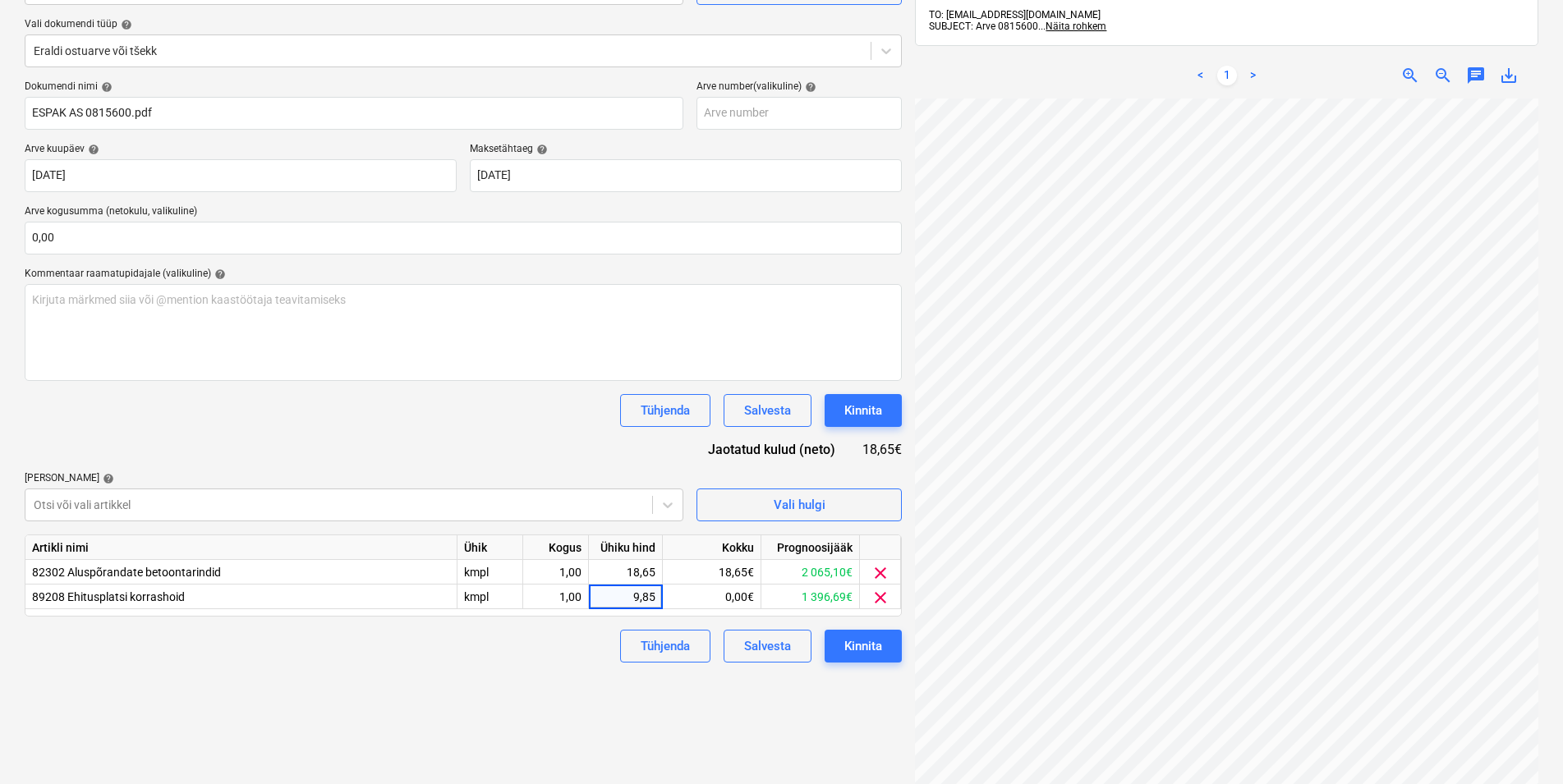
click at [483, 691] on div "Failide konteerimine Vali ettevõte Espak AS (10162) [PERSON_NAME] uus ettevõte …" at bounding box center [464, 373] width 890 height 940
click at [861, 644] on div "Kinnita" at bounding box center [863, 646] width 38 height 21
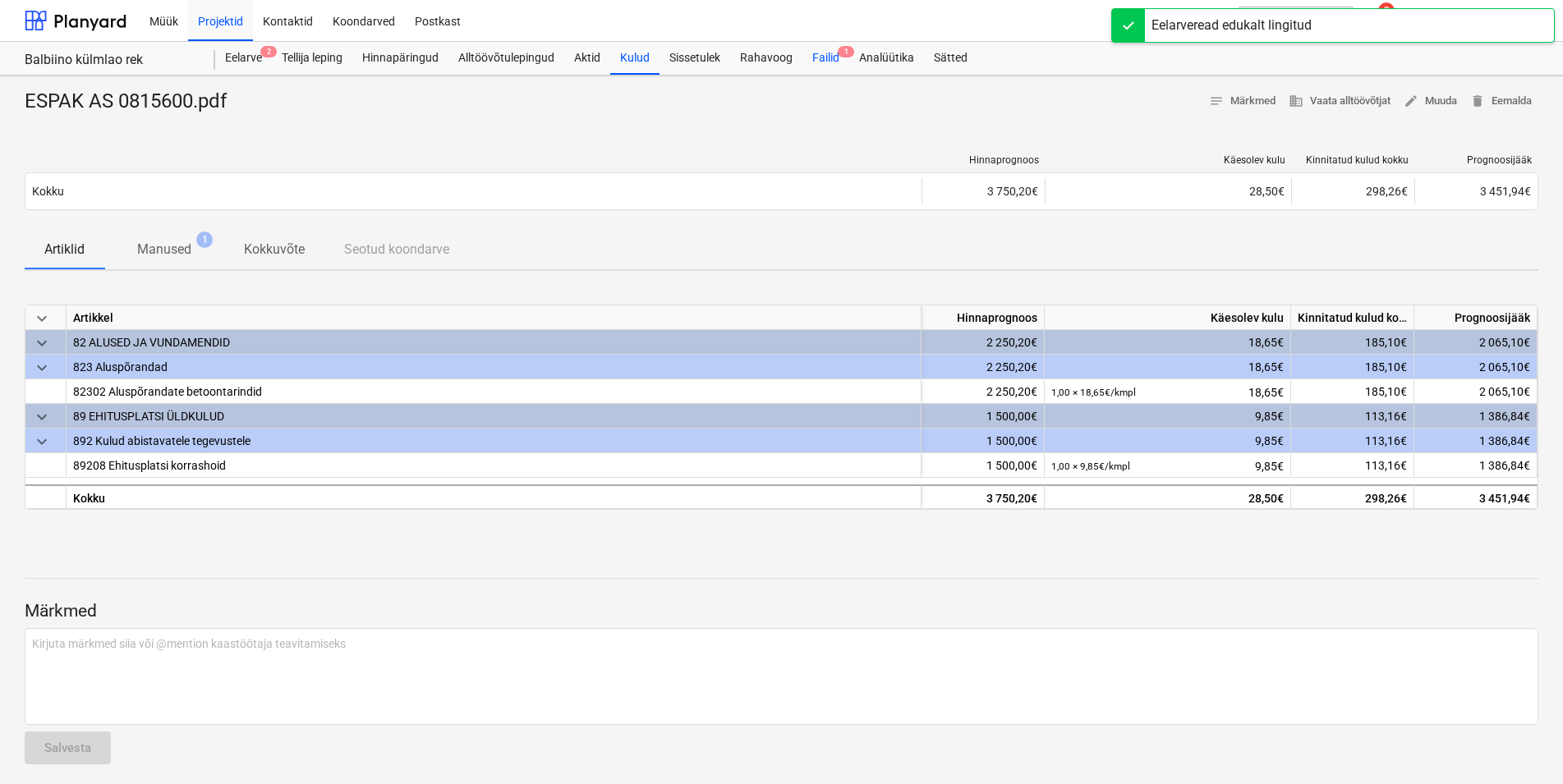
click at [829, 57] on div "Failid 1" at bounding box center [825, 58] width 47 height 32
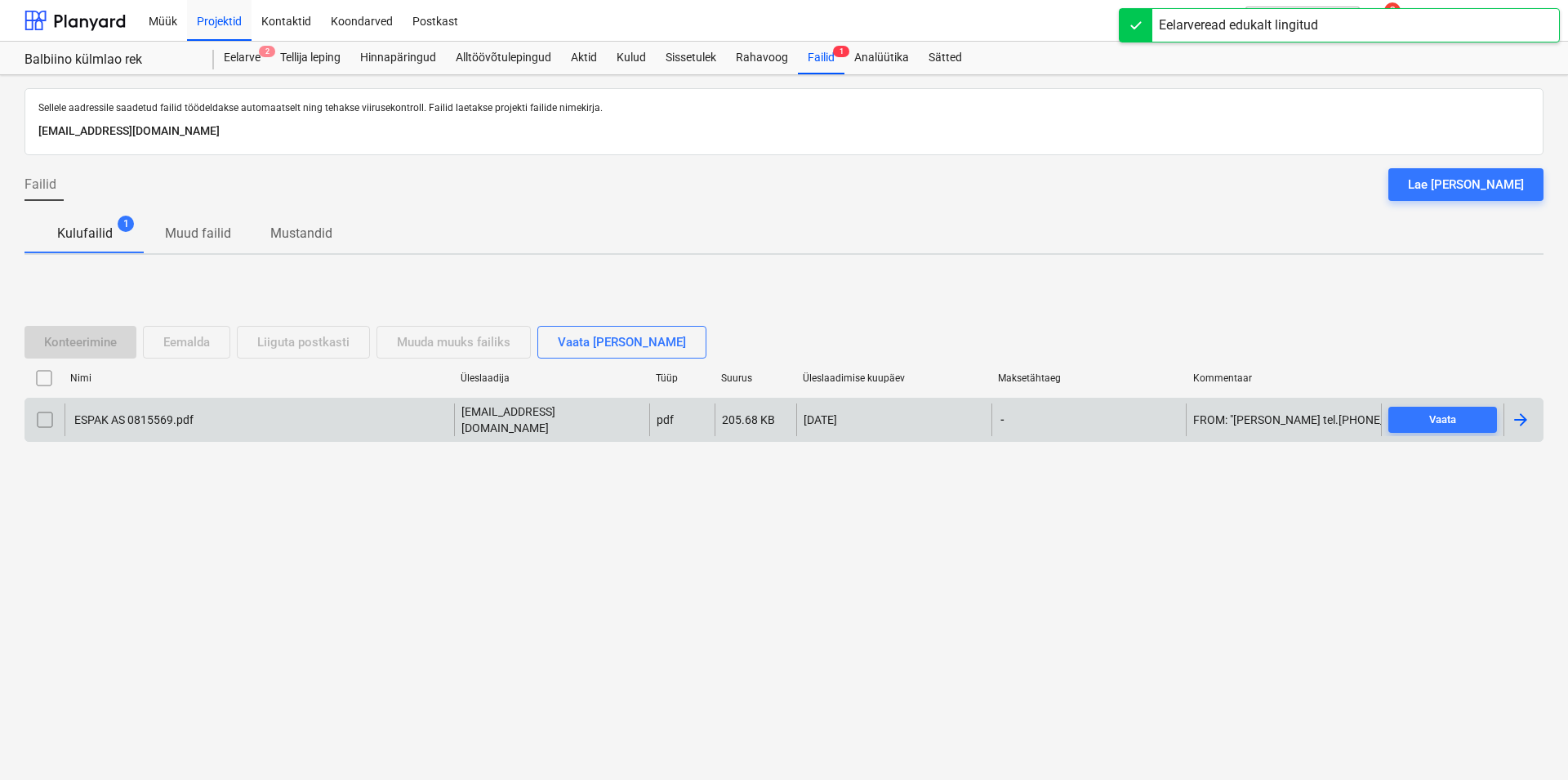
click at [139, 418] on div "ESPAK AS 0815569.pdf" at bounding box center [132, 419] width 121 height 13
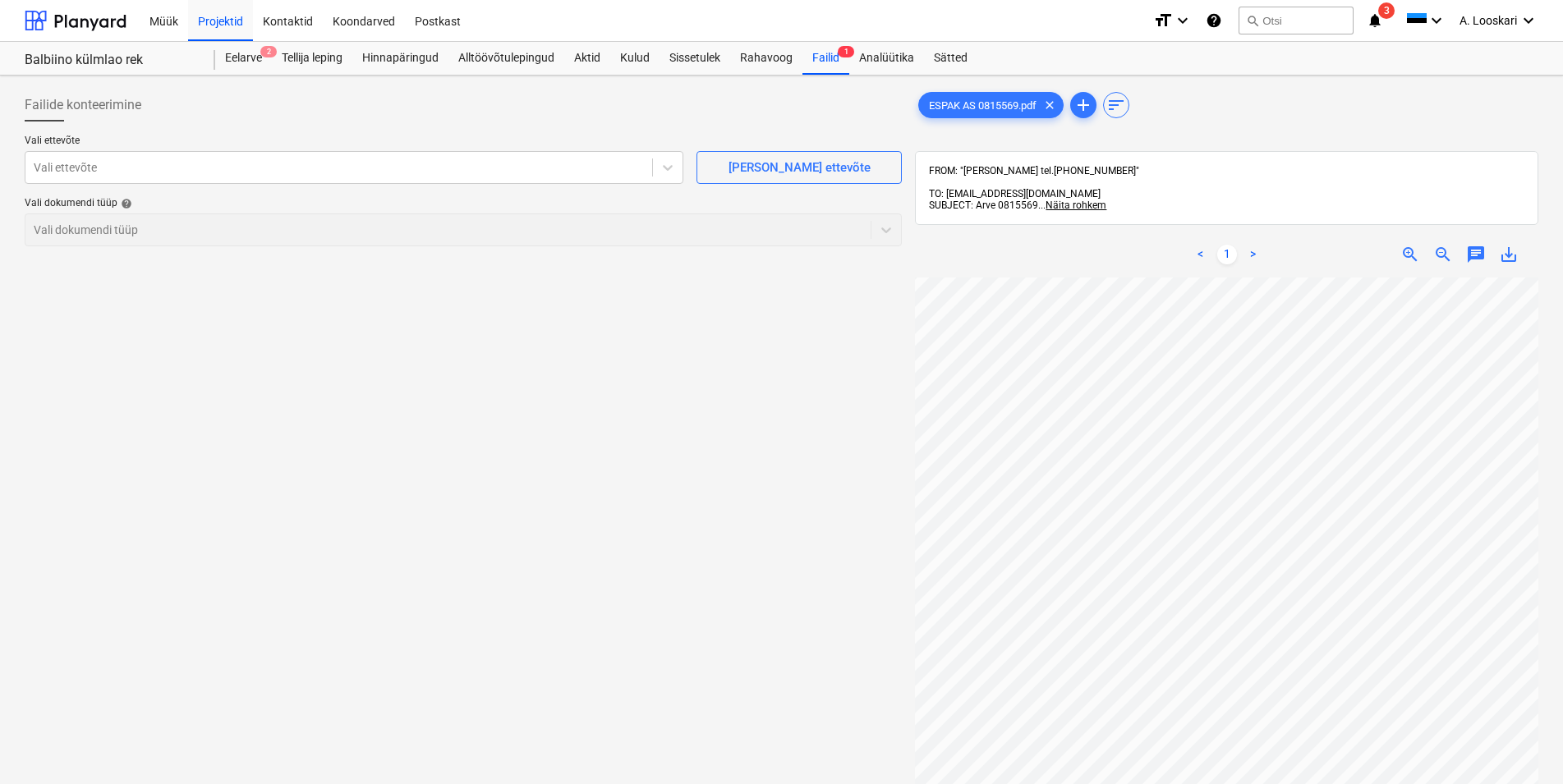
scroll to position [94, 0]
click at [115, 166] on div at bounding box center [338, 167] width 610 height 17
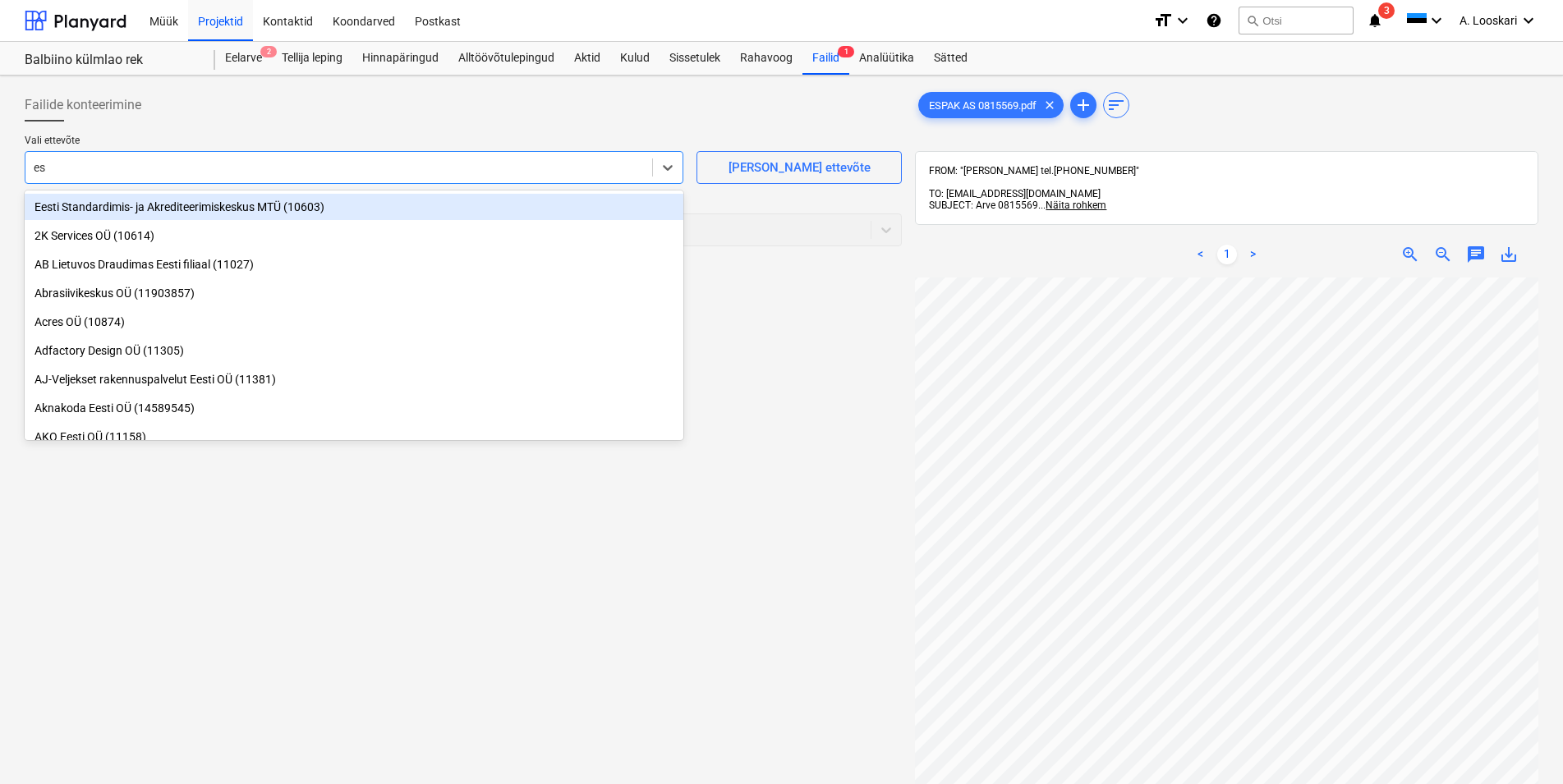
type input "esp"
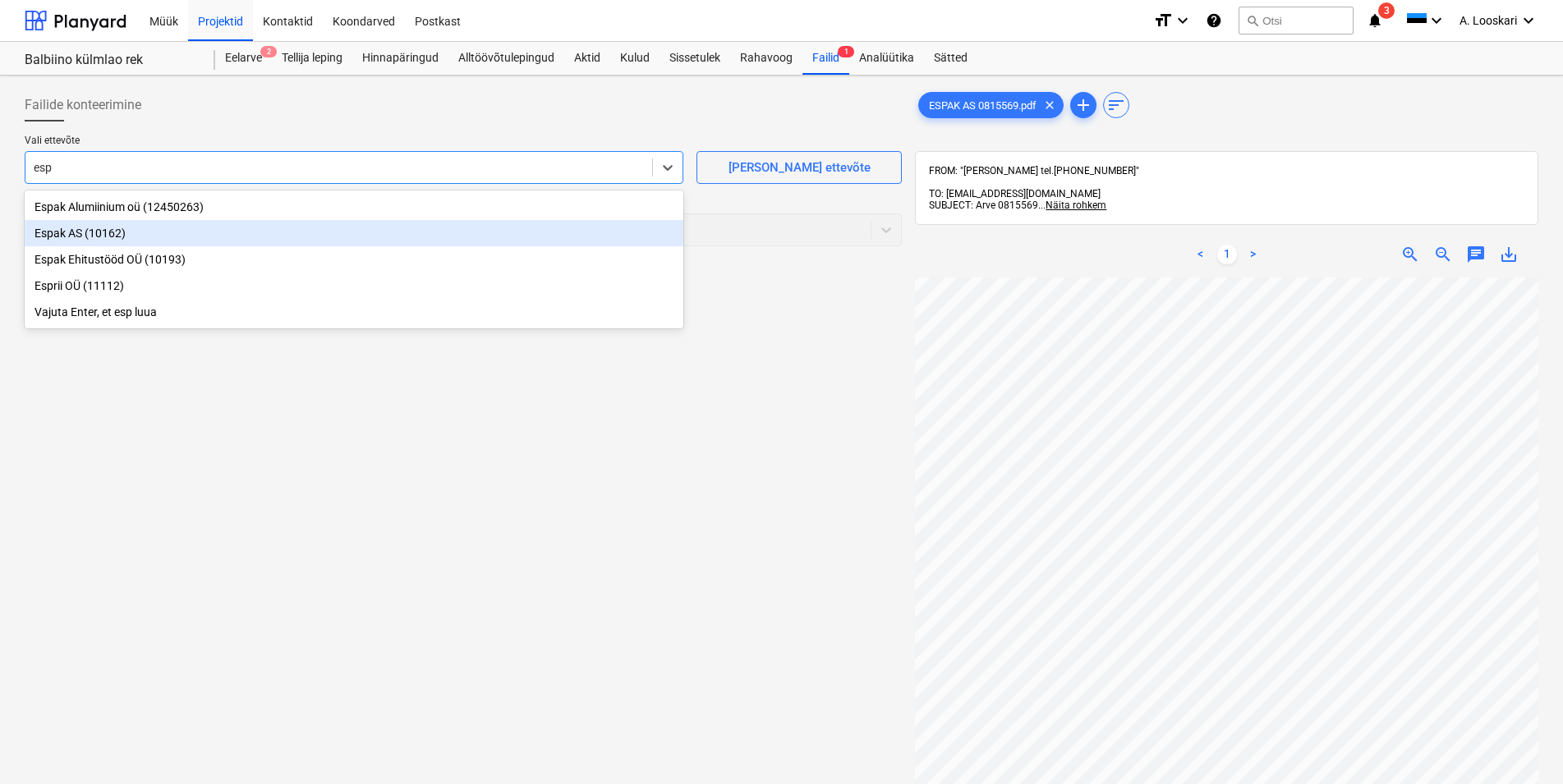
click at [82, 234] on div "Espak AS (10162)" at bounding box center [354, 234] width 659 height 26
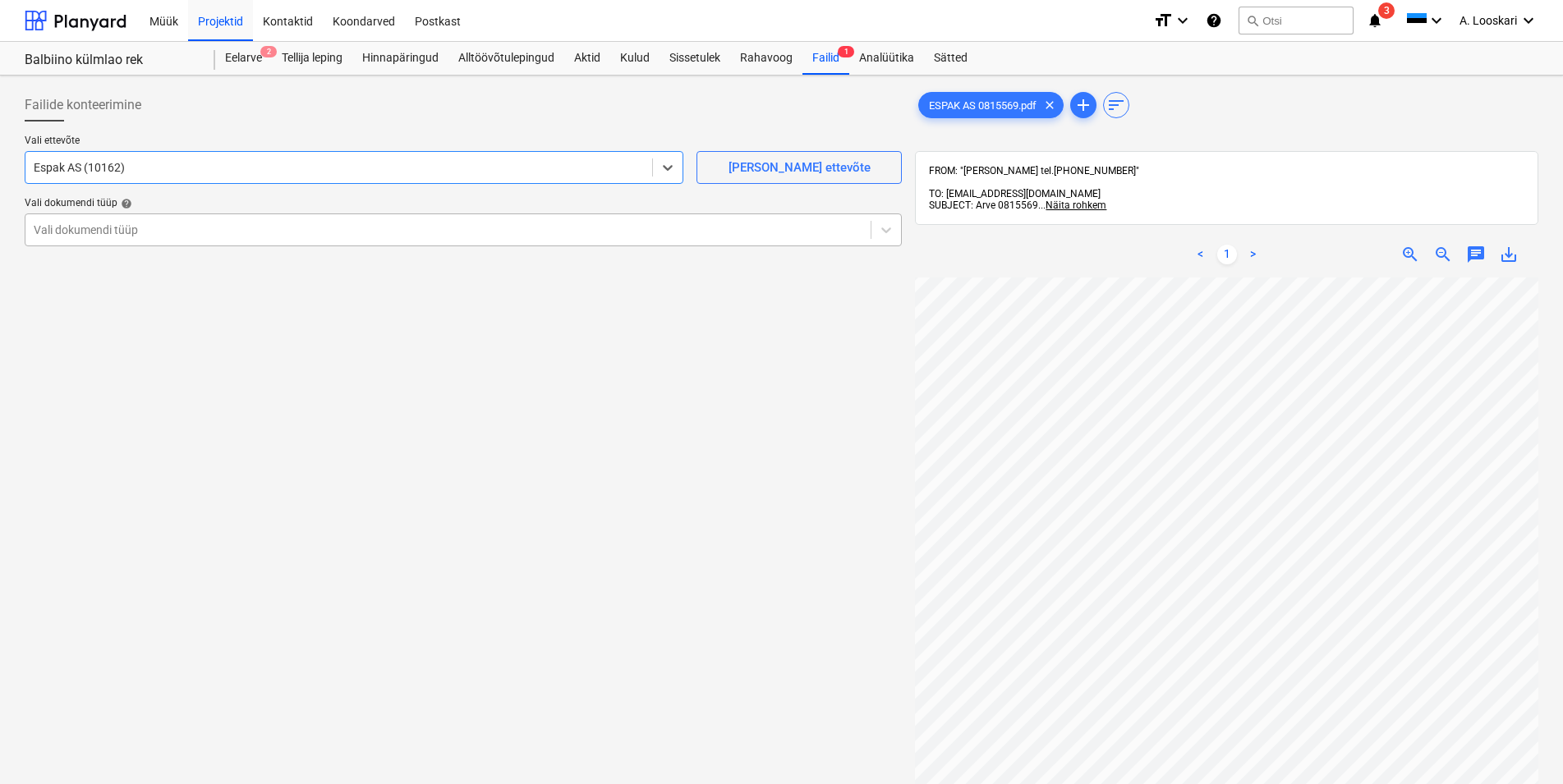
click at [121, 233] on div at bounding box center [448, 230] width 829 height 17
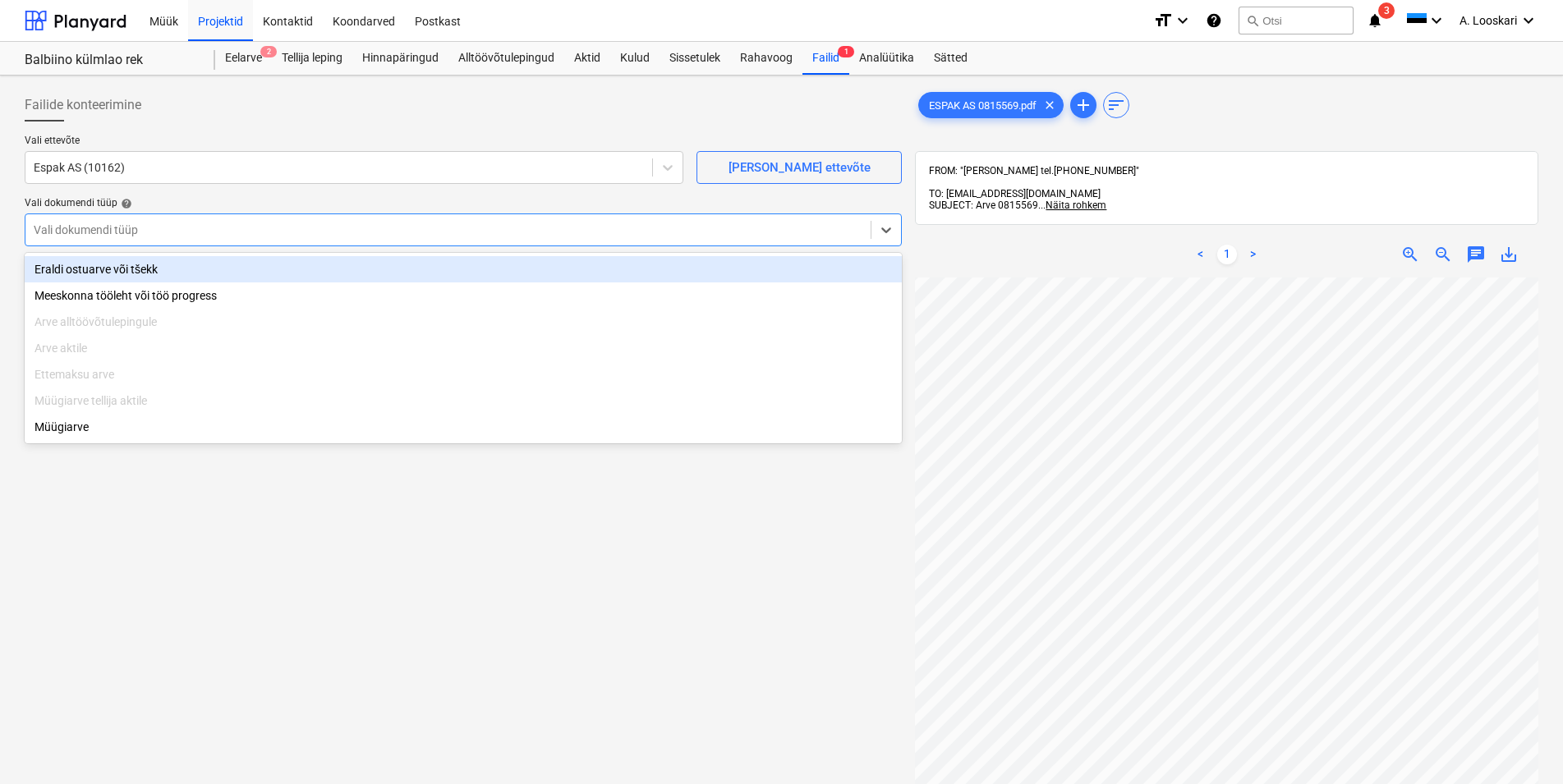
click at [128, 269] on div "Eraldi ostuarve või tšekk" at bounding box center [463, 270] width 877 height 26
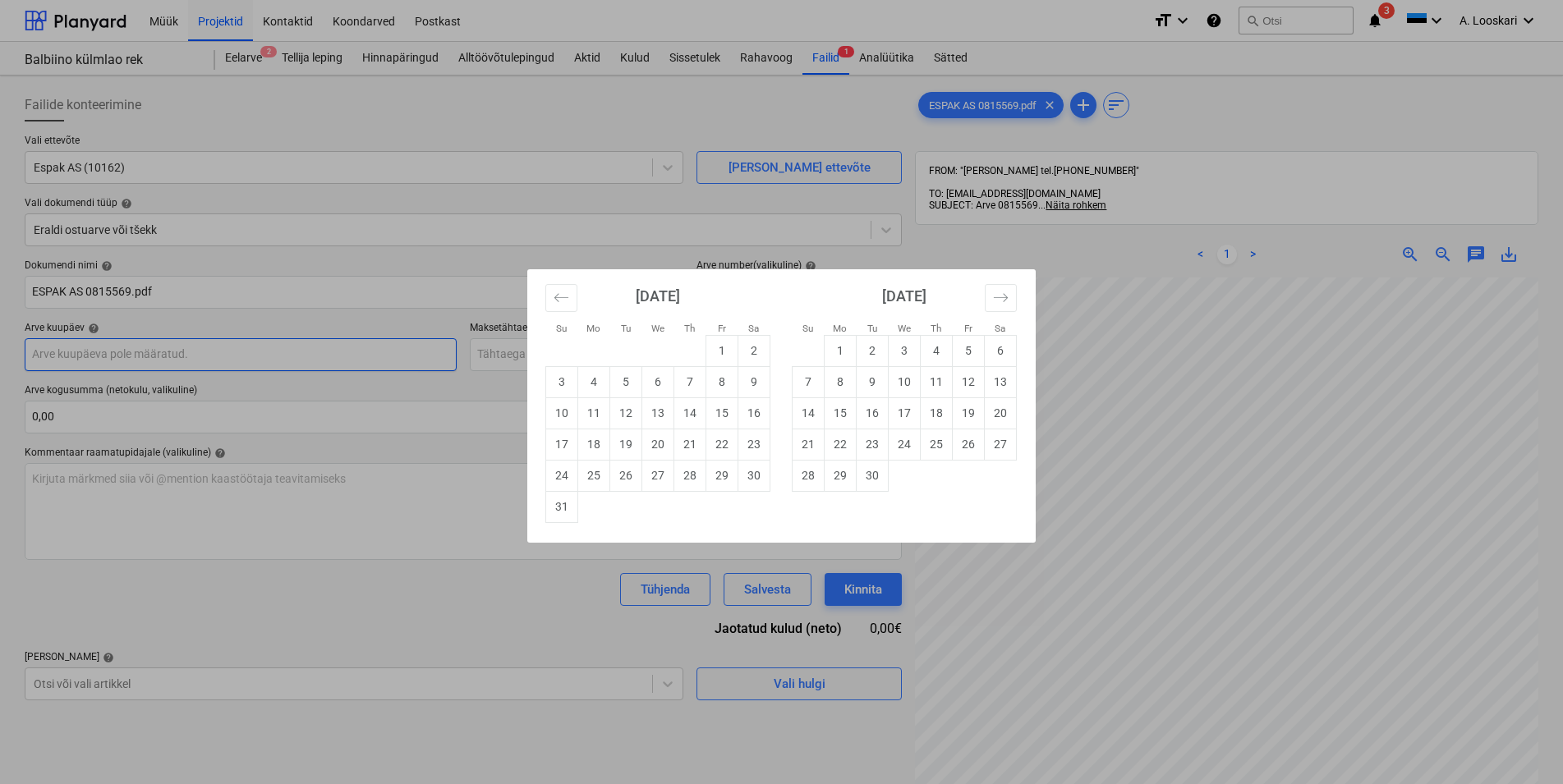
click at [108, 359] on input "text" at bounding box center [241, 354] width 432 height 32
drag, startPoint x: 689, startPoint y: 477, endPoint x: 624, endPoint y: 415, distance: 89.8
click at [688, 477] on td "28" at bounding box center [690, 476] width 32 height 32
type input "[DATE]"
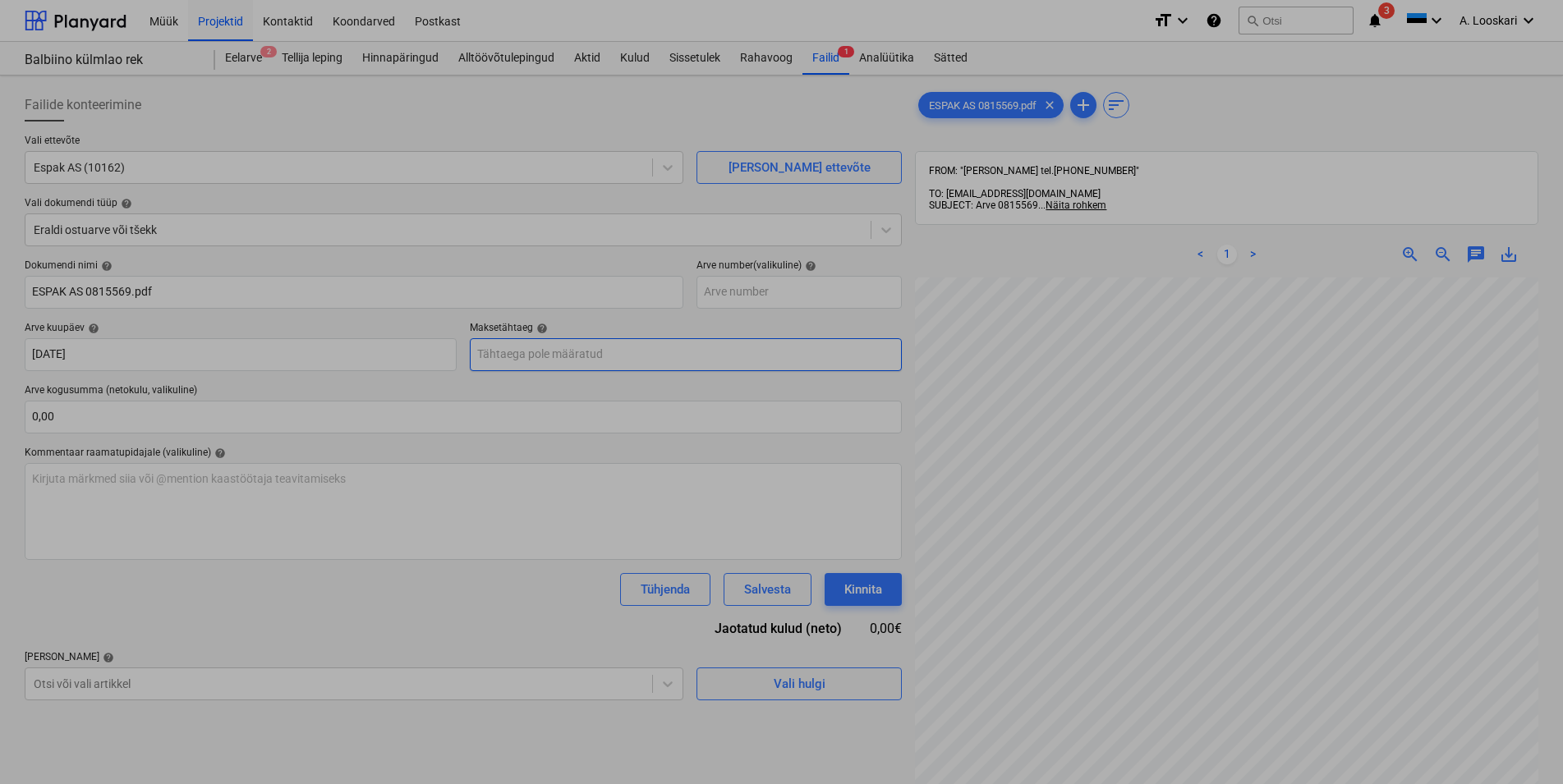
click at [600, 356] on input "text" at bounding box center [686, 354] width 432 height 32
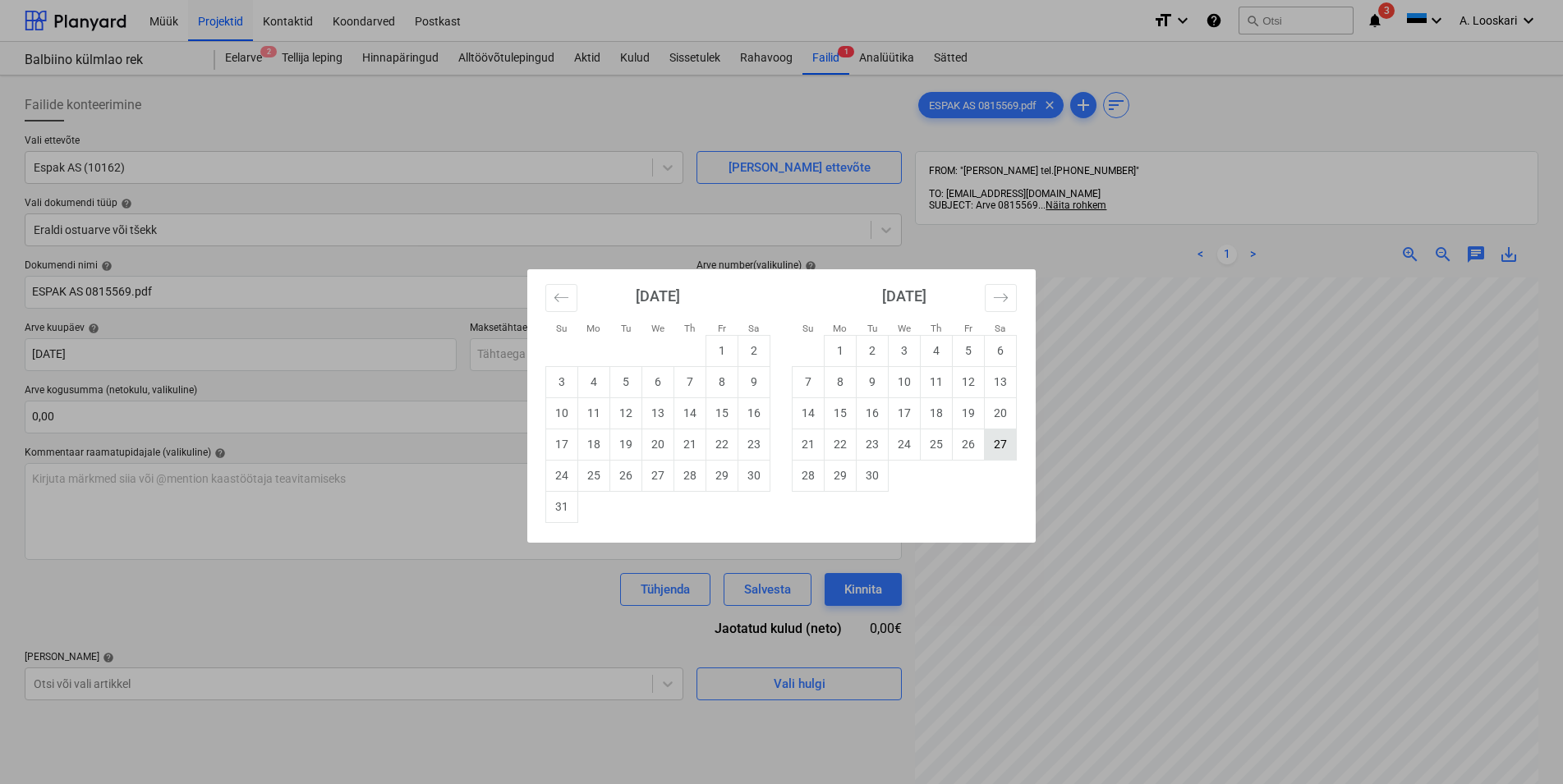
click at [1004, 441] on td "27" at bounding box center [1001, 444] width 32 height 32
type input "[DATE]"
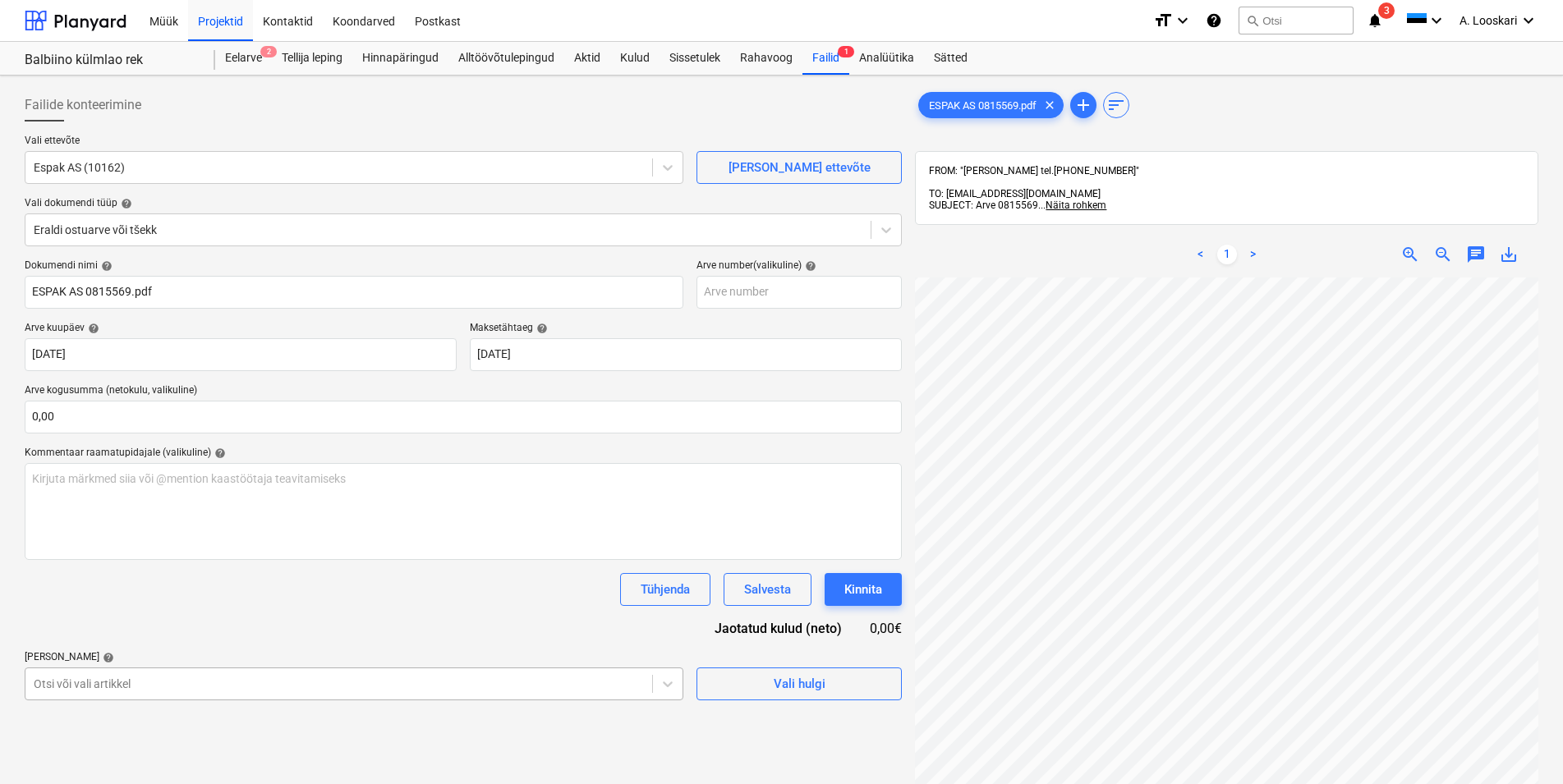
scroll to position [179, 0]
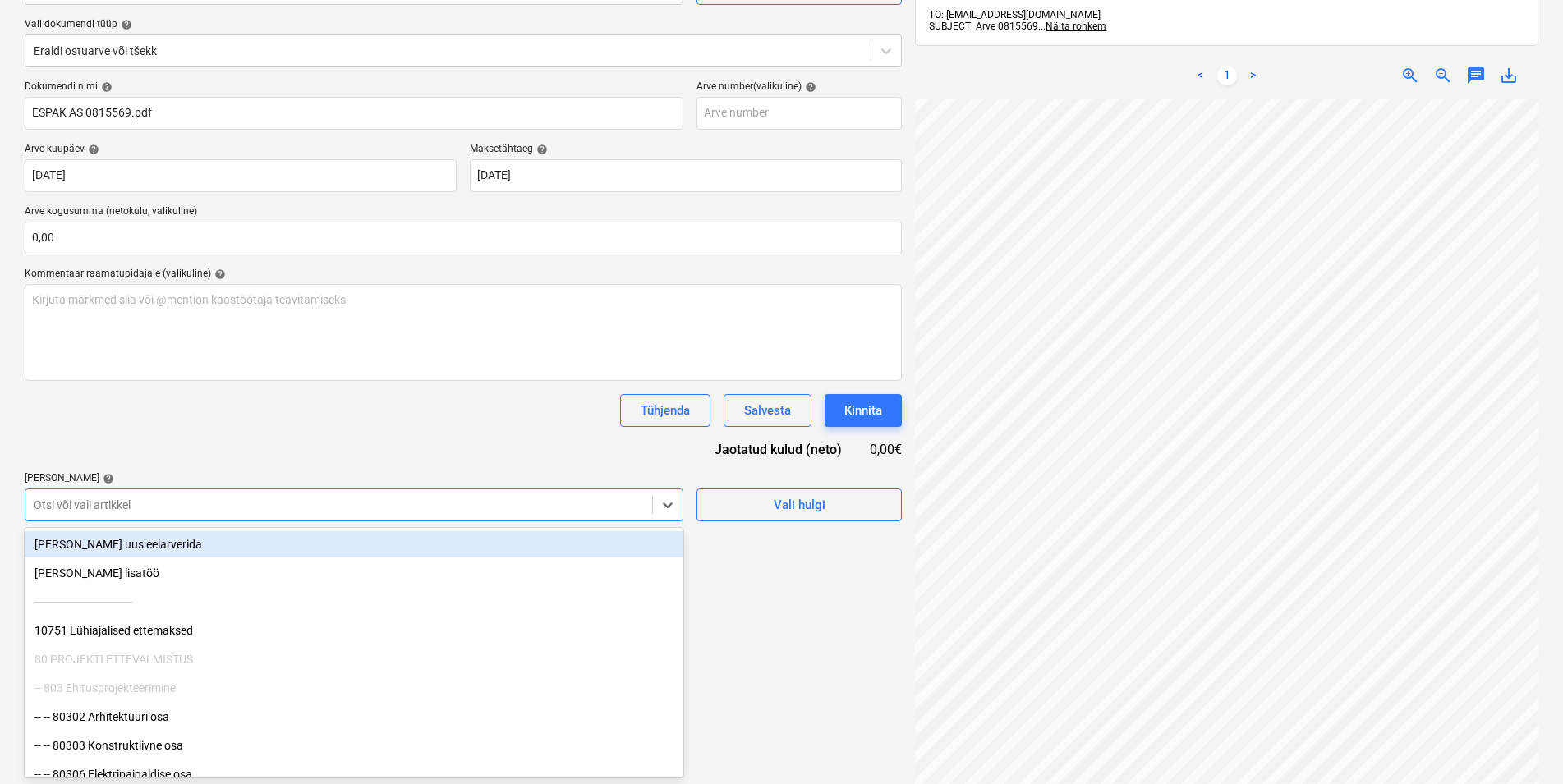
click at [197, 605] on body "Müük Projektid Kontaktid Koondarved Postkast format_size keyboard_arrow_down he…" at bounding box center [782, 212] width 1563 height 784
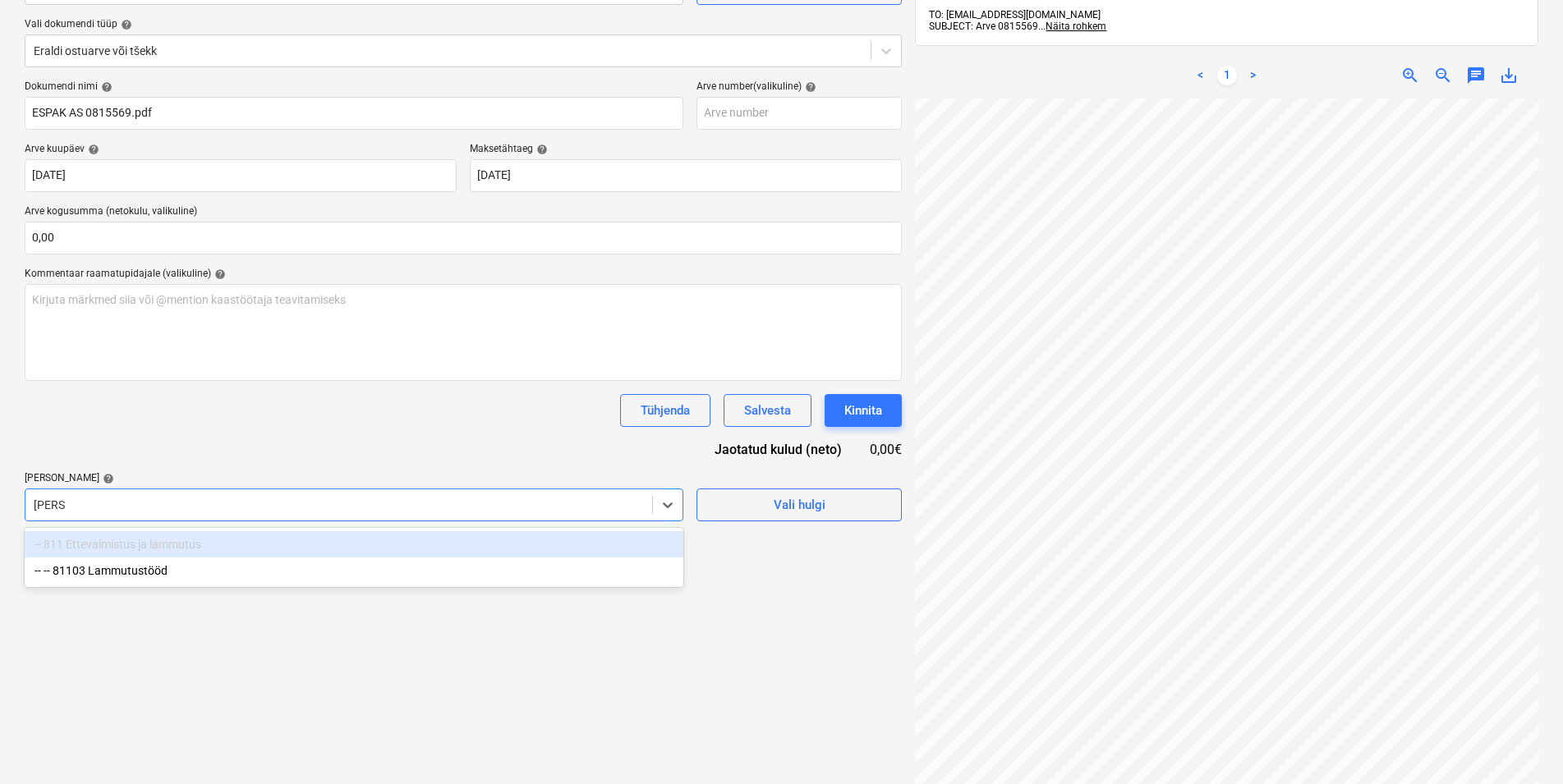
type input "lammu"
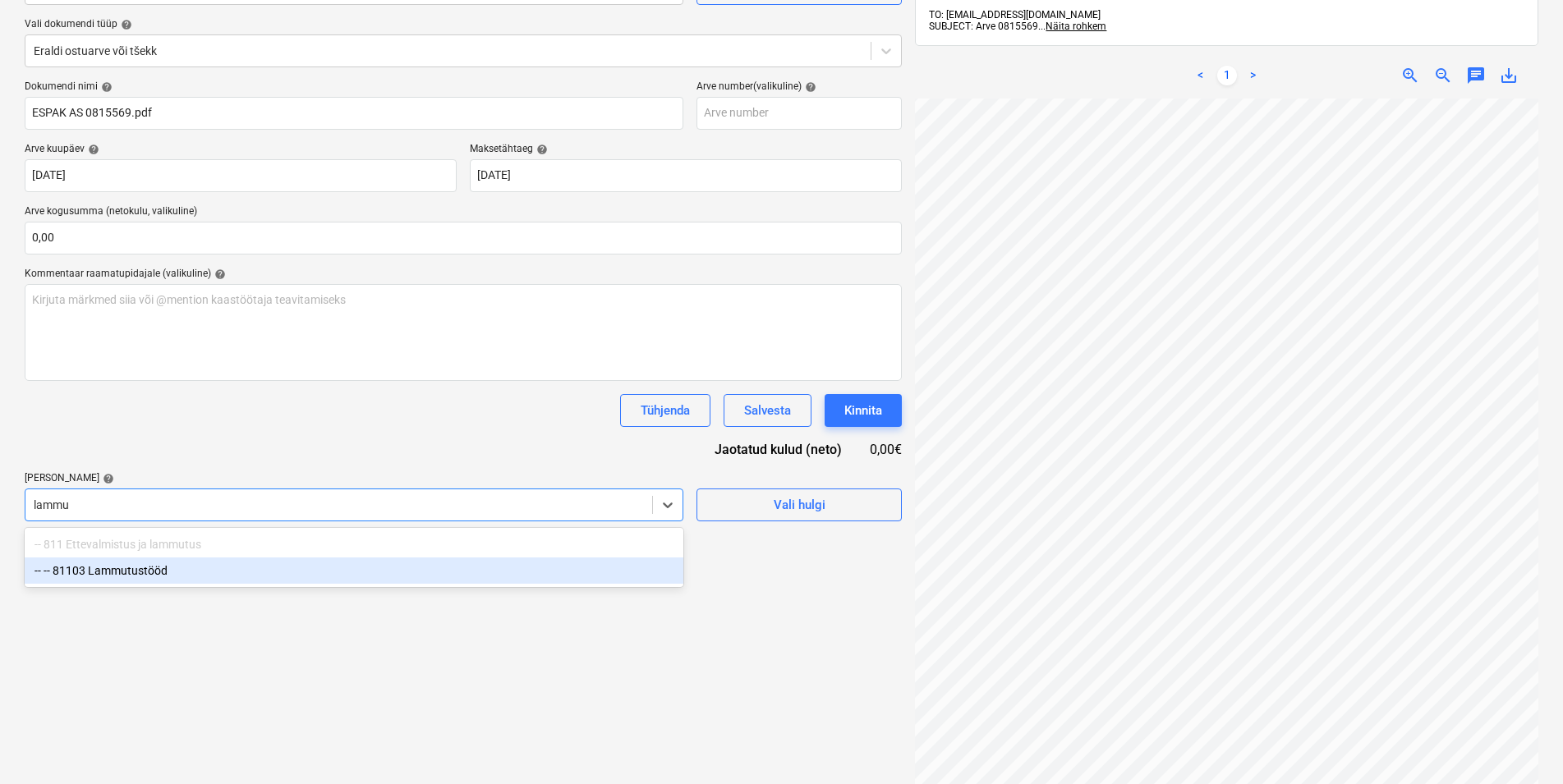
click at [142, 566] on div "-- -- 81103 Lammutustööd" at bounding box center [354, 571] width 659 height 26
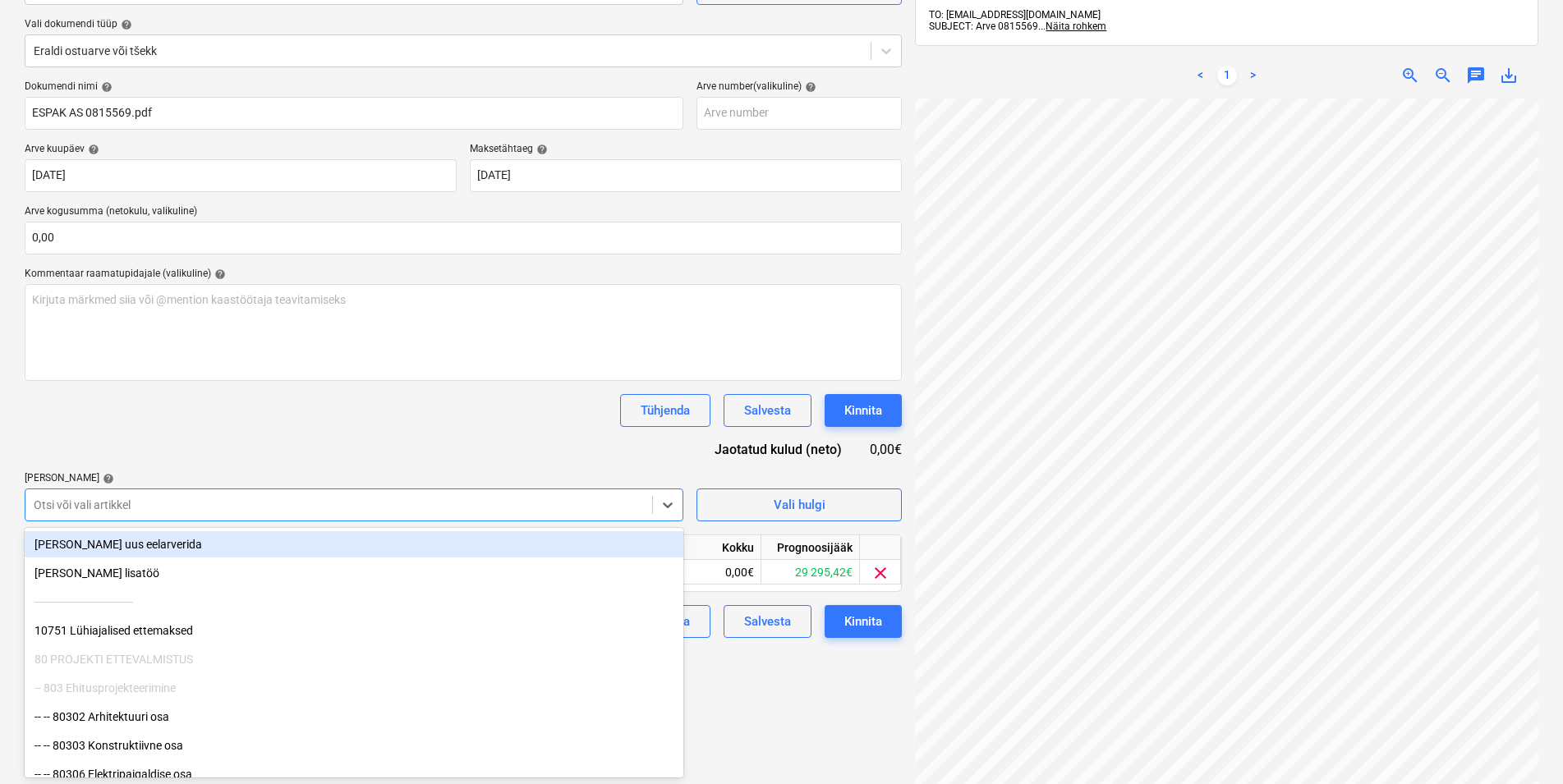
click at [147, 410] on div "Tühjenda Salvesta Kinnita" at bounding box center [463, 410] width 877 height 32
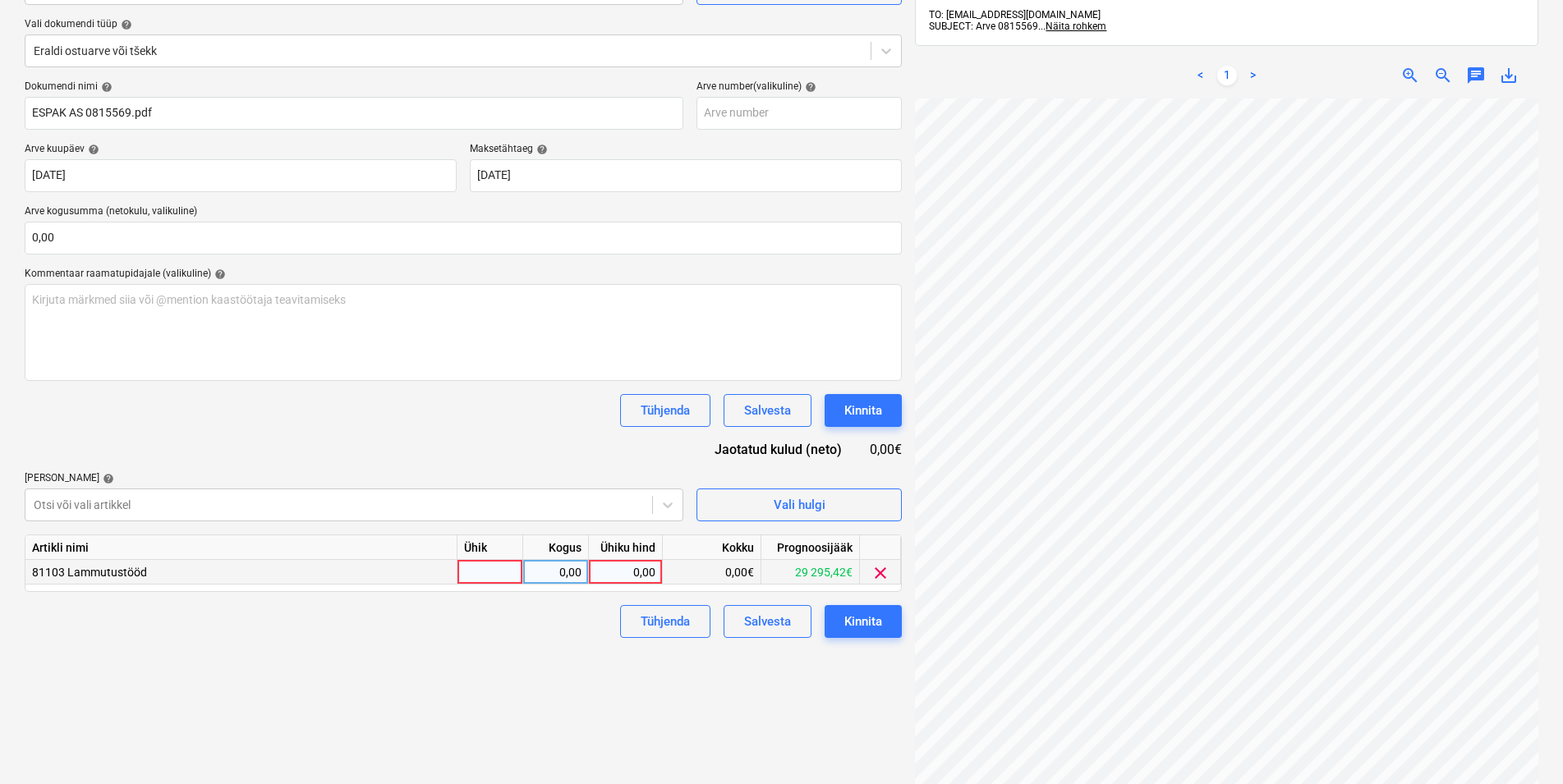
click at [495, 566] on div at bounding box center [490, 572] width 66 height 25
type input "kmpl"
click at [555, 570] on div "0,00" at bounding box center [555, 572] width 52 height 25
type input "1"
click at [612, 571] on div "0,00" at bounding box center [625, 572] width 60 height 25
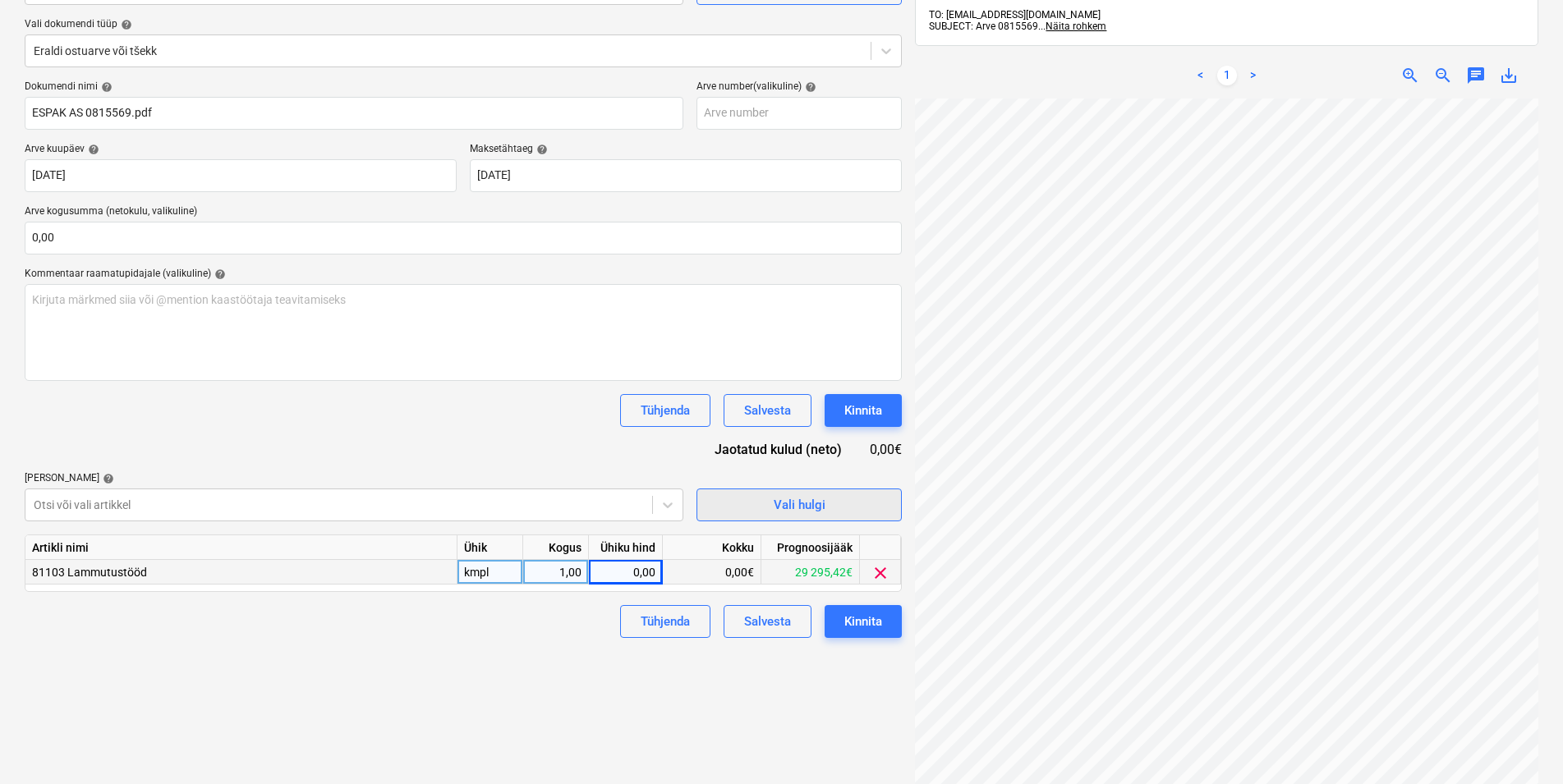
scroll to position [101, 124]
click at [633, 572] on div "0,00" at bounding box center [625, 572] width 60 height 25
type input "59,44"
click at [591, 687] on div "Failide konteerimine Vali ettevõte Espak AS (10162) [PERSON_NAME] uus ettevõte …" at bounding box center [464, 373] width 890 height 940
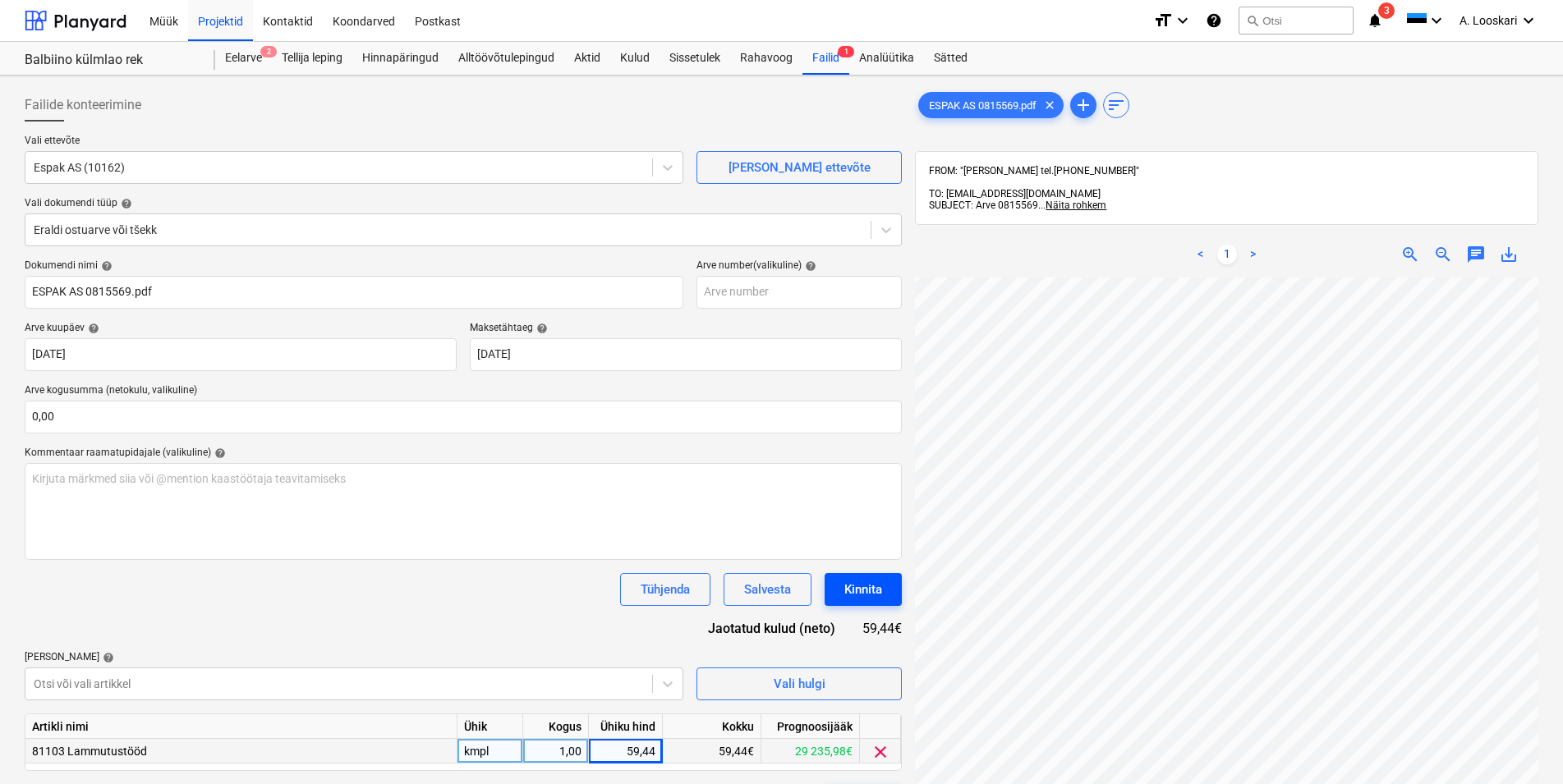
click at [876, 587] on div "Kinnita" at bounding box center [863, 589] width 38 height 21
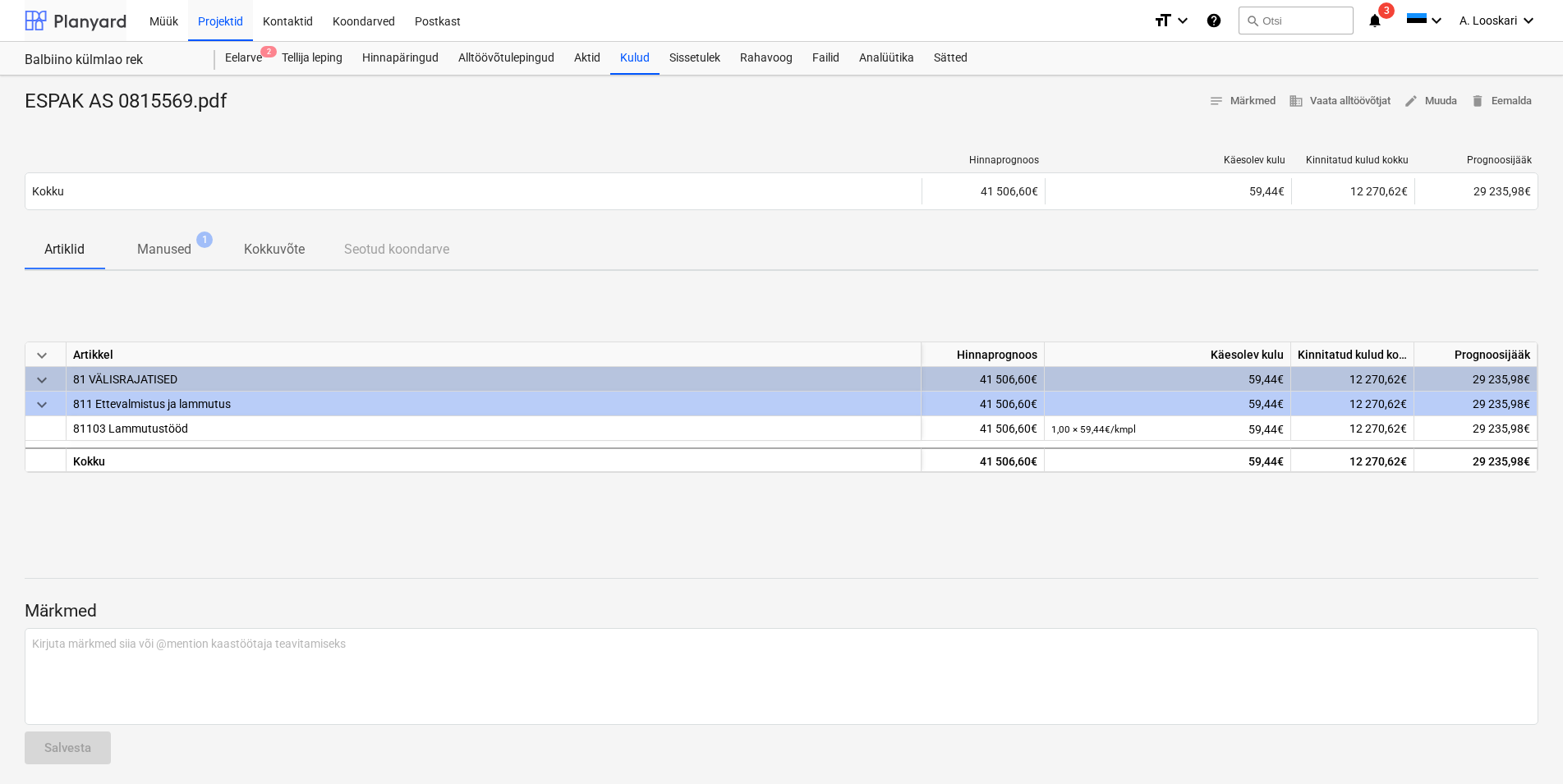
click at [99, 26] on div at bounding box center [76, 20] width 102 height 41
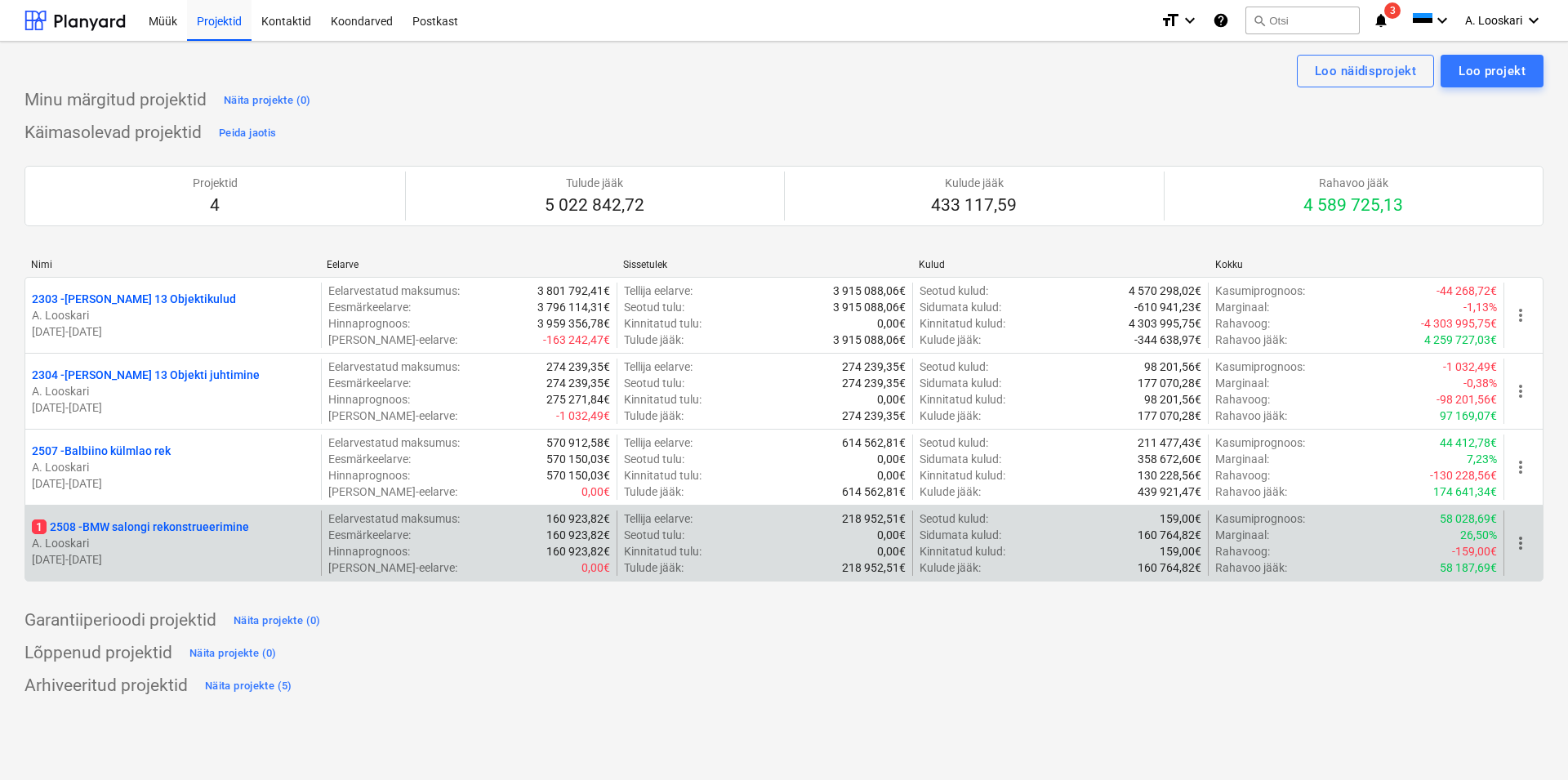
click at [134, 520] on p "1 2508 - BMW salongi rekonstrueerimine" at bounding box center [140, 527] width 217 height 17
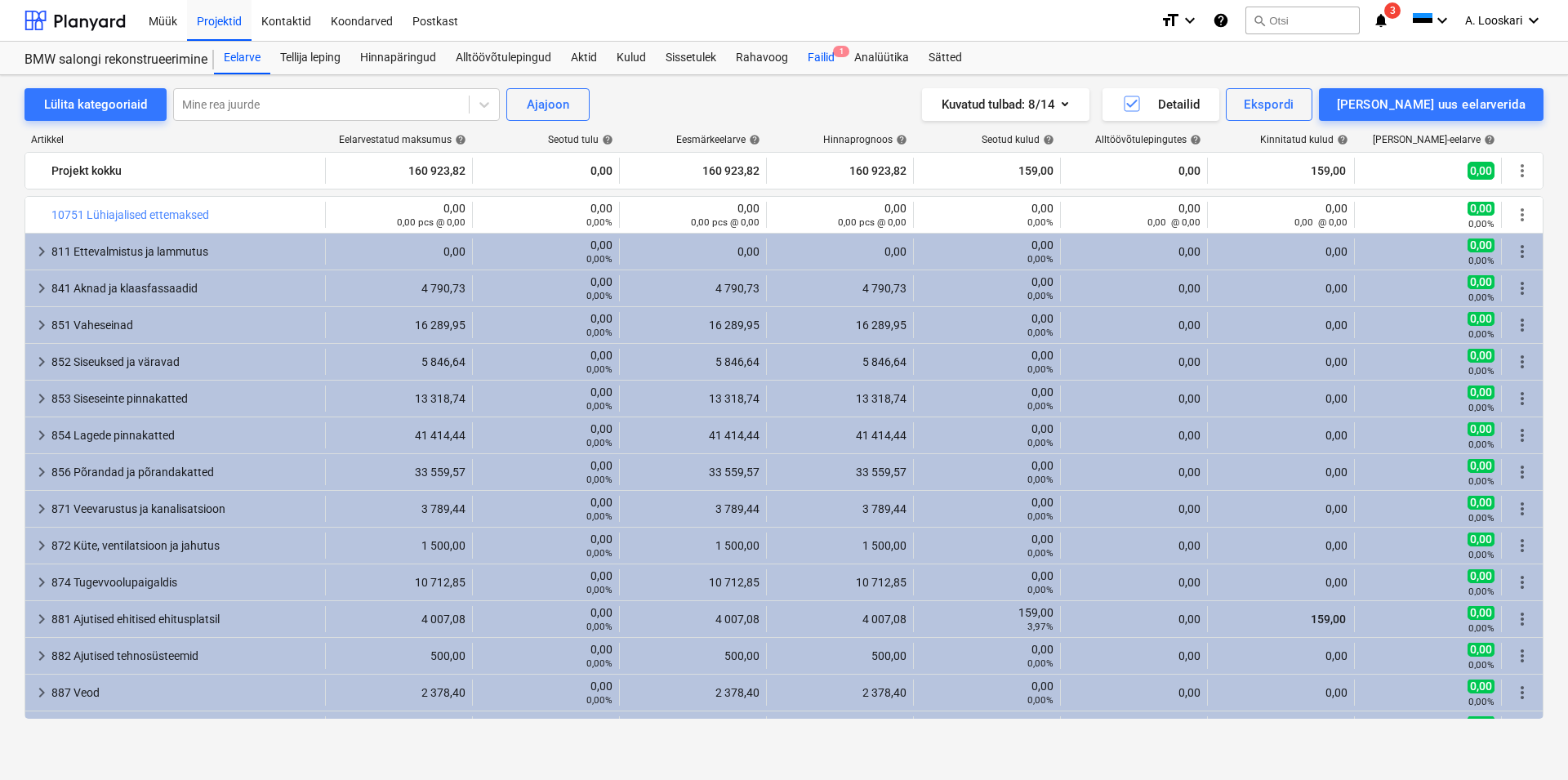
click at [824, 57] on div "Failid 1" at bounding box center [821, 58] width 46 height 32
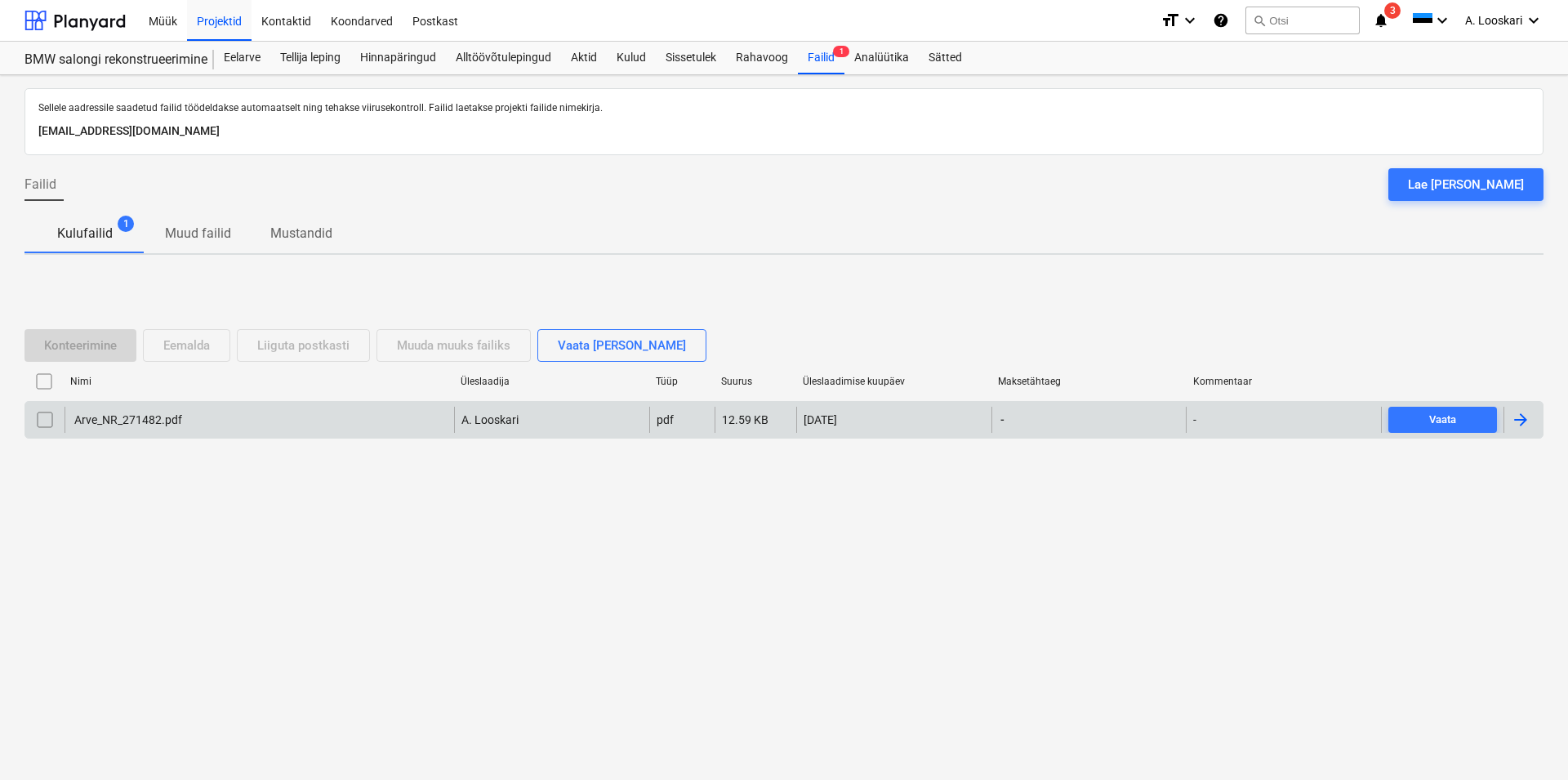
click at [126, 414] on div "Arve_NR_271482.pdf" at bounding box center [127, 419] width 110 height 13
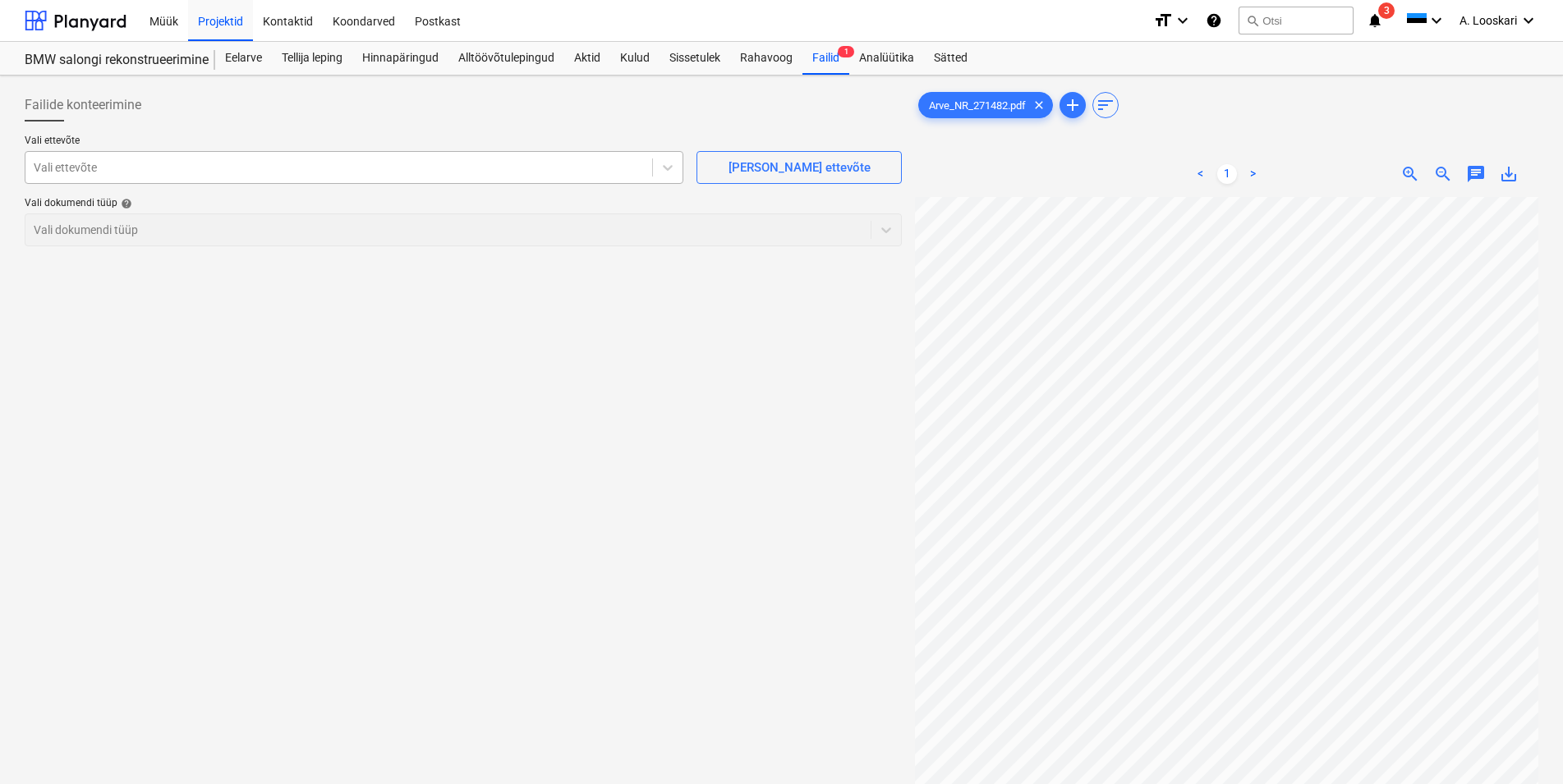
click at [134, 166] on div at bounding box center [338, 167] width 610 height 17
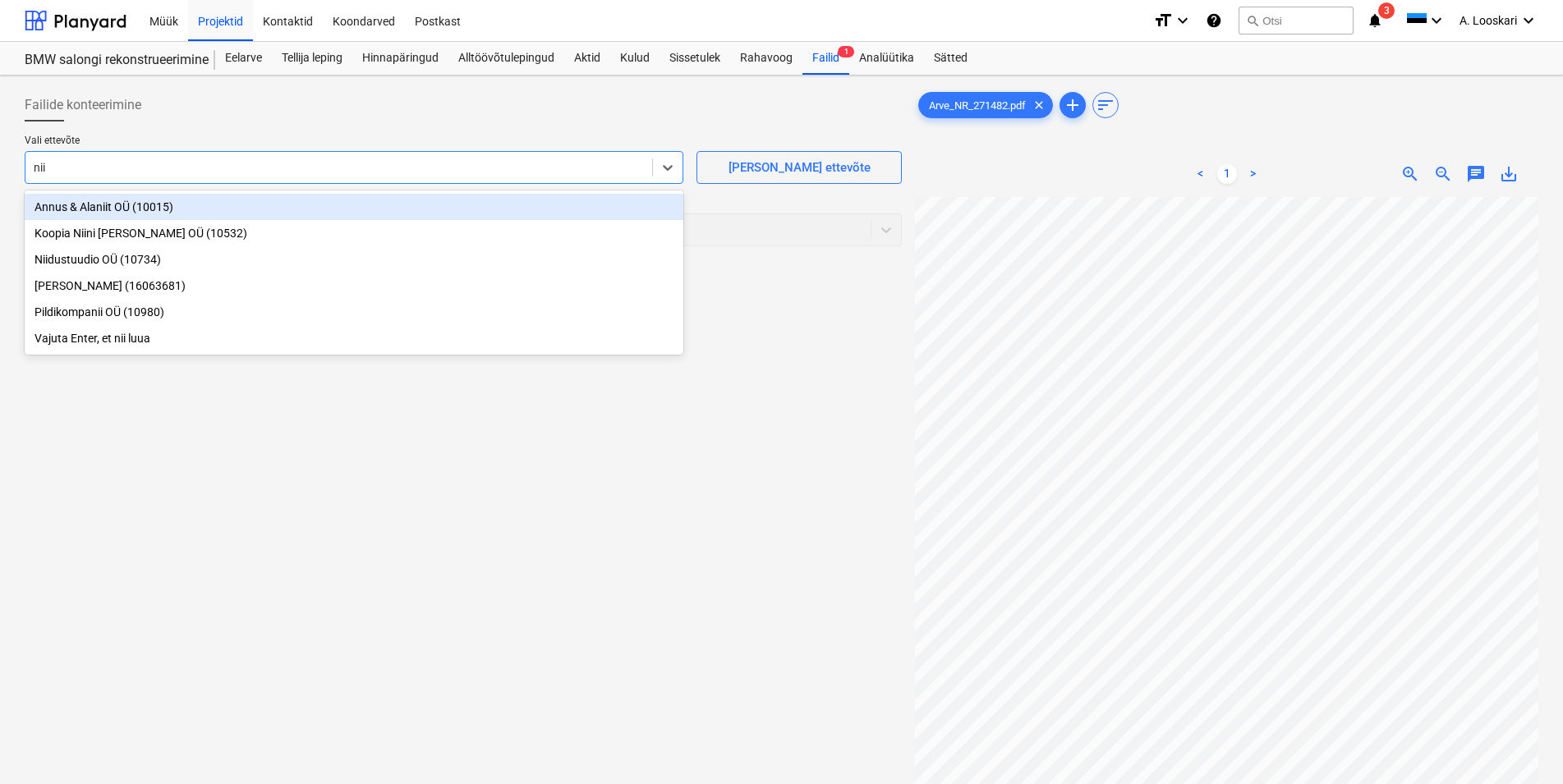
type input "niin"
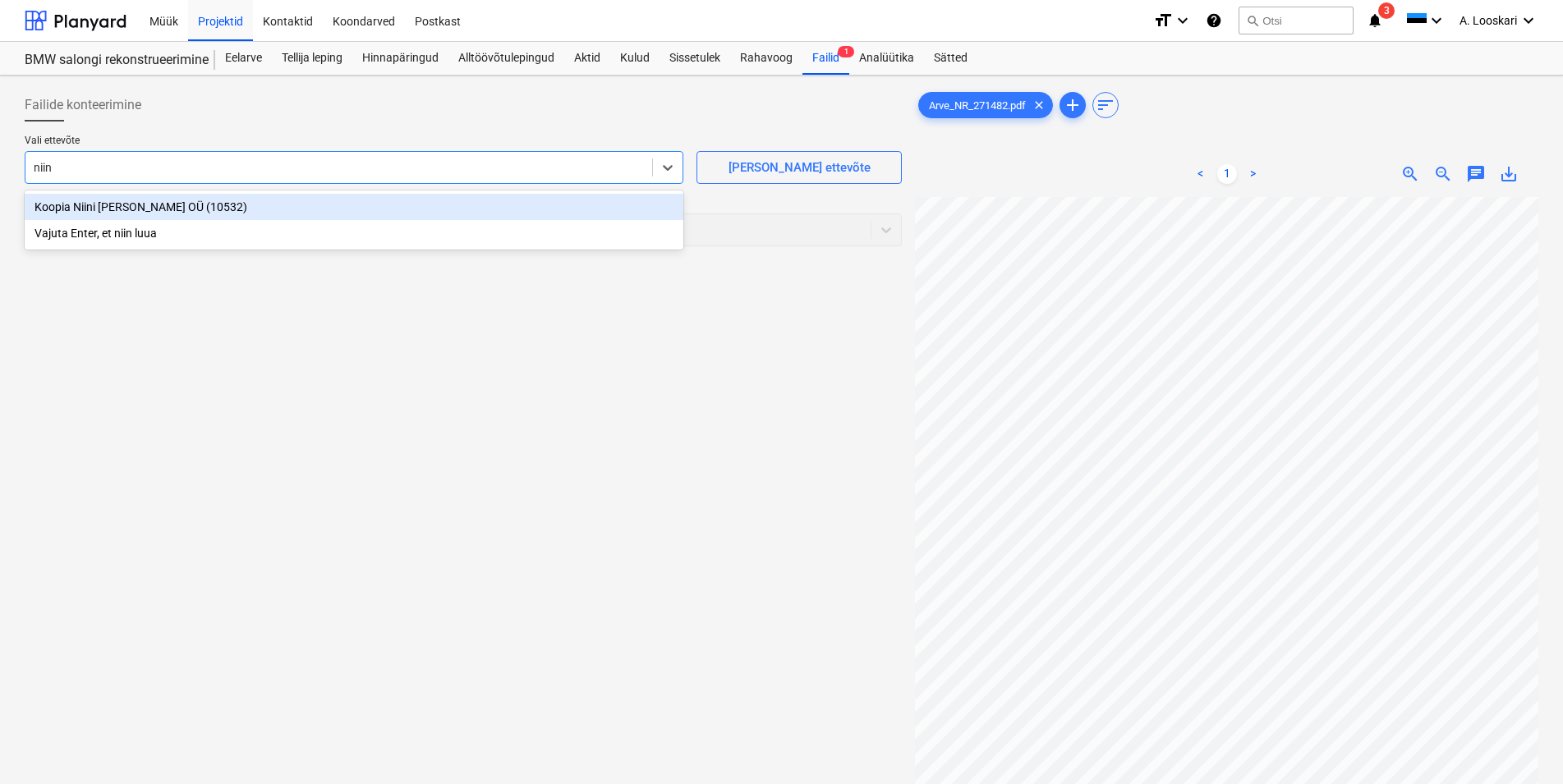
click at [196, 204] on div "Koopia Niini [PERSON_NAME] OÜ (10532)" at bounding box center [354, 207] width 659 height 26
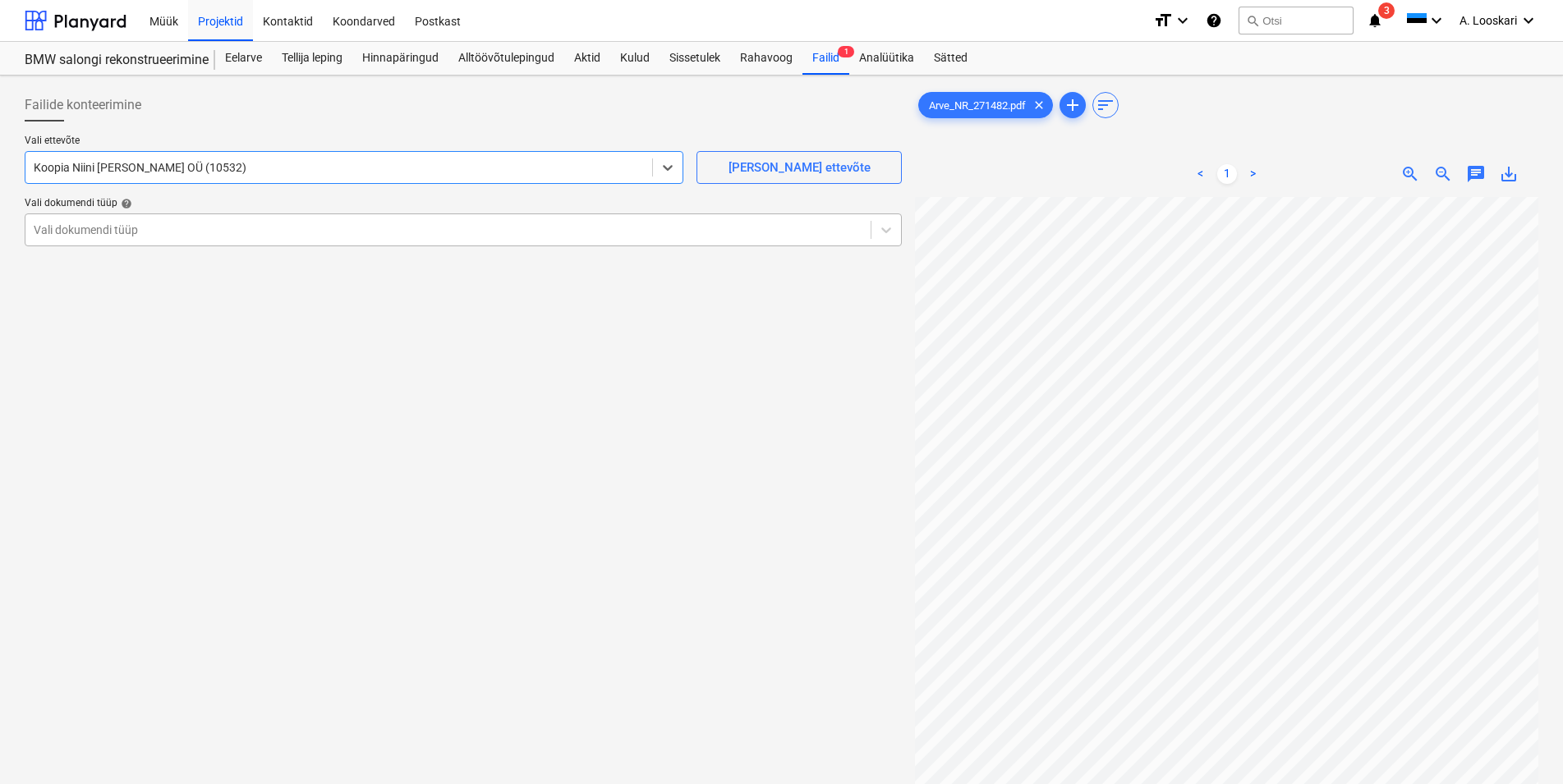
click at [161, 224] on div at bounding box center [448, 230] width 829 height 17
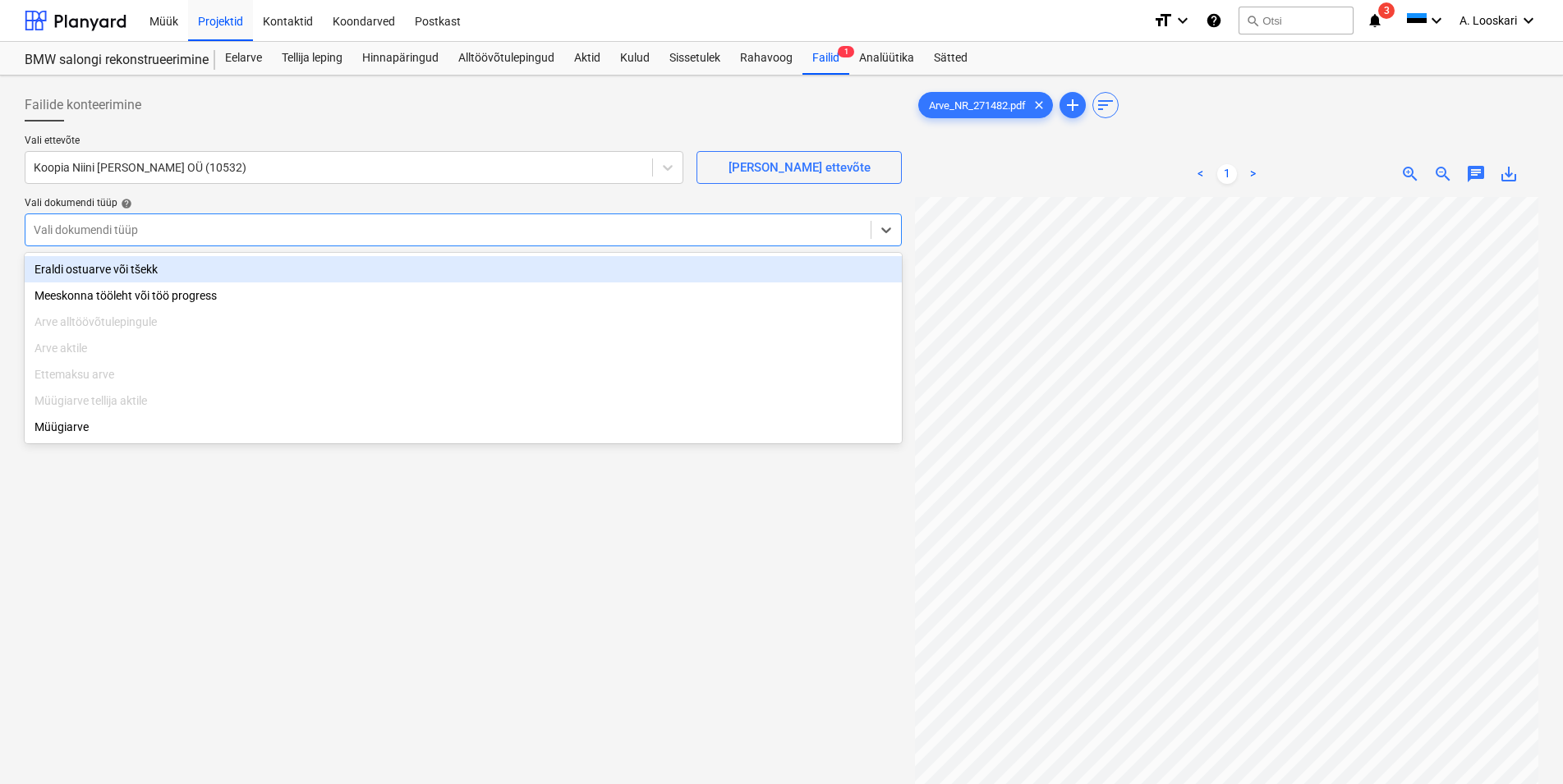
click at [167, 270] on div "Eraldi ostuarve või tšekk" at bounding box center [463, 270] width 877 height 26
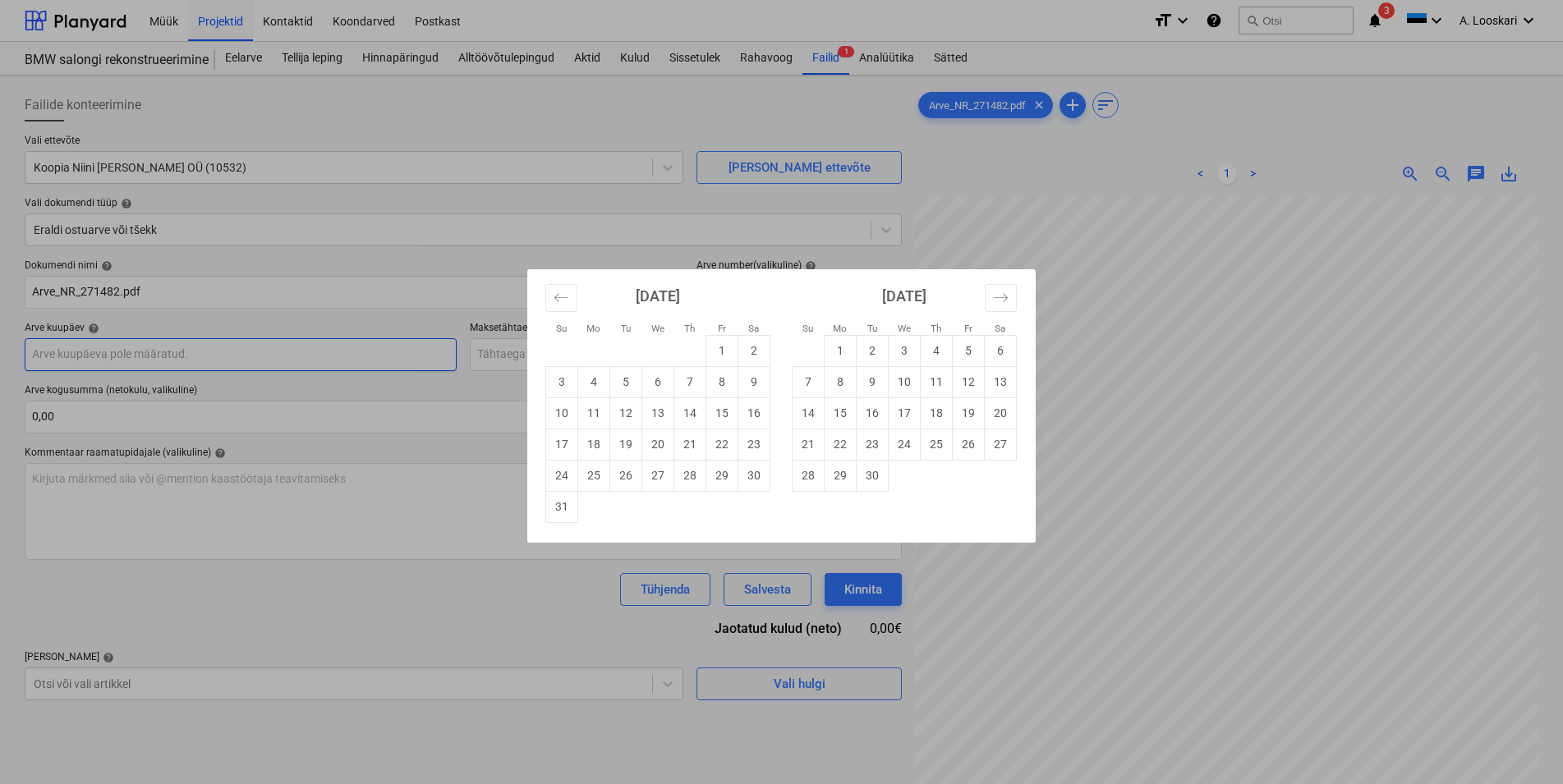
click at [172, 349] on input "text" at bounding box center [241, 354] width 432 height 32
click at [686, 472] on td "28" at bounding box center [690, 476] width 32 height 32
type input "[DATE]"
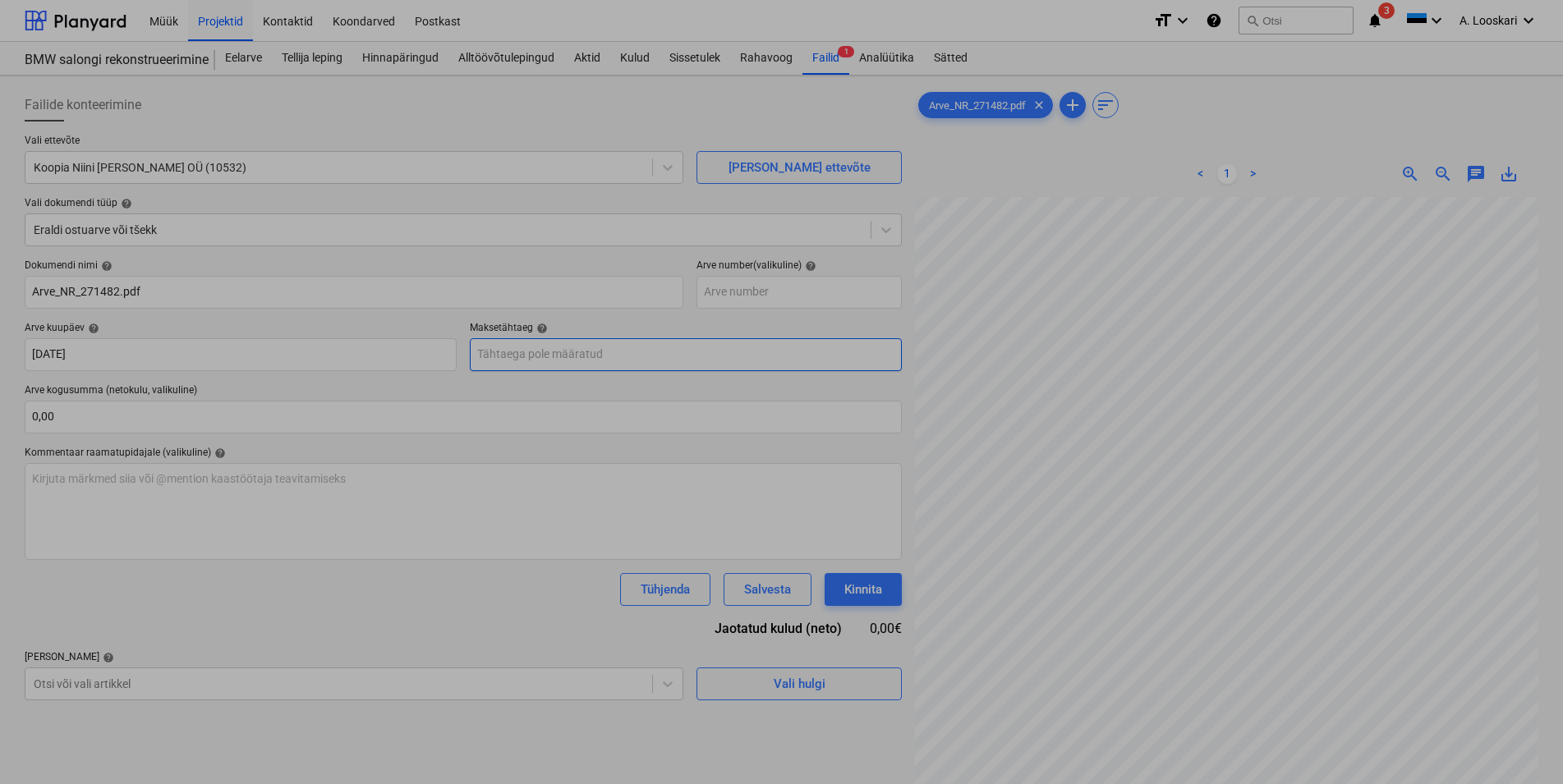
click at [627, 356] on input "text" at bounding box center [686, 354] width 432 height 32
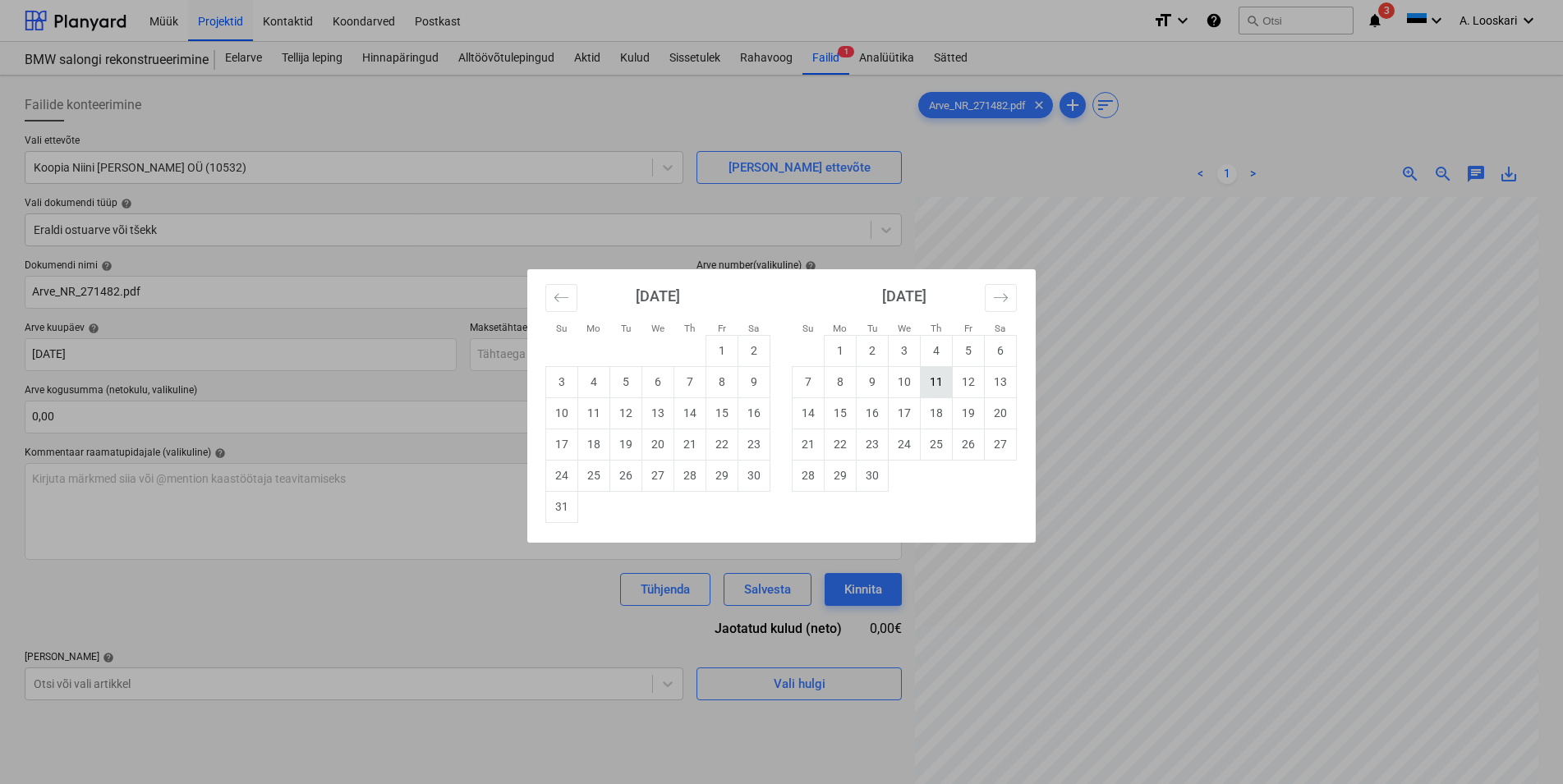
click at [937, 379] on td "11" at bounding box center [937, 382] width 32 height 32
type input "[DATE]"
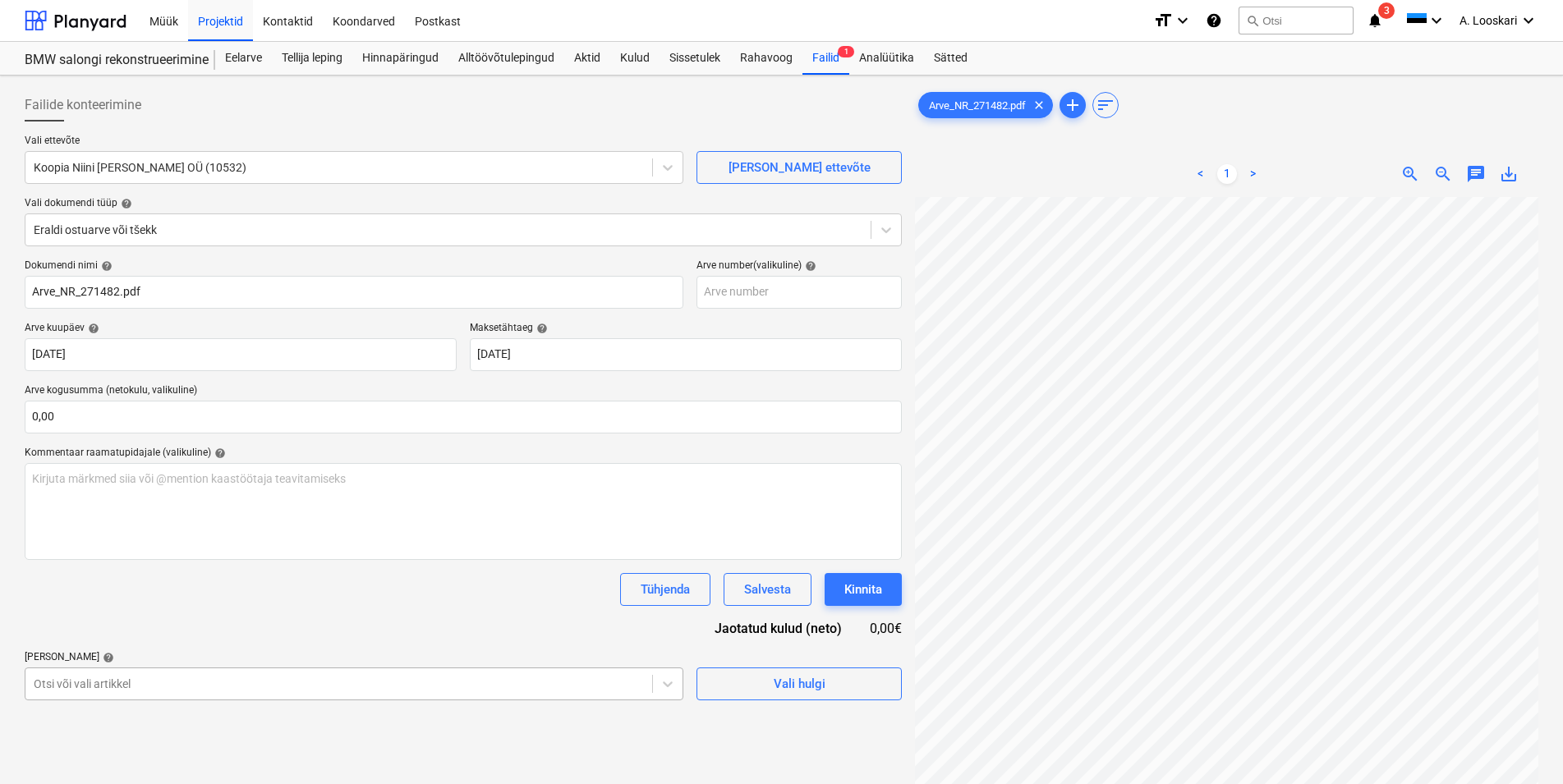
scroll to position [172, 0]
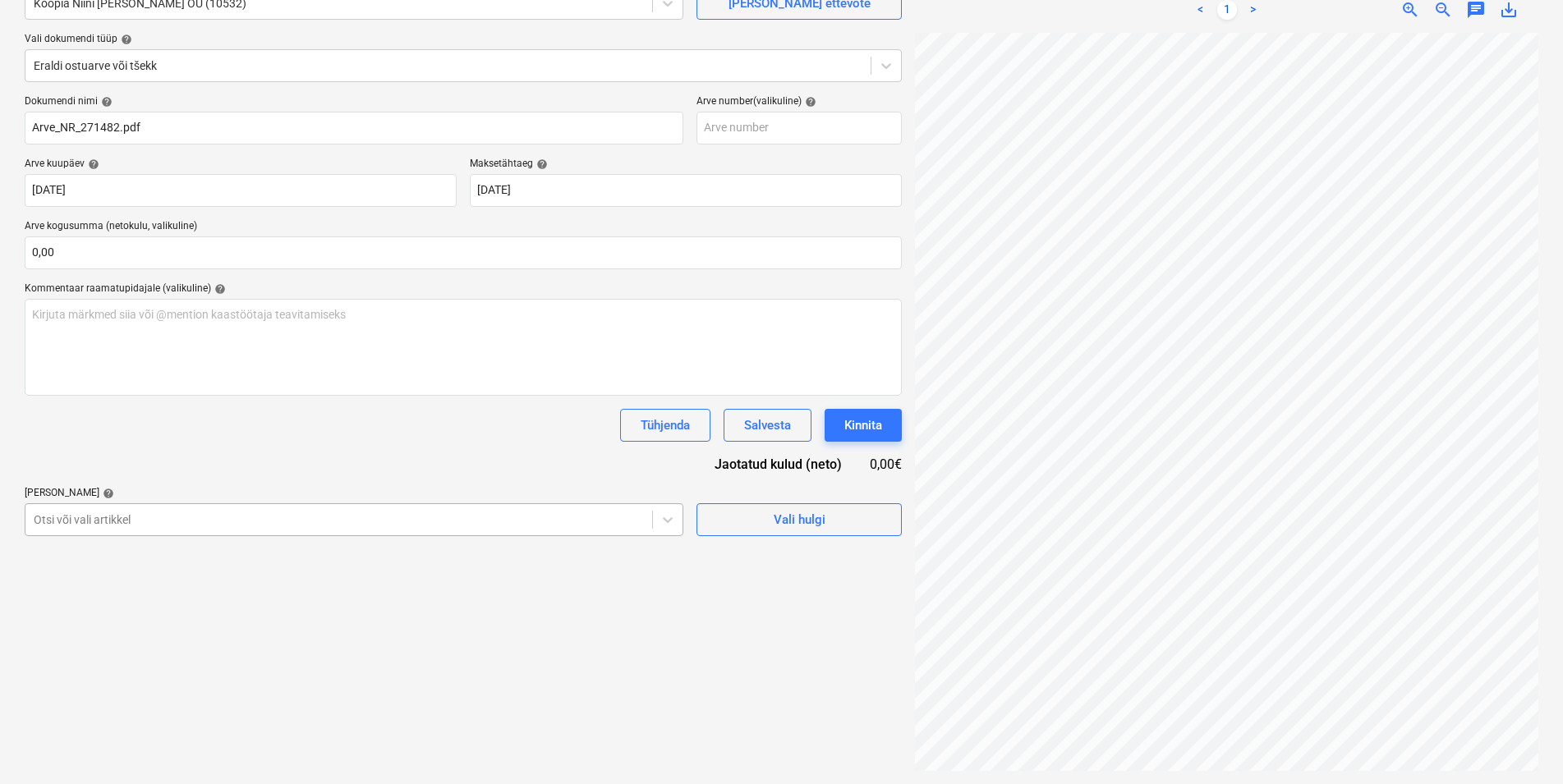
click at [142, 620] on body "Müük Projektid Kontaktid Koondarved Postkast format_size keyboard_arrow_down he…" at bounding box center [782, 227] width 1563 height 784
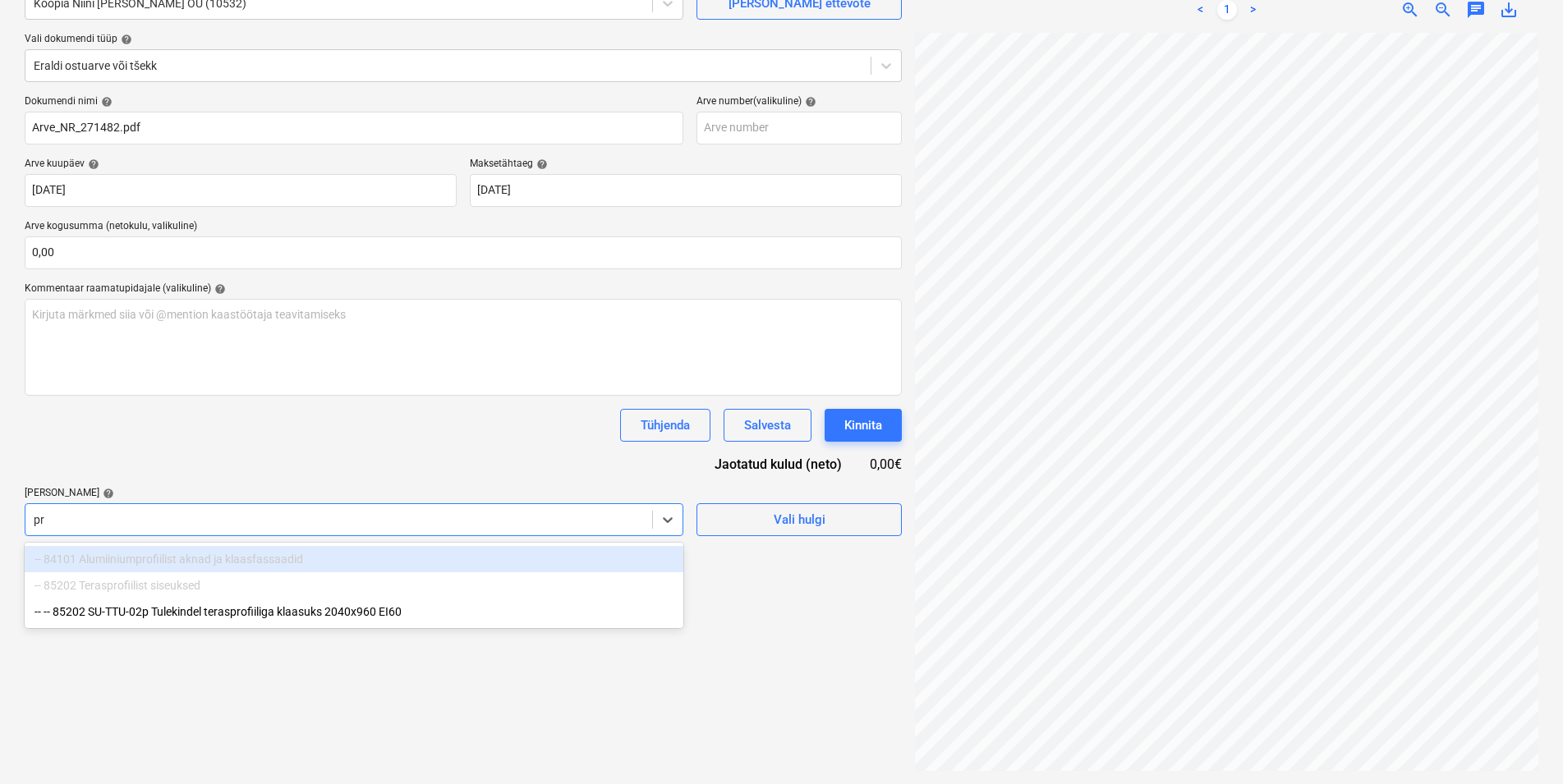
scroll to position [164, 0]
type input "p"
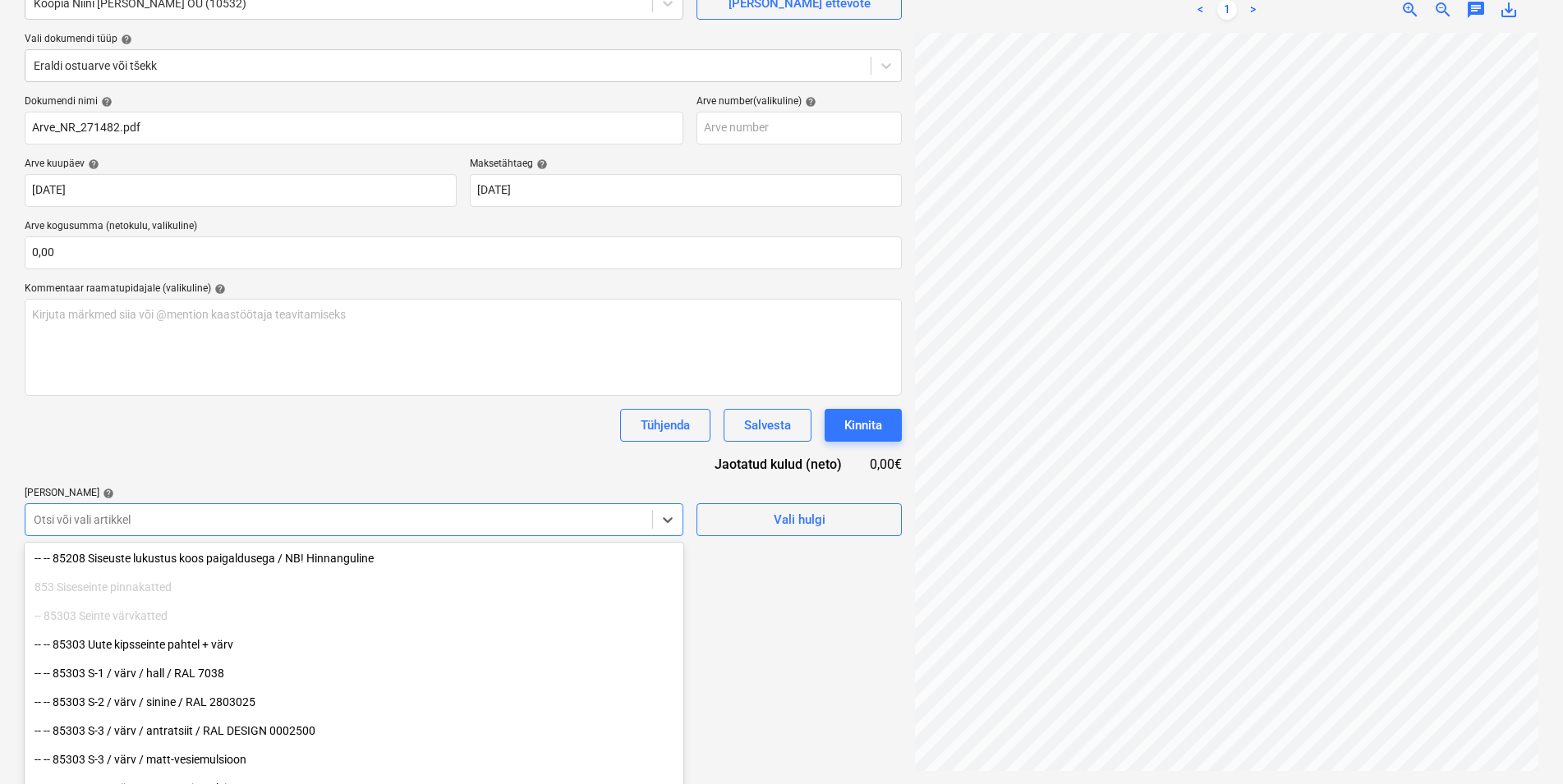
scroll to position [1005, 0]
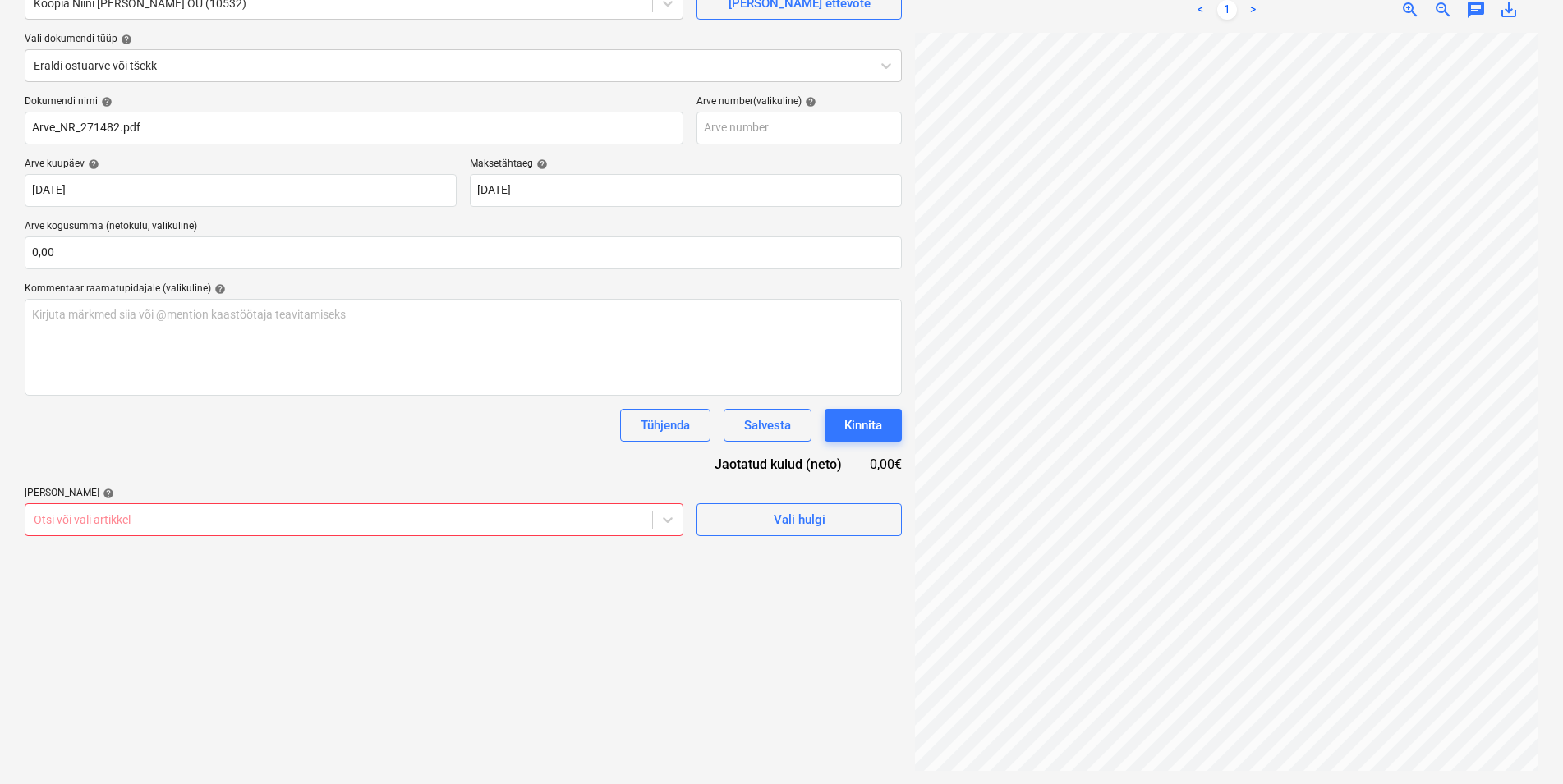
click at [159, 521] on div "Otsi või vali artikkel" at bounding box center [339, 520] width 627 height 23
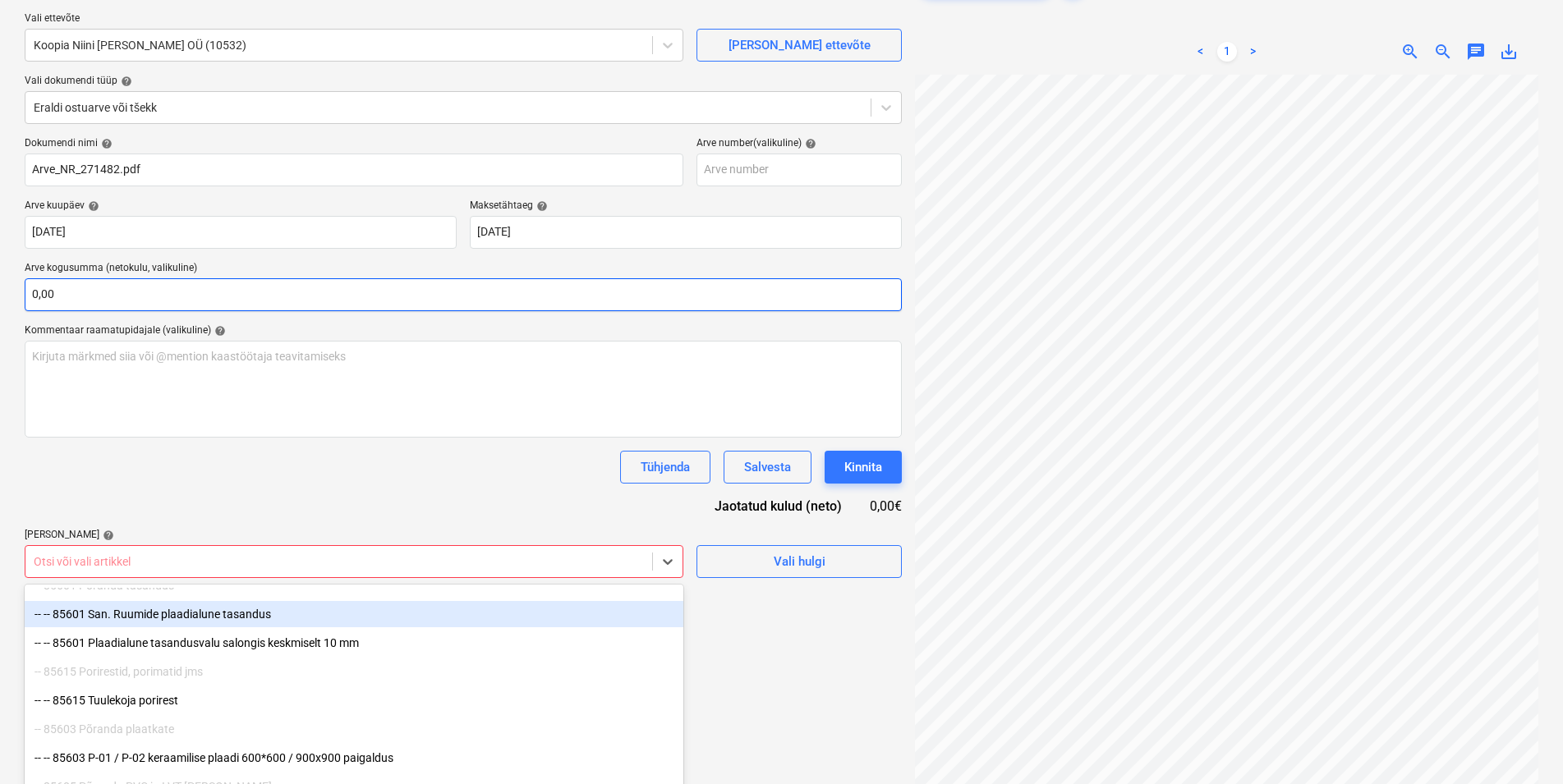
scroll to position [89, 0]
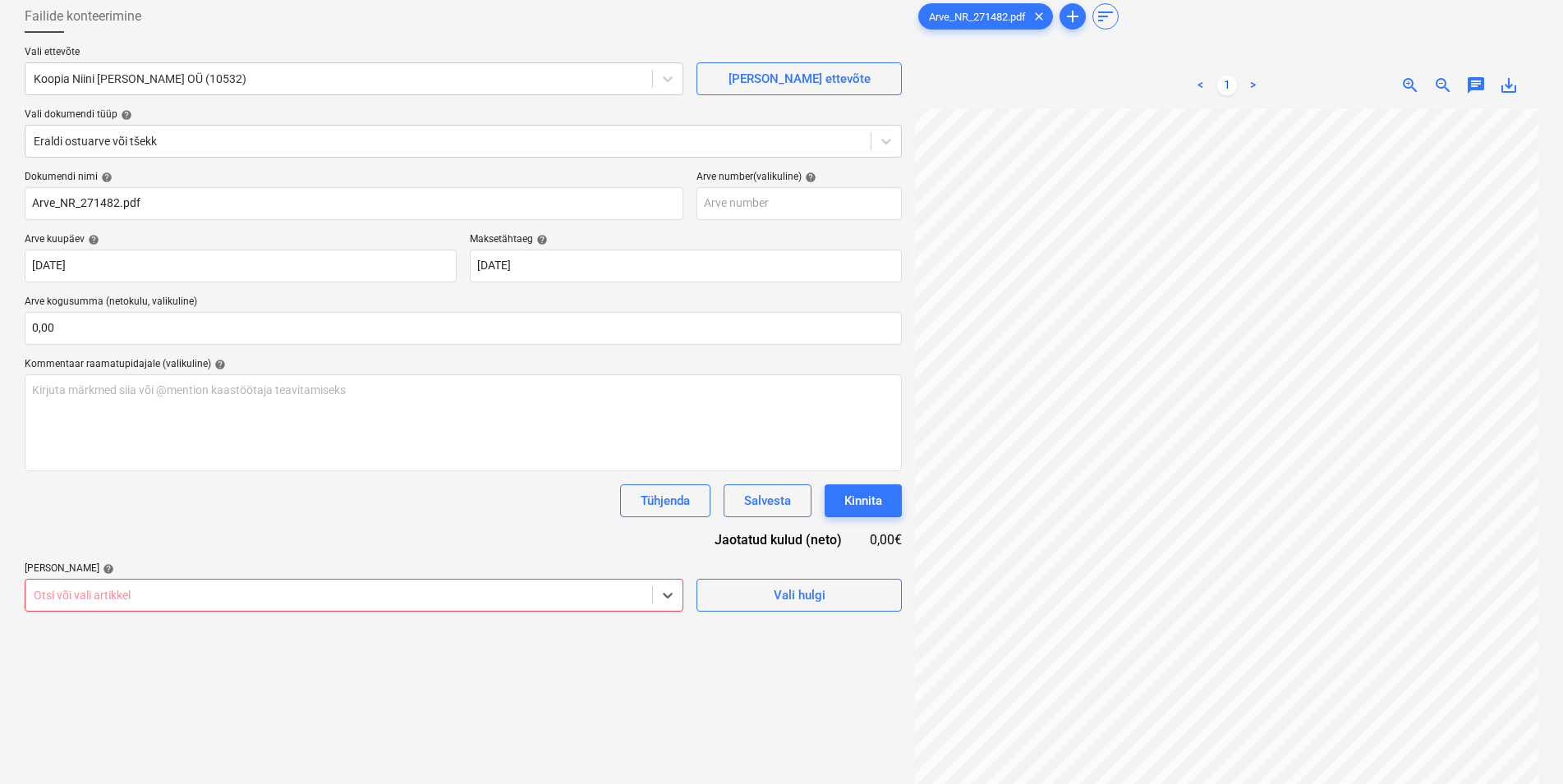
click at [137, 591] on div at bounding box center [338, 595] width 610 height 17
click at [137, 591] on body "Müük Projektid Kontaktid Koondarved Postkast format_size keyboard_arrow_down he…" at bounding box center [782, 303] width 1563 height 784
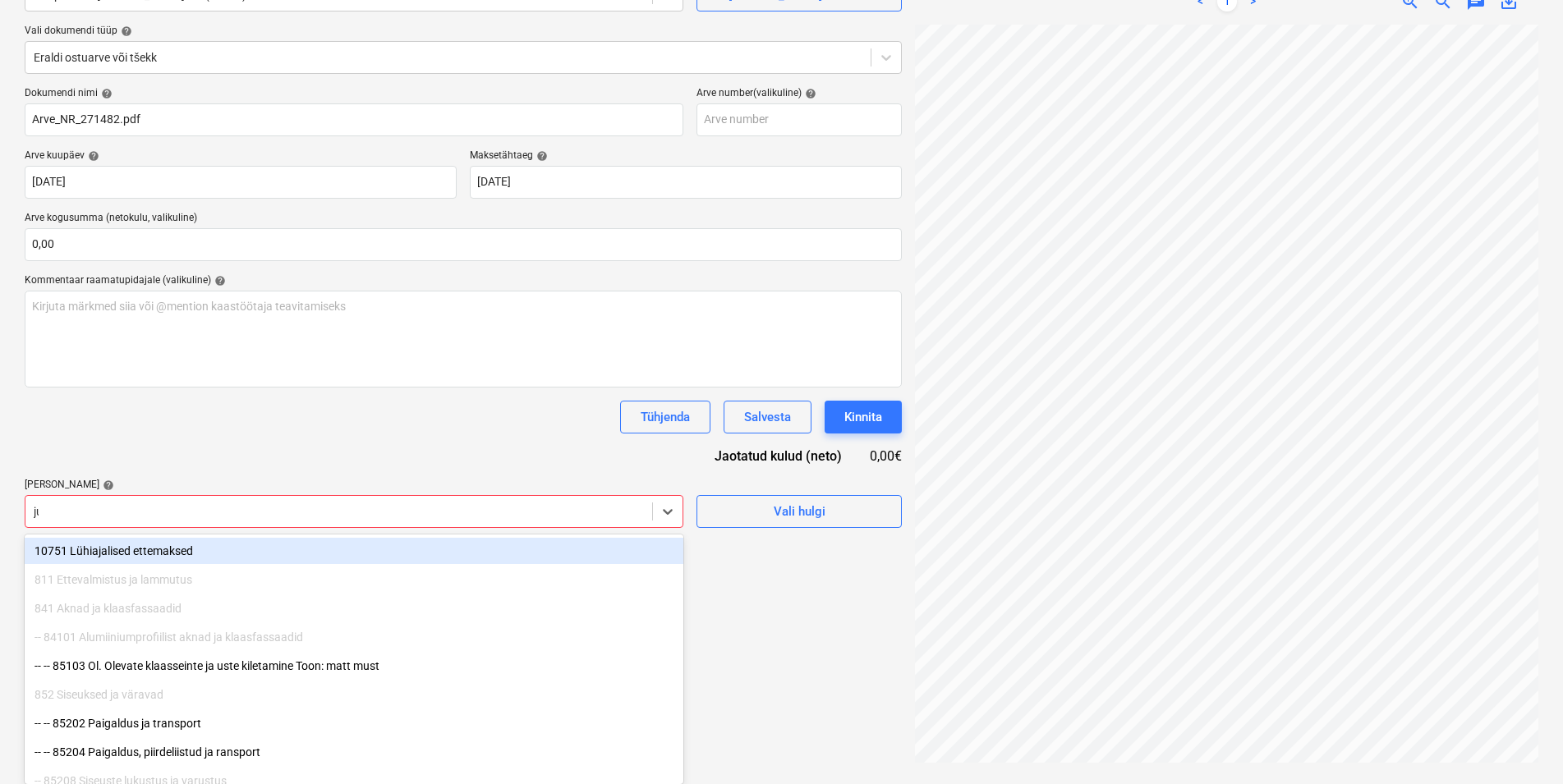
scroll to position [164, 0]
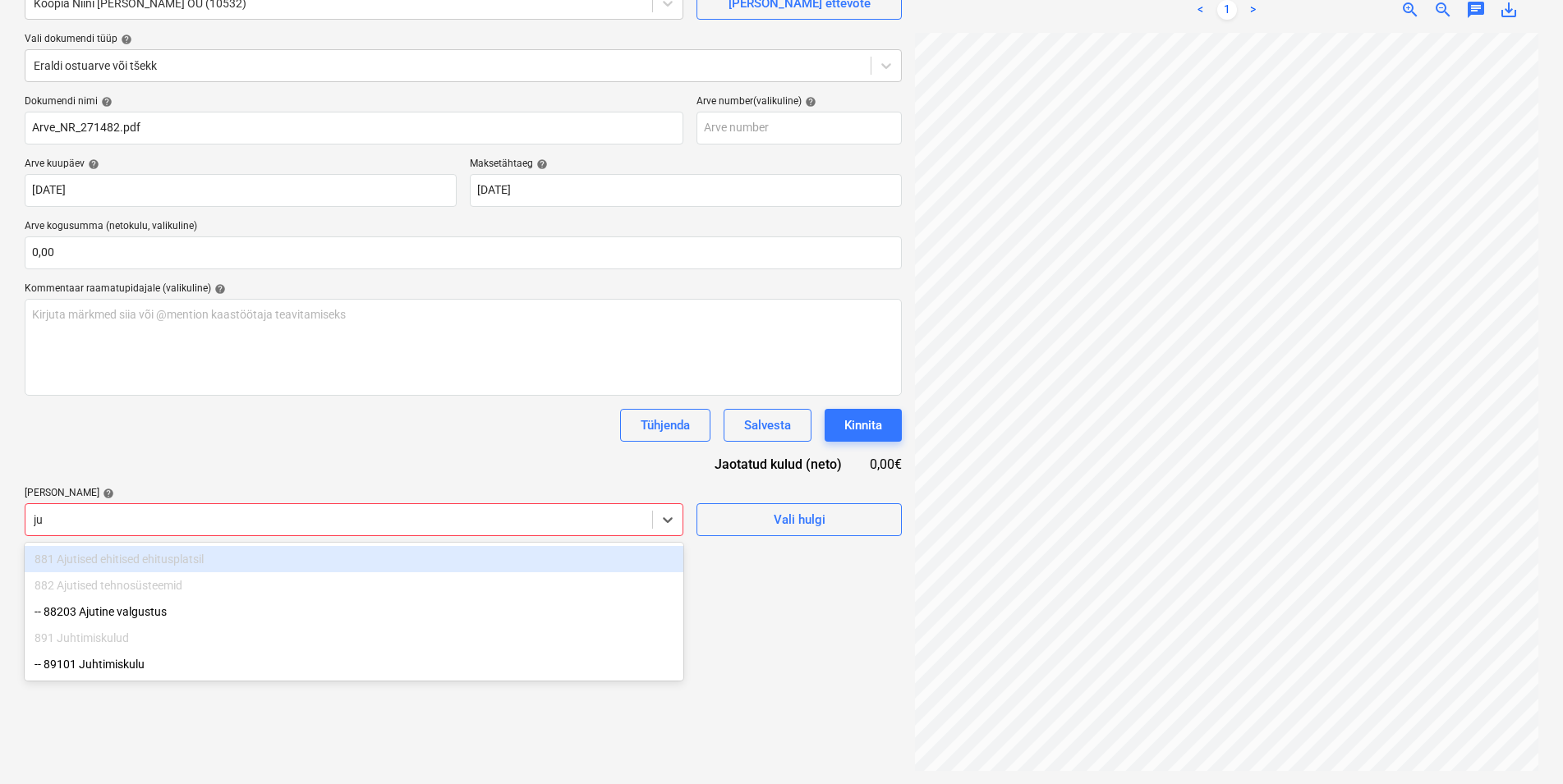
type input "juh"
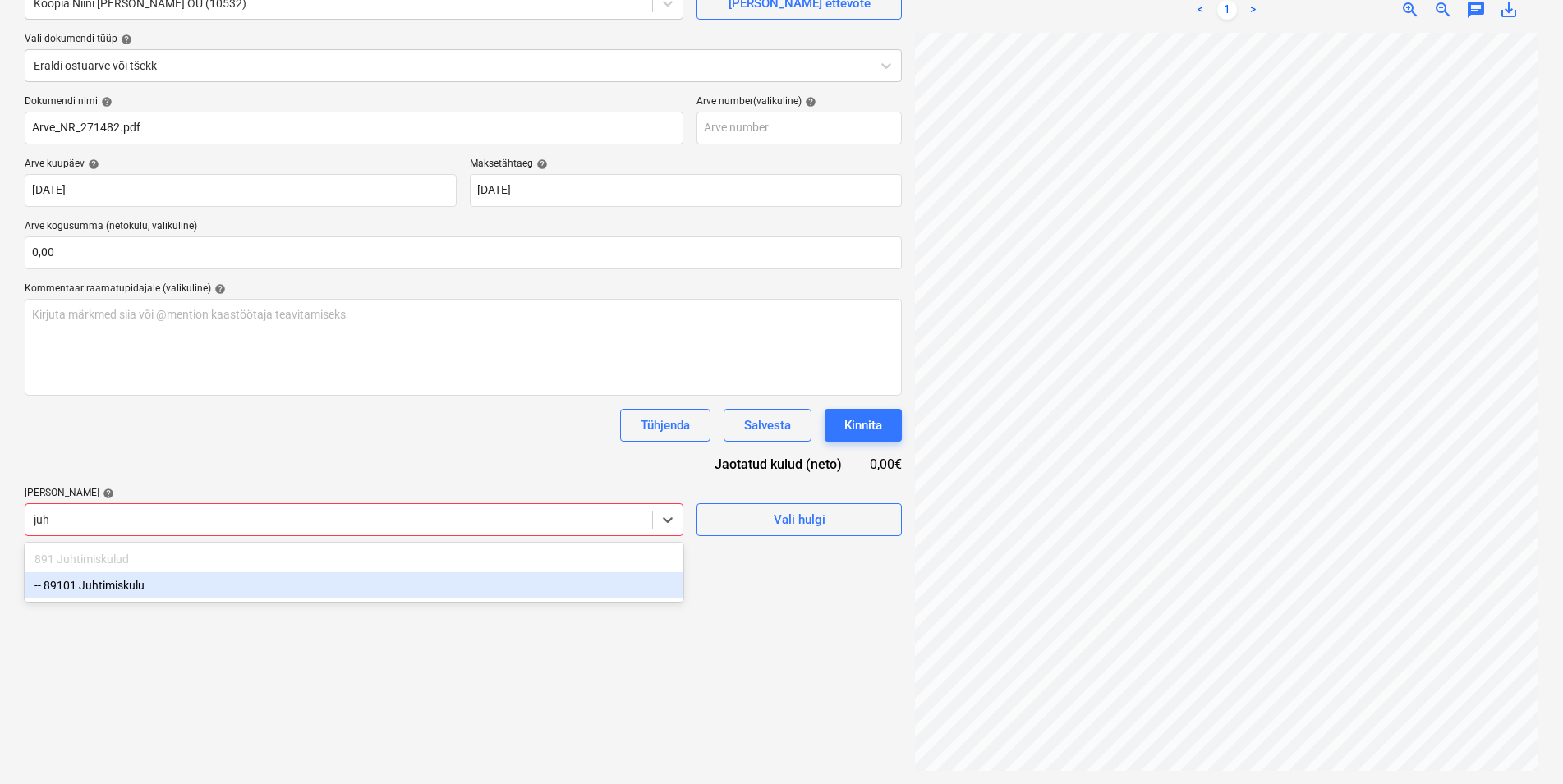
click at [118, 586] on div "-- 89101 Juhtimiskulu" at bounding box center [354, 586] width 659 height 26
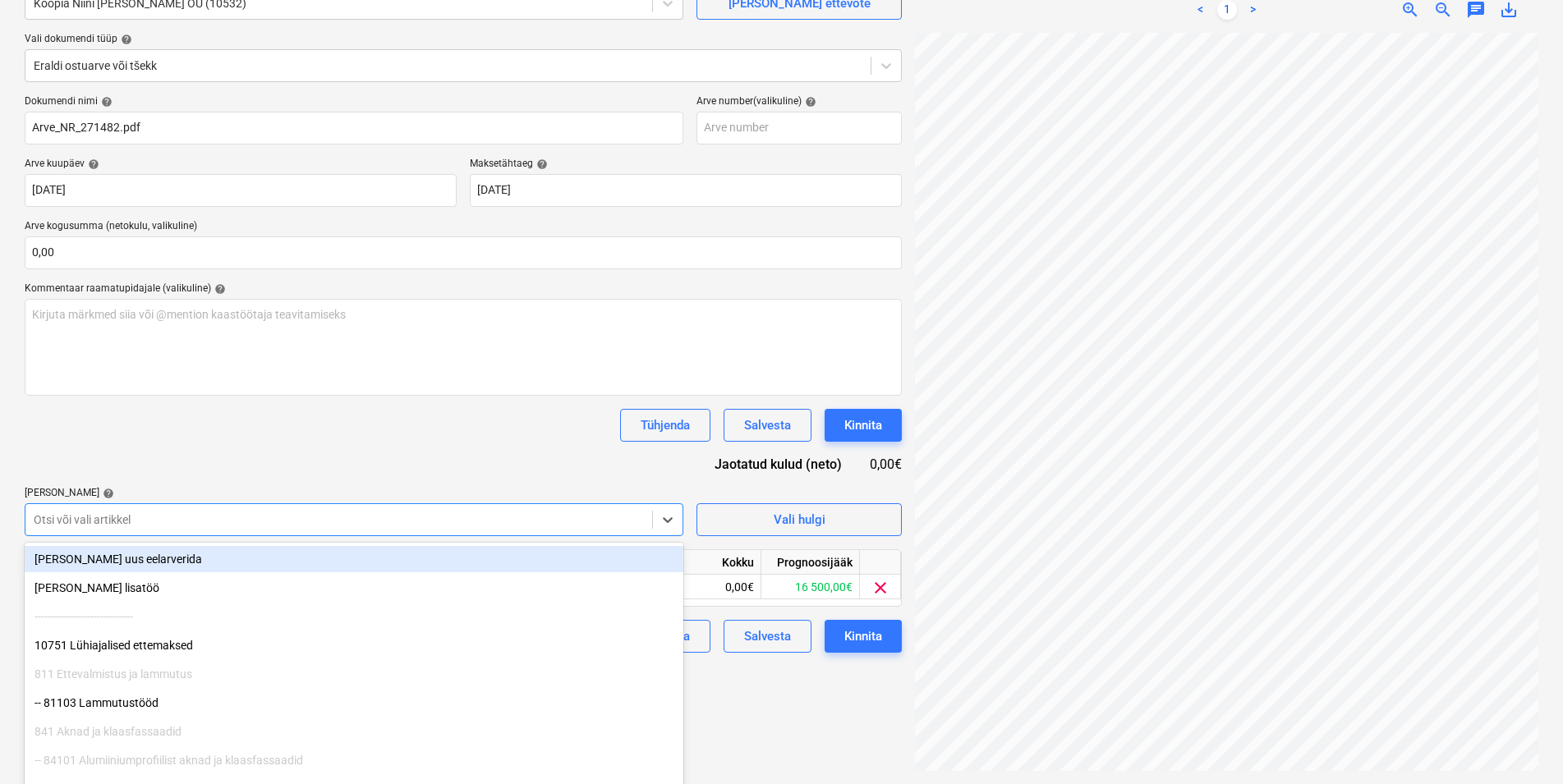
click at [524, 457] on div "Dokumendi nimi help Arve_NR_271482.pdf Arve number (valikuline) help [PERSON_NA…" at bounding box center [463, 374] width 877 height 557
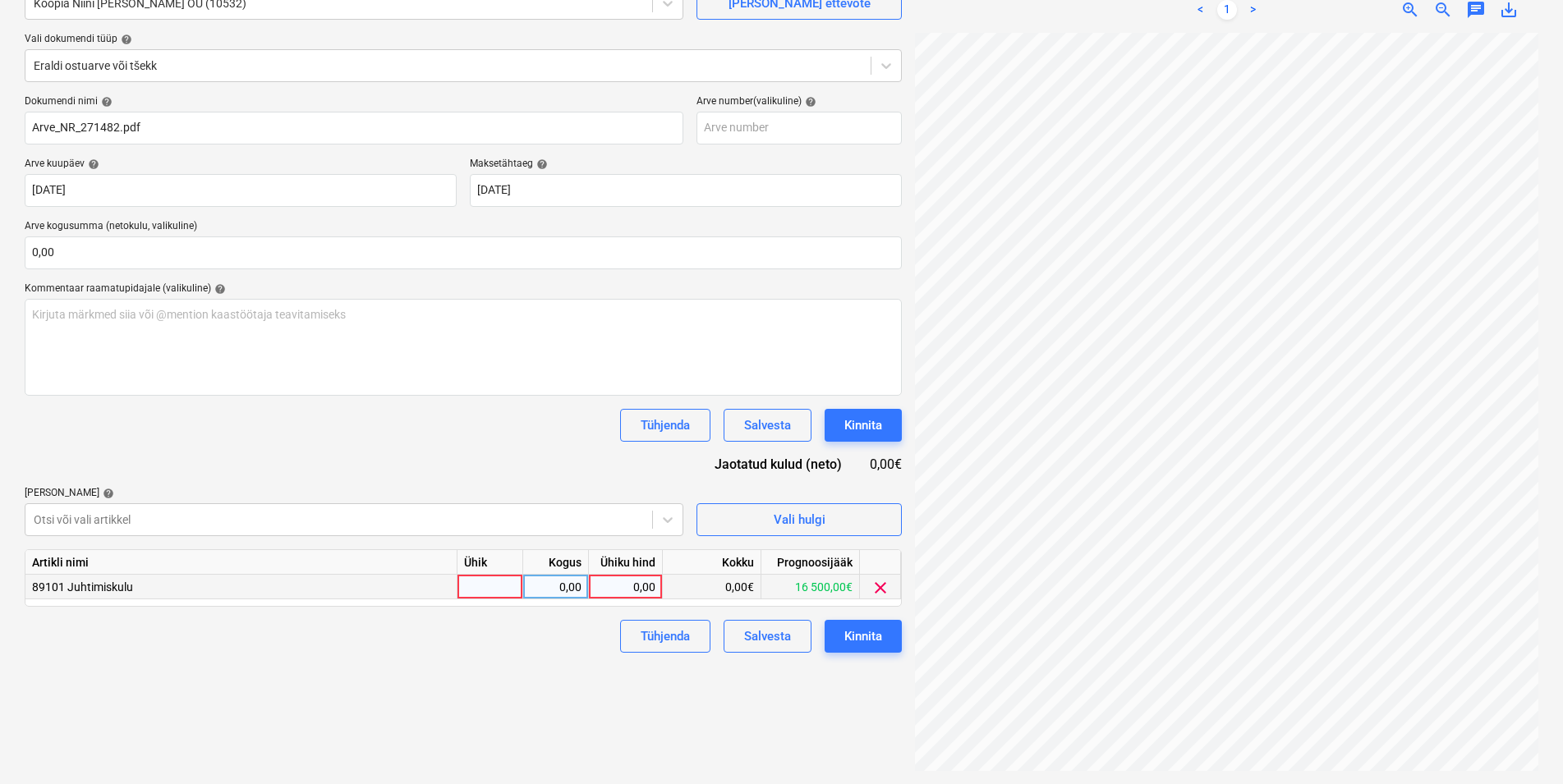
click at [490, 589] on div at bounding box center [490, 587] width 66 height 25
type input "kmpl"
click at [539, 587] on div "0,00" at bounding box center [555, 587] width 52 height 25
type input "1"
click at [630, 584] on div "0,00" at bounding box center [625, 587] width 60 height 25
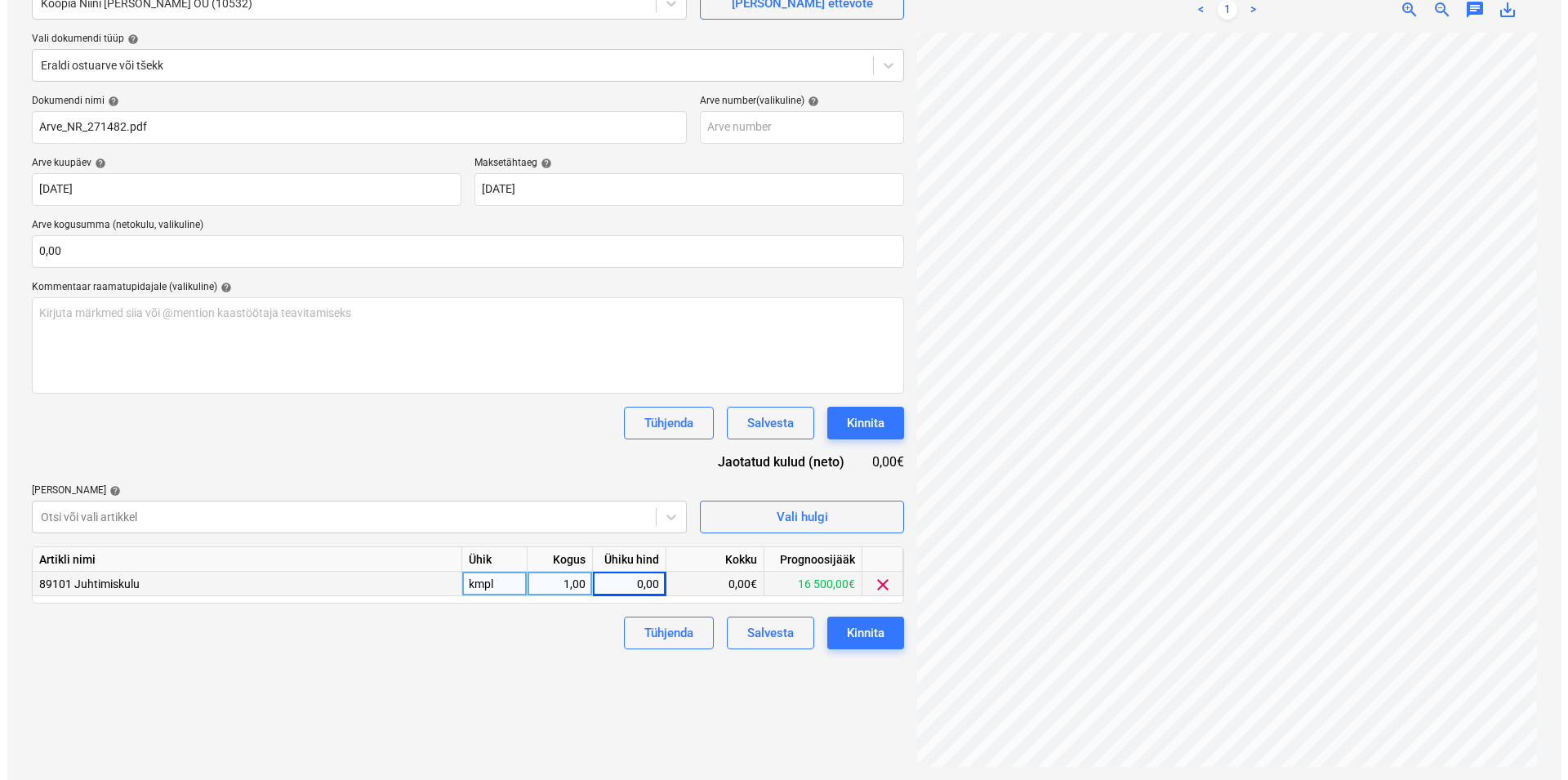
scroll to position [280, 123]
click at [636, 583] on div "0,00" at bounding box center [622, 584] width 59 height 24
type input "54,76"
click at [423, 684] on div "Failide konteerimine Vali ettevõte Koopia Niini [PERSON_NAME] OÜ (10532) [PERSO…" at bounding box center [461, 345] width 885 height 855
click at [861, 632] on div "Kinnita" at bounding box center [858, 633] width 38 height 21
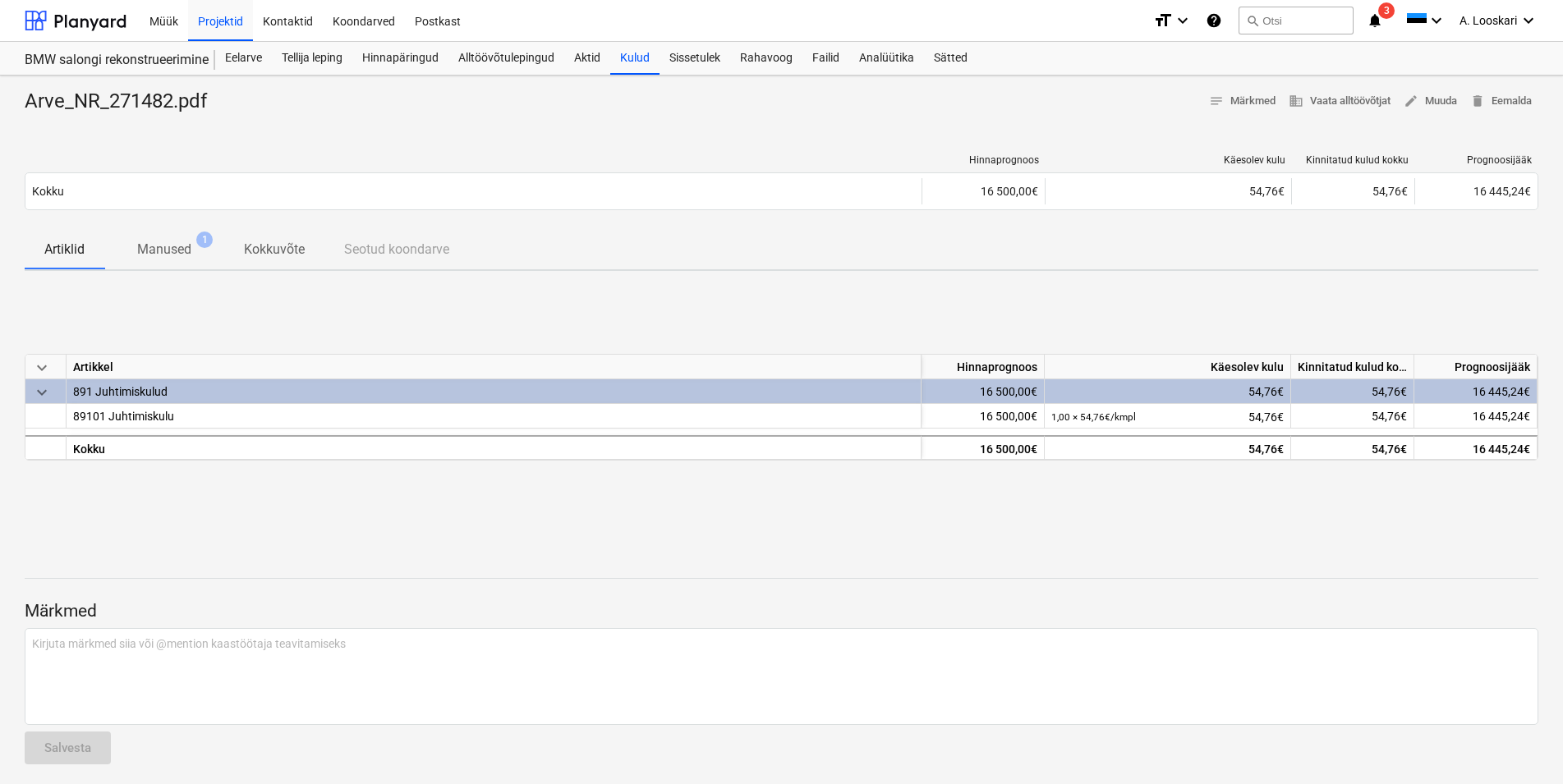
click at [693, 130] on div "Arve_NR_271482.pdf notes Märkmed business Vaata alltöövõtjat edit Muuda delete …" at bounding box center [782, 433] width 1563 height 716
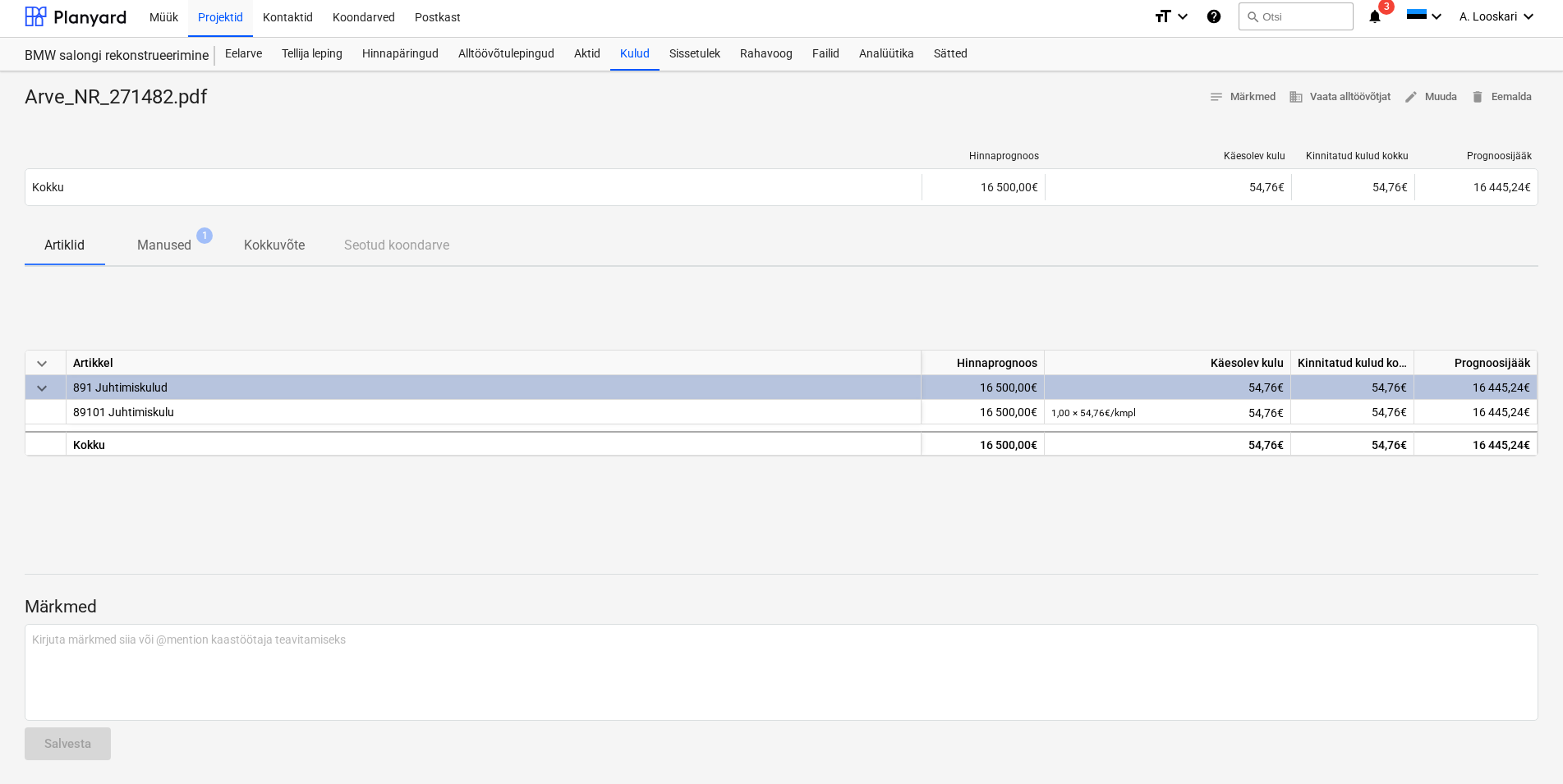
scroll to position [6, 0]
click at [83, 13] on div at bounding box center [76, 14] width 102 height 41
